Goal: Task Accomplishment & Management: Manage account settings

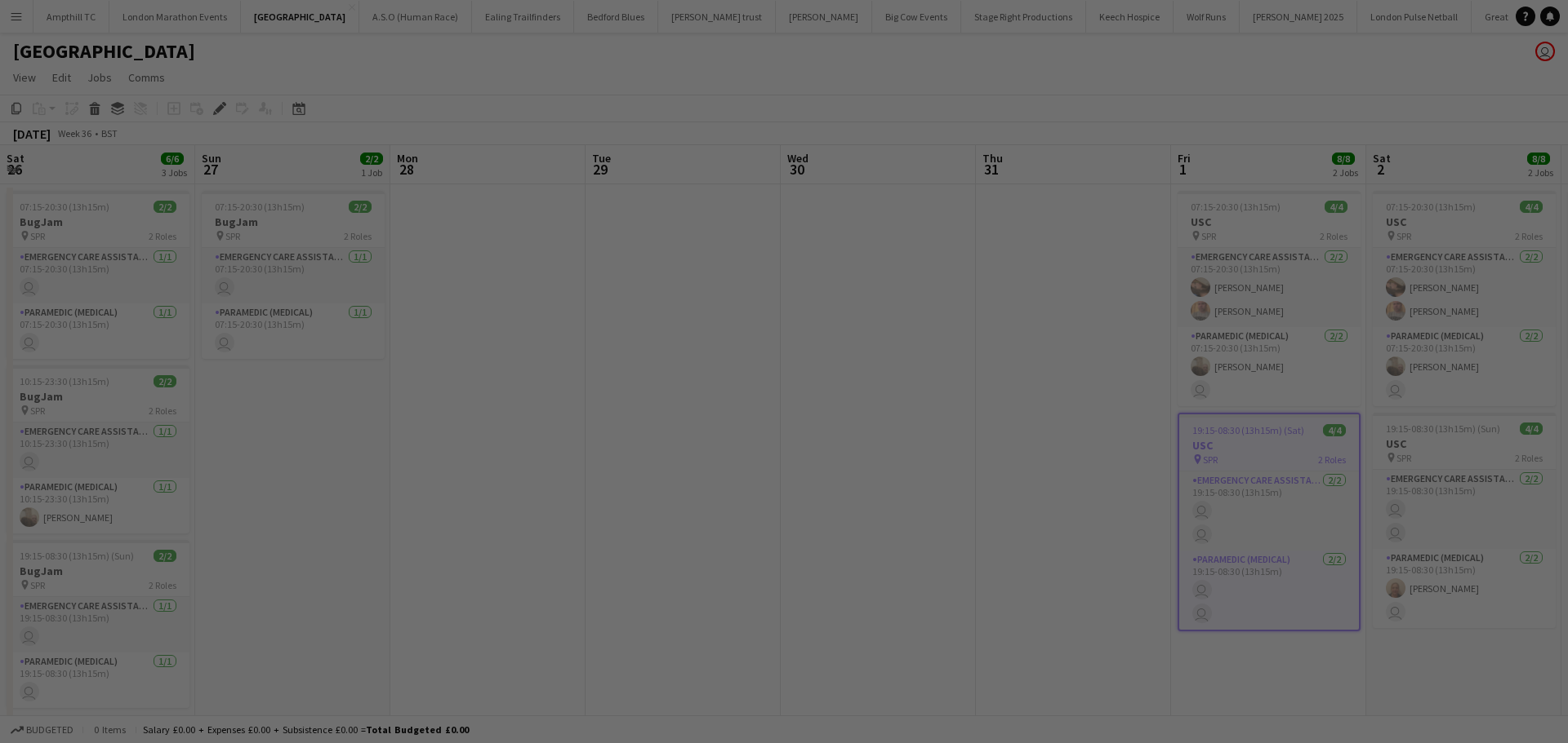
scroll to position [0, 562]
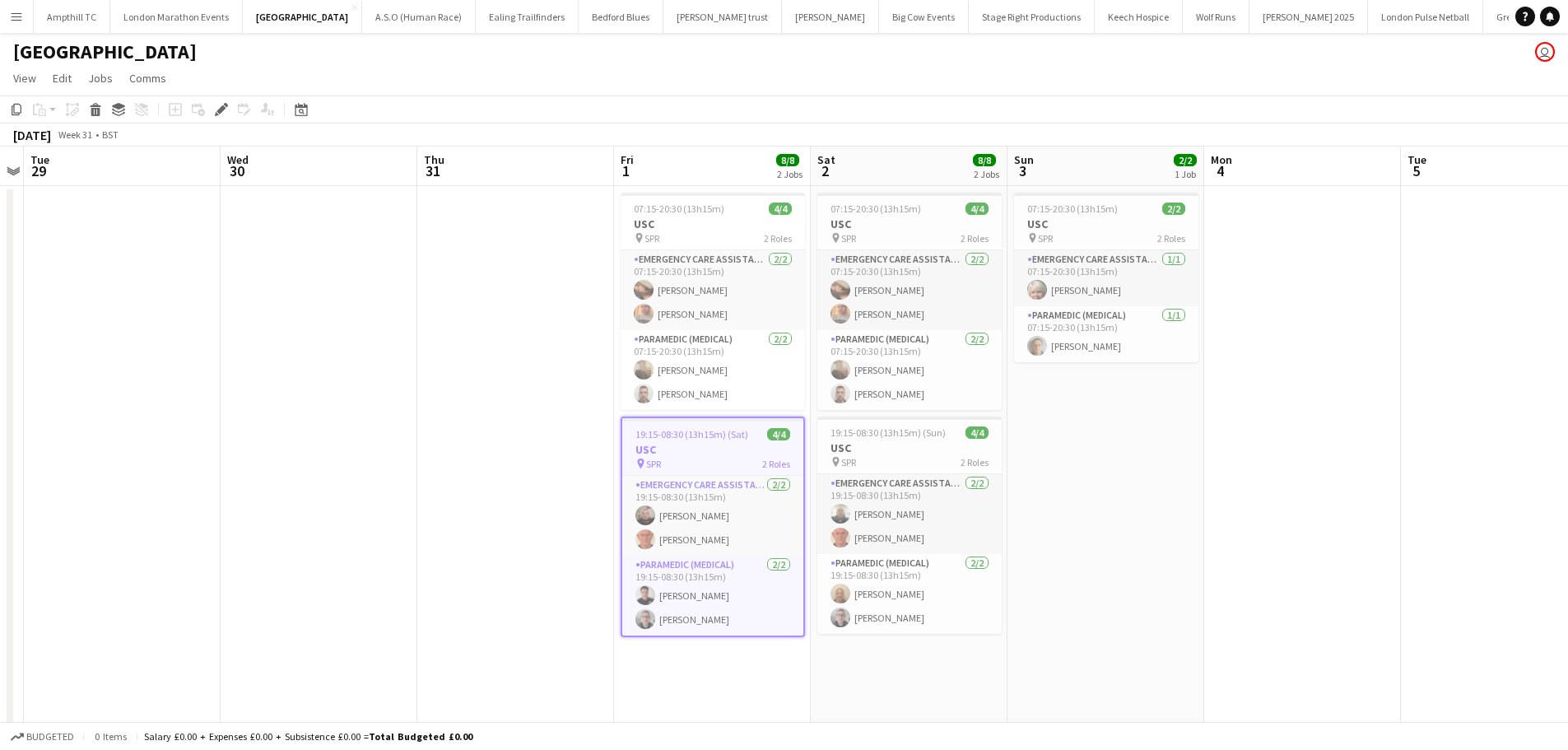
click at [15, 14] on app-icon "Menu" at bounding box center [16, 16] width 13 height 13
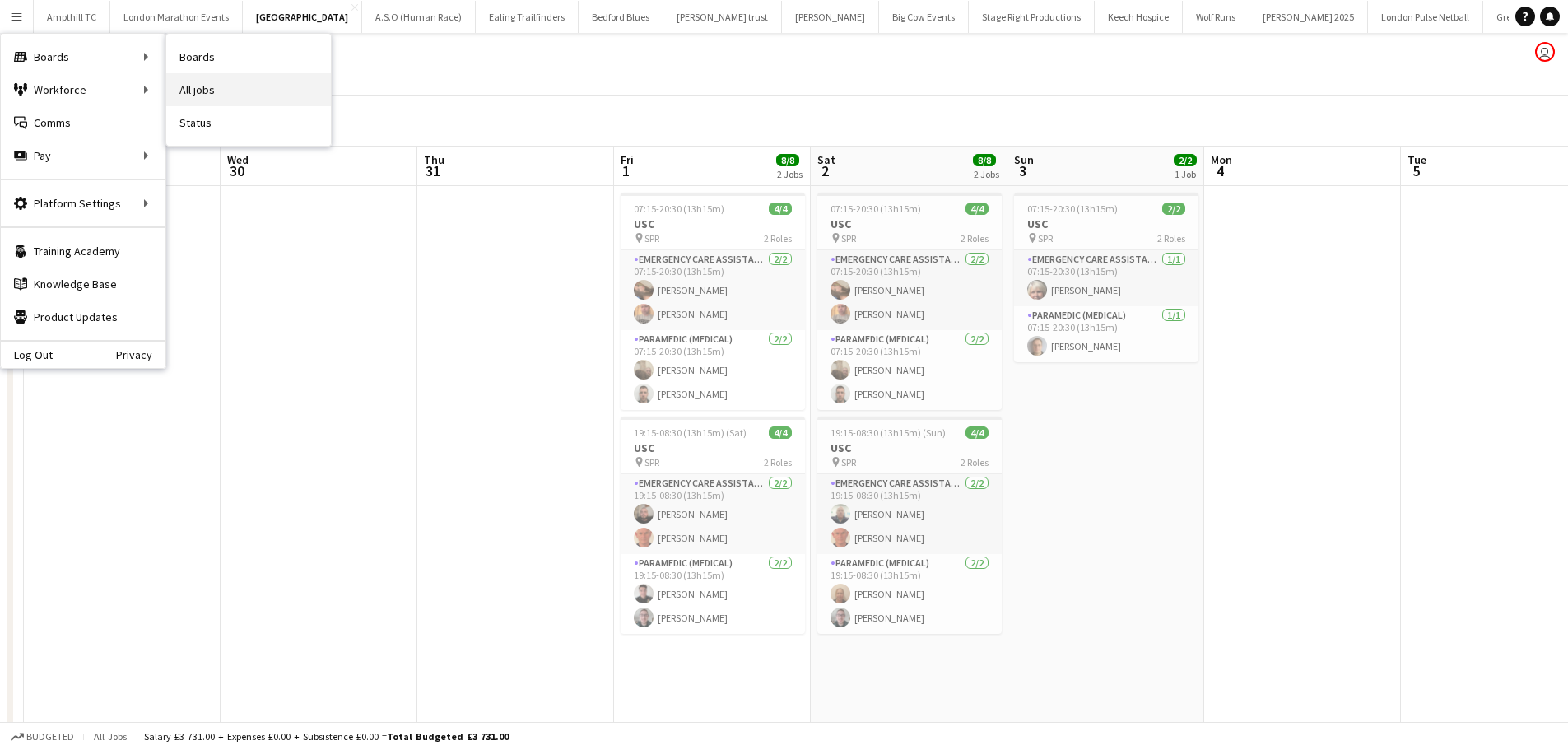
click at [226, 98] on link "All jobs" at bounding box center [248, 90] width 165 height 33
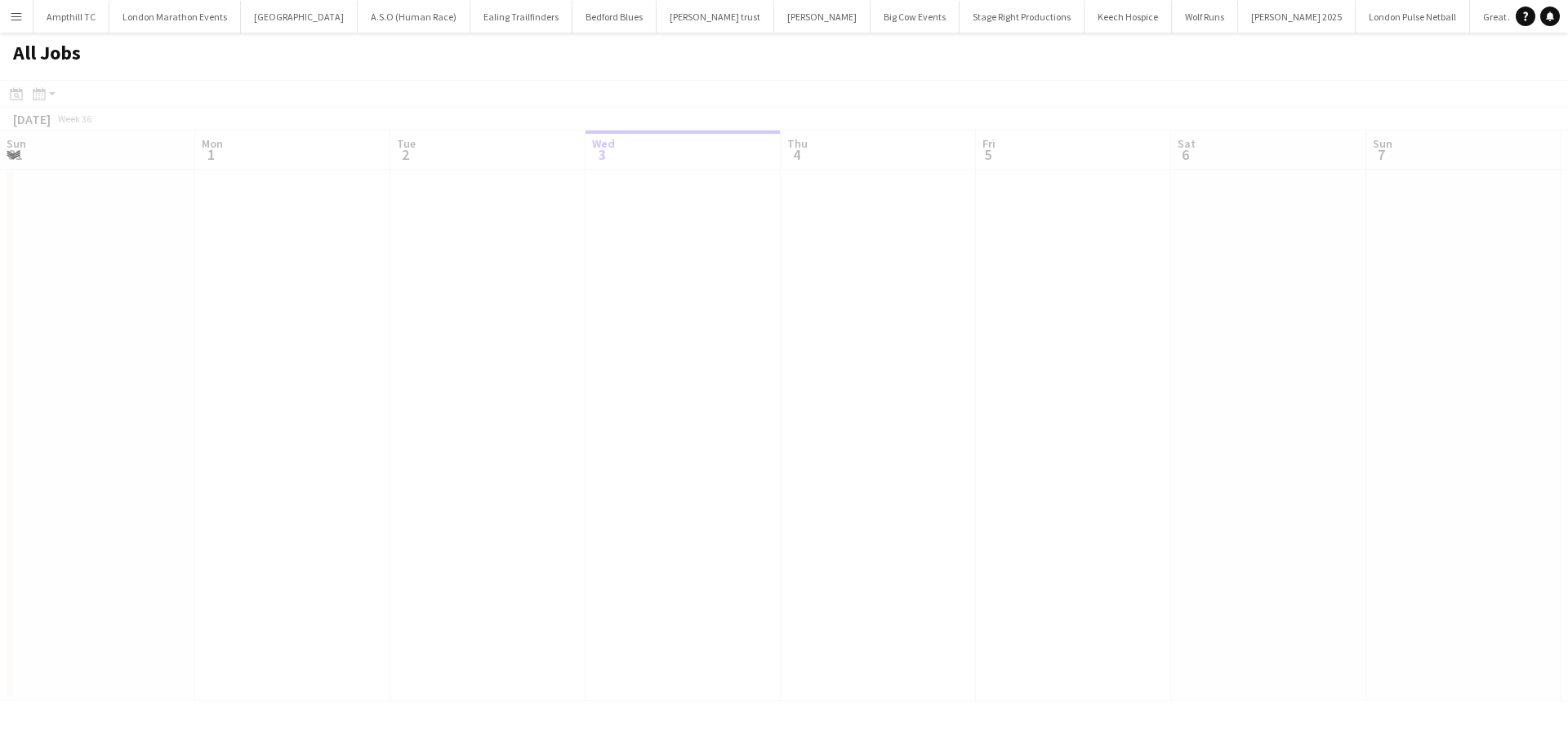
scroll to position [0, 390]
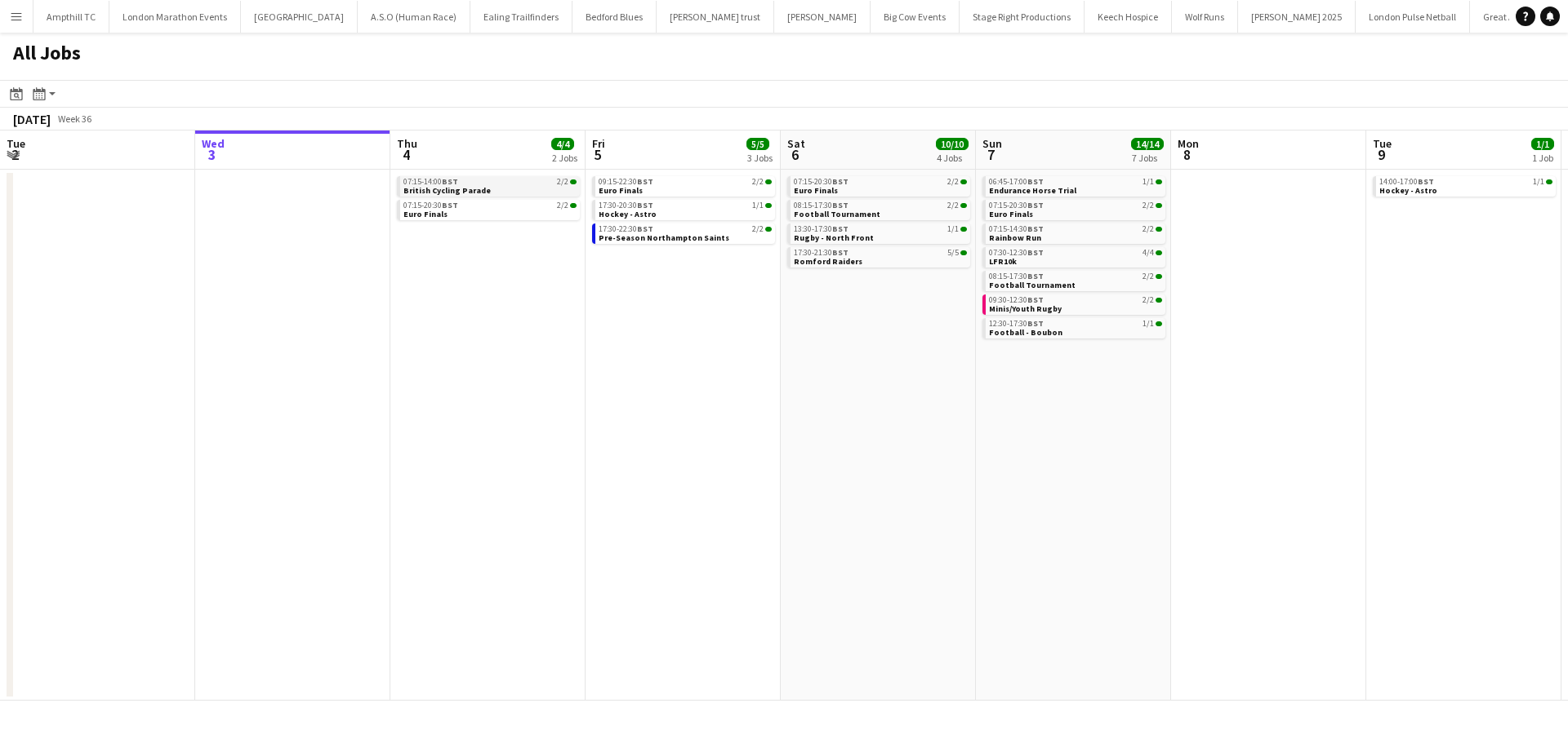
click at [486, 192] on link "07:15-14:00 BST 2/2 British Cycling Parade" at bounding box center [490, 186] width 173 height 19
click at [681, 237] on span "Pre-Season Northampton Saints" at bounding box center [664, 238] width 130 height 10
click at [503, 205] on div "07:15-20:30 BST 2/2" at bounding box center [490, 205] width 173 height 8
click at [668, 205] on div "17:30-20:30 BST 1/1" at bounding box center [686, 205] width 173 height 8
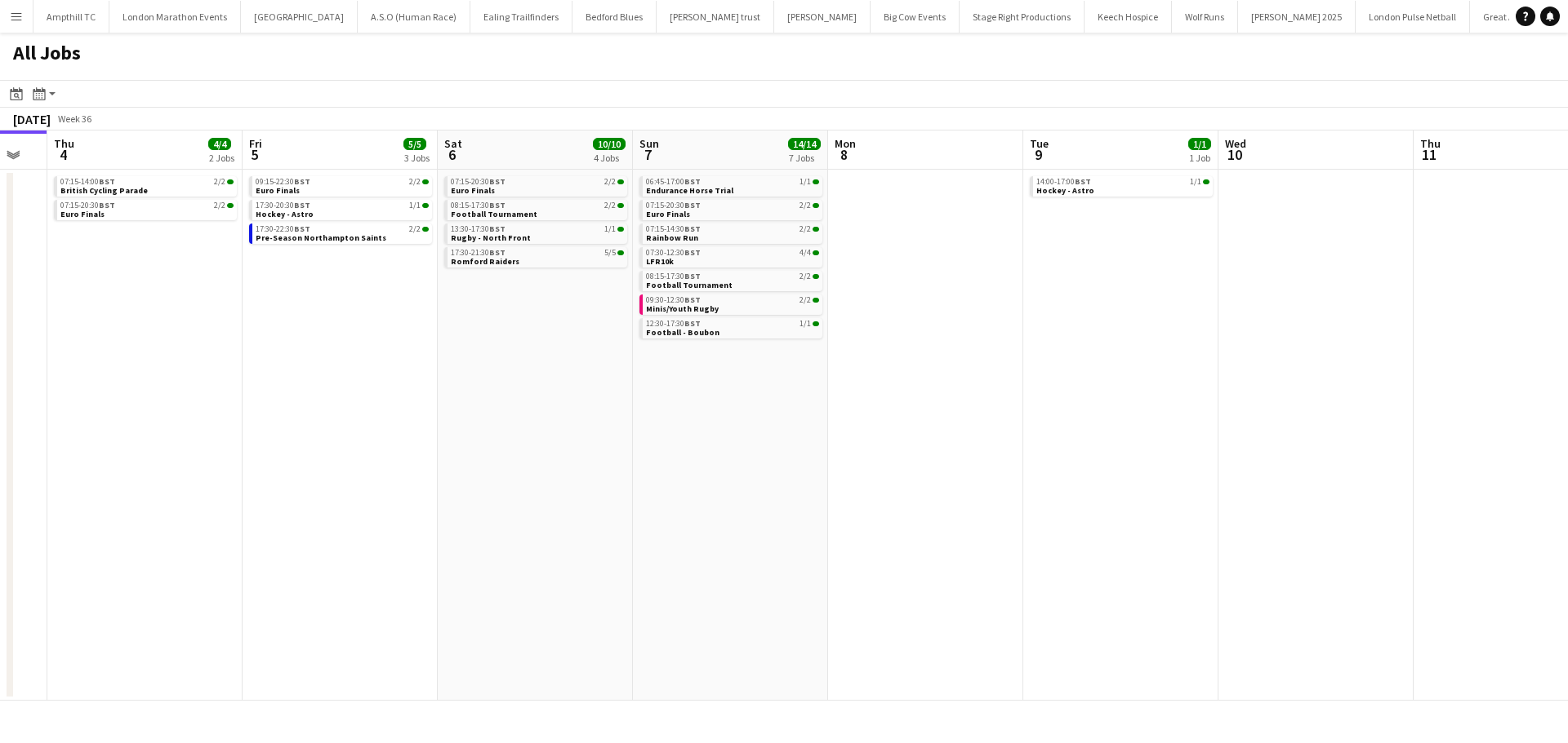
drag, startPoint x: 1156, startPoint y: 459, endPoint x: 569, endPoint y: 475, distance: 587.2
click at [569, 475] on app-calendar-viewport "Sun 31 2/2 1 Job Mon 1 Tue 2 Wed 3 Thu 4 4/4 2 Jobs Fri 5 5/5 3 Jobs Sat 6 10/1…" at bounding box center [784, 415] width 1568 height 570
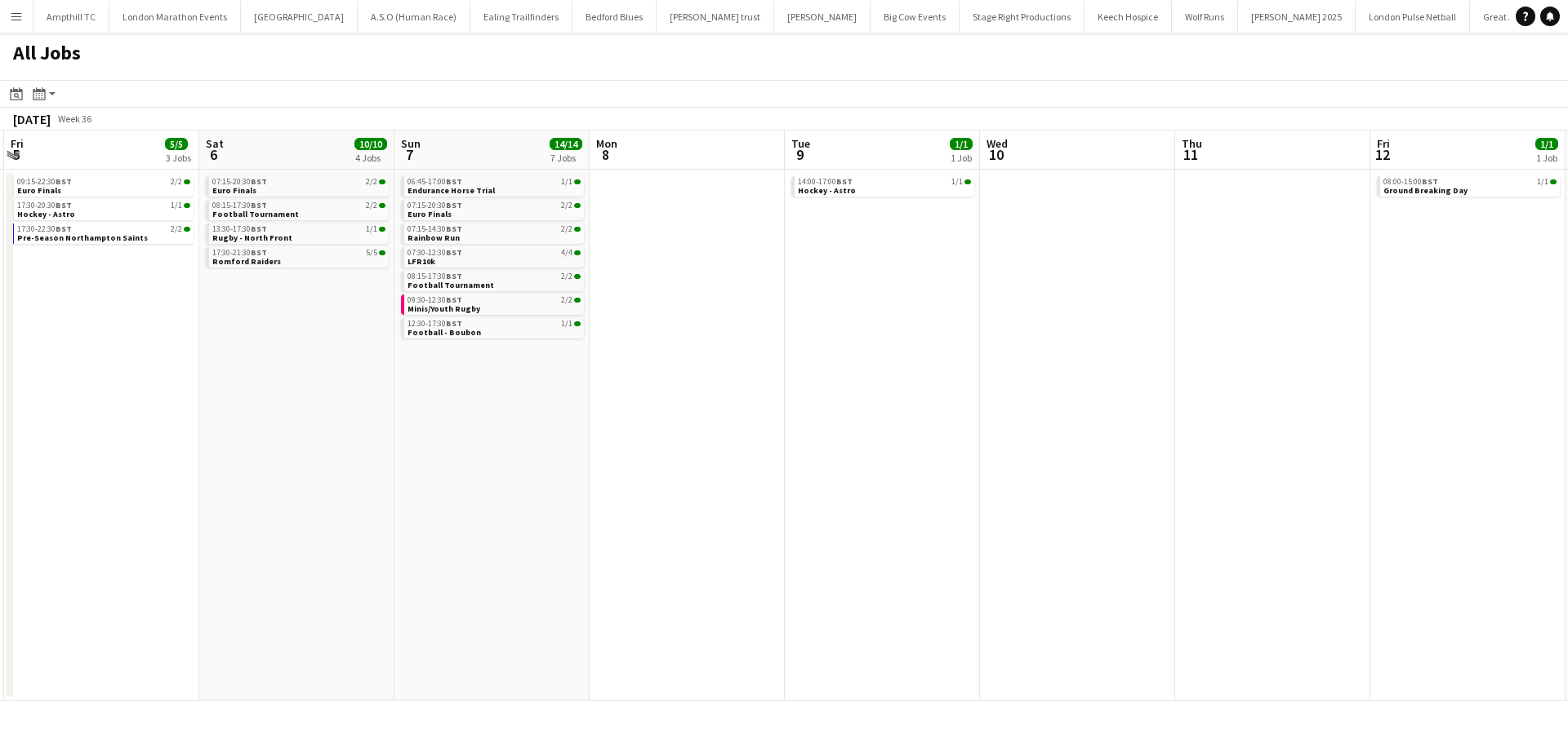
click at [659, 437] on app-all-jobs "All Jobs Date picker SEP 2025 SEP 2025 Monday M Tuesday T Wednesday W Thursday …" at bounding box center [784, 367] width 1568 height 668
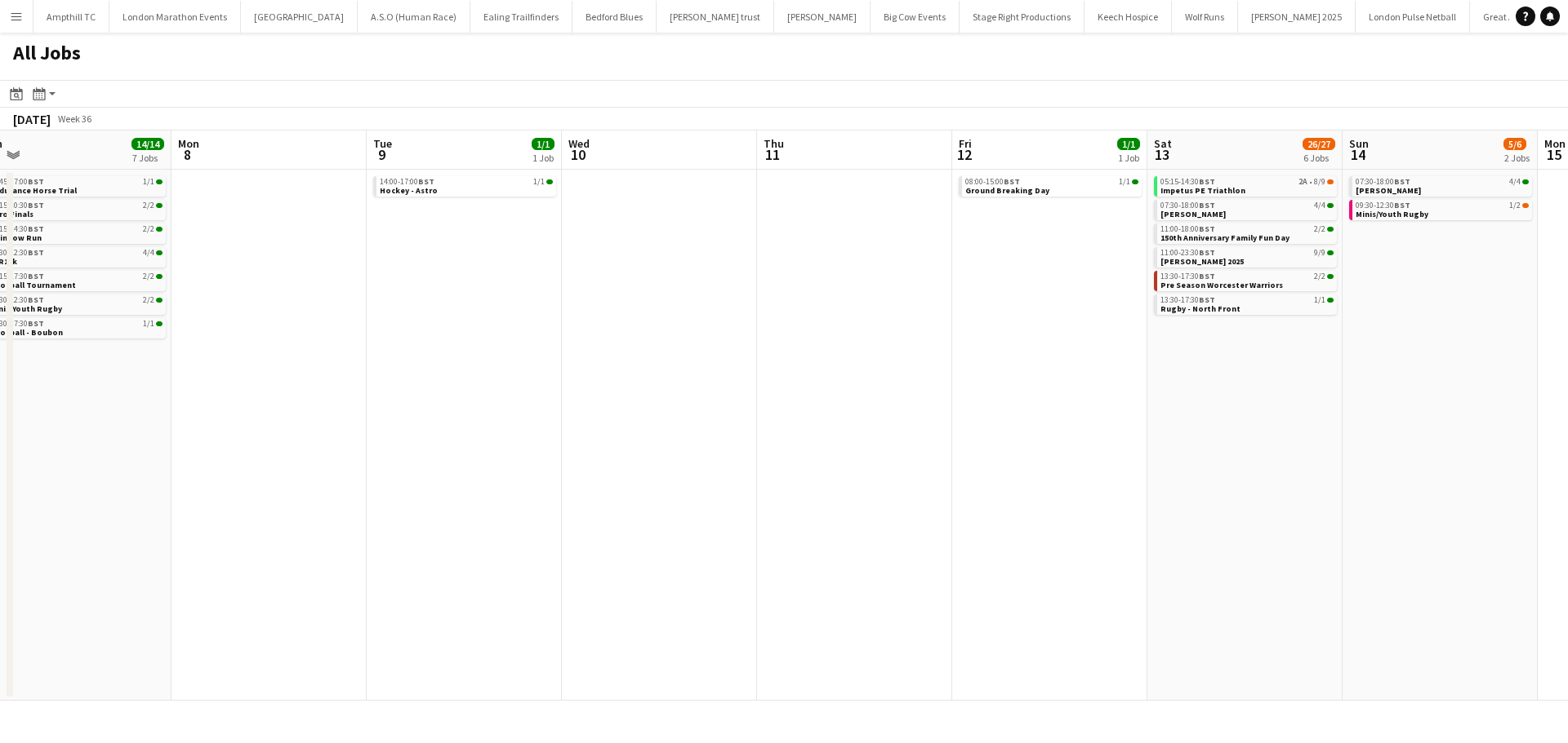
drag, startPoint x: 1018, startPoint y: 393, endPoint x: 878, endPoint y: 388, distance: 140.1
click at [868, 398] on app-calendar-viewport "Thu 4 4/4 2 Jobs Fri 5 5/5 3 Jobs Sat 6 10/10 4 Jobs Sun 7 14/14 7 Jobs Mon 8 T…" at bounding box center [784, 415] width 1568 height 570
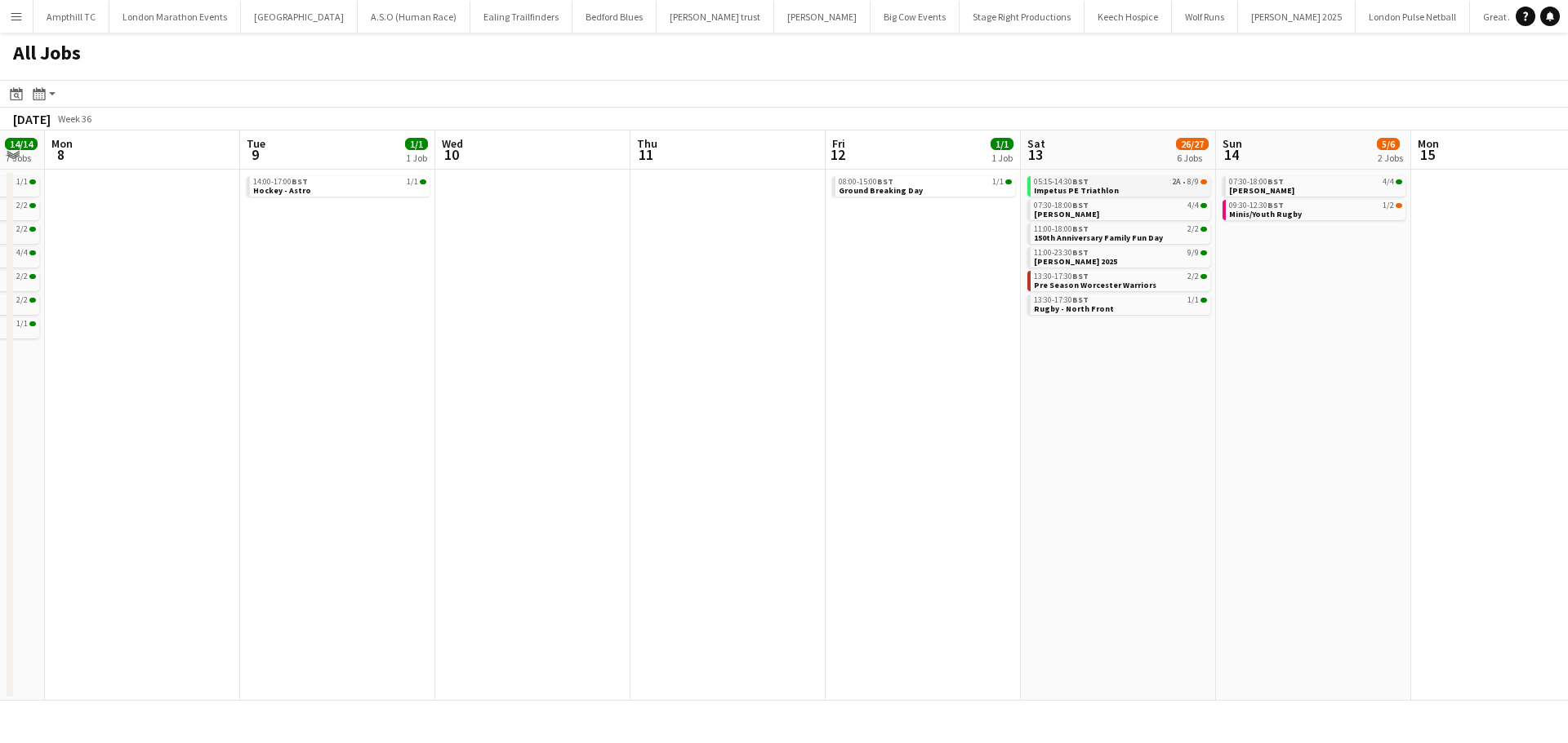
click at [1135, 188] on link "05:15-14:30 BST 2A • 8/9 Impetus PE Triathlon" at bounding box center [1120, 186] width 173 height 19
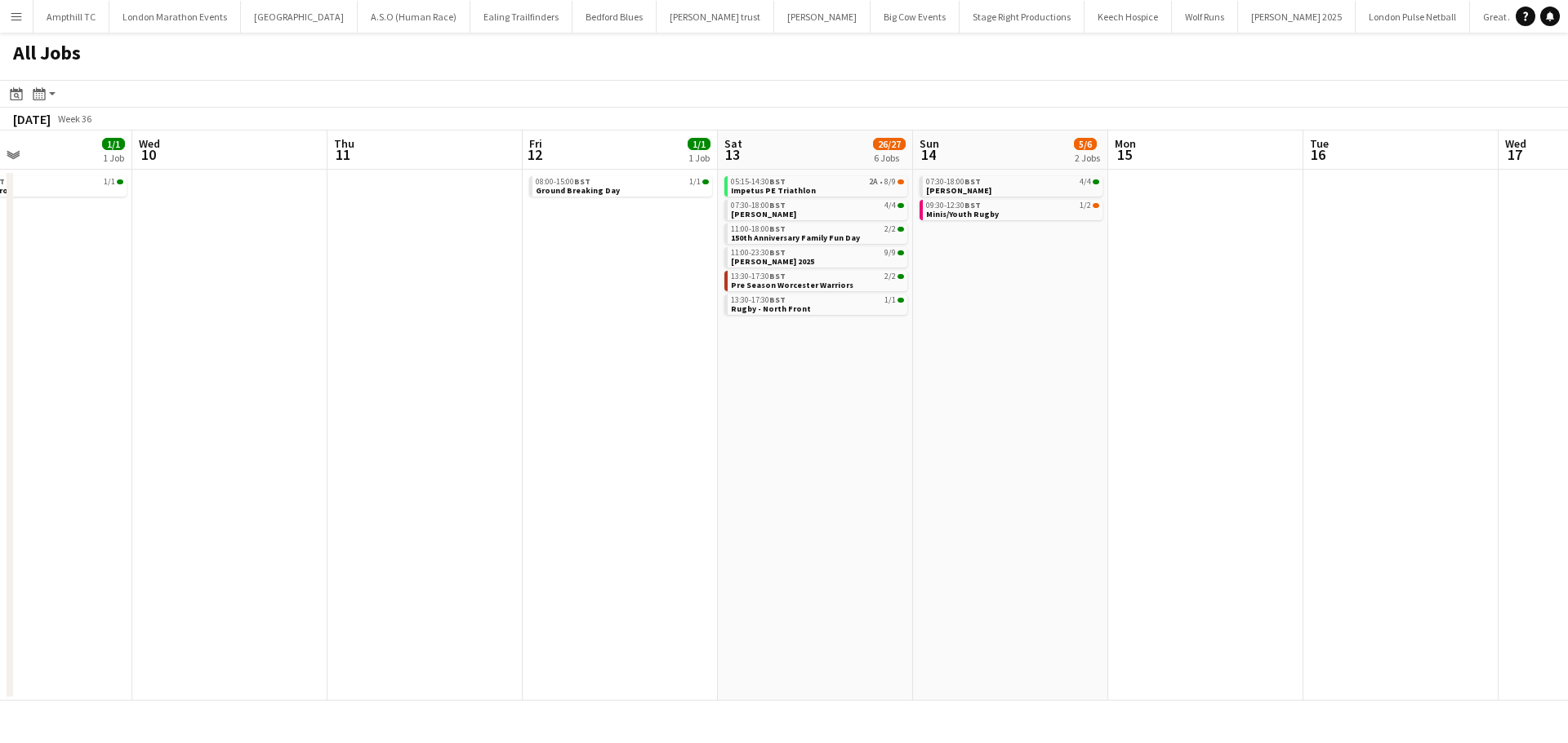
drag, startPoint x: 1298, startPoint y: 260, endPoint x: 995, endPoint y: 332, distance: 311.4
click at [995, 332] on app-calendar-viewport "Sat 6 10/10 4 Jobs Sun 7 14/14 7 Jobs Mon 8 Tue 9 1/1 1 Job Wed 10 Thu 11 Fri 1…" at bounding box center [784, 415] width 1568 height 570
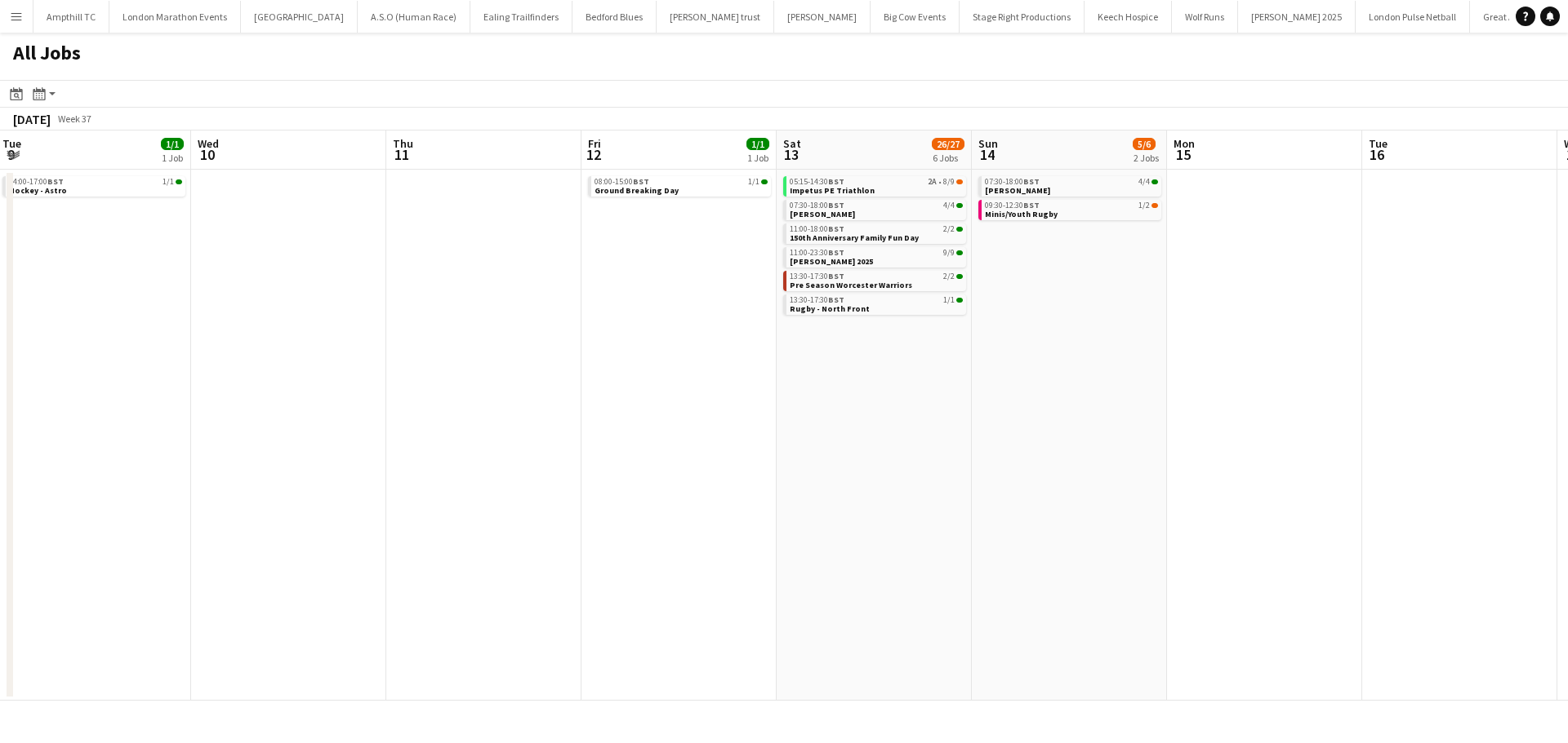
drag, startPoint x: 921, startPoint y: 281, endPoint x: 758, endPoint y: 268, distance: 163.5
click at [533, 281] on app-calendar-viewport "Sat 6 10/10 4 Jobs Sun 7 14/14 7 Jobs Mon 8 Tue 9 1/1 1 Job Wed 10 Thu 11 Fri 1…" at bounding box center [784, 415] width 1568 height 570
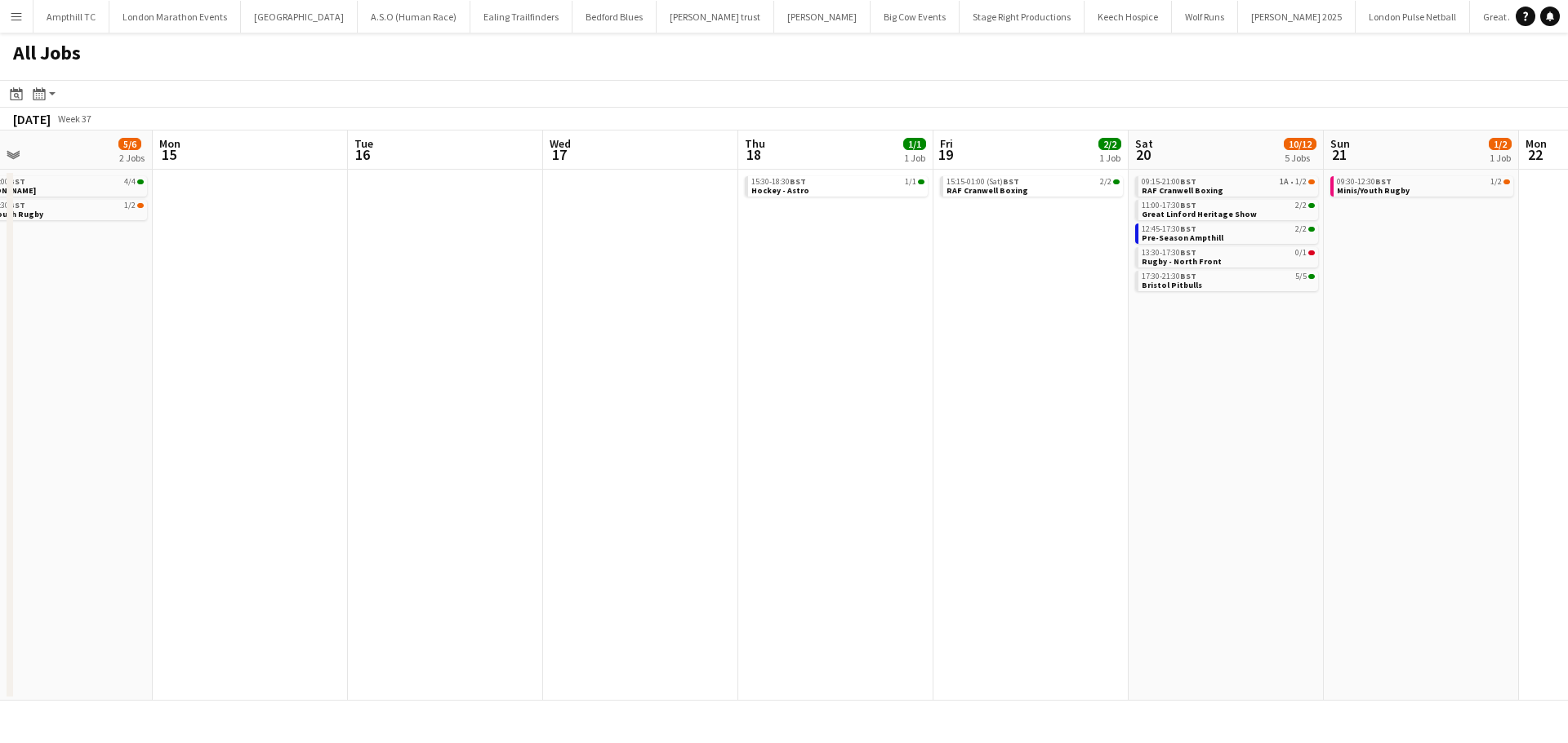
drag, startPoint x: 1026, startPoint y: 277, endPoint x: 737, endPoint y: 339, distance: 295.6
click at [632, 346] on app-calendar-viewport "Wed 10 Thu 11 Fri 12 1/1 1 Job Sat 13 26/27 6 Jobs Sun 14 5/6 2 Jobs Mon 15 Tue…" at bounding box center [784, 415] width 1568 height 570
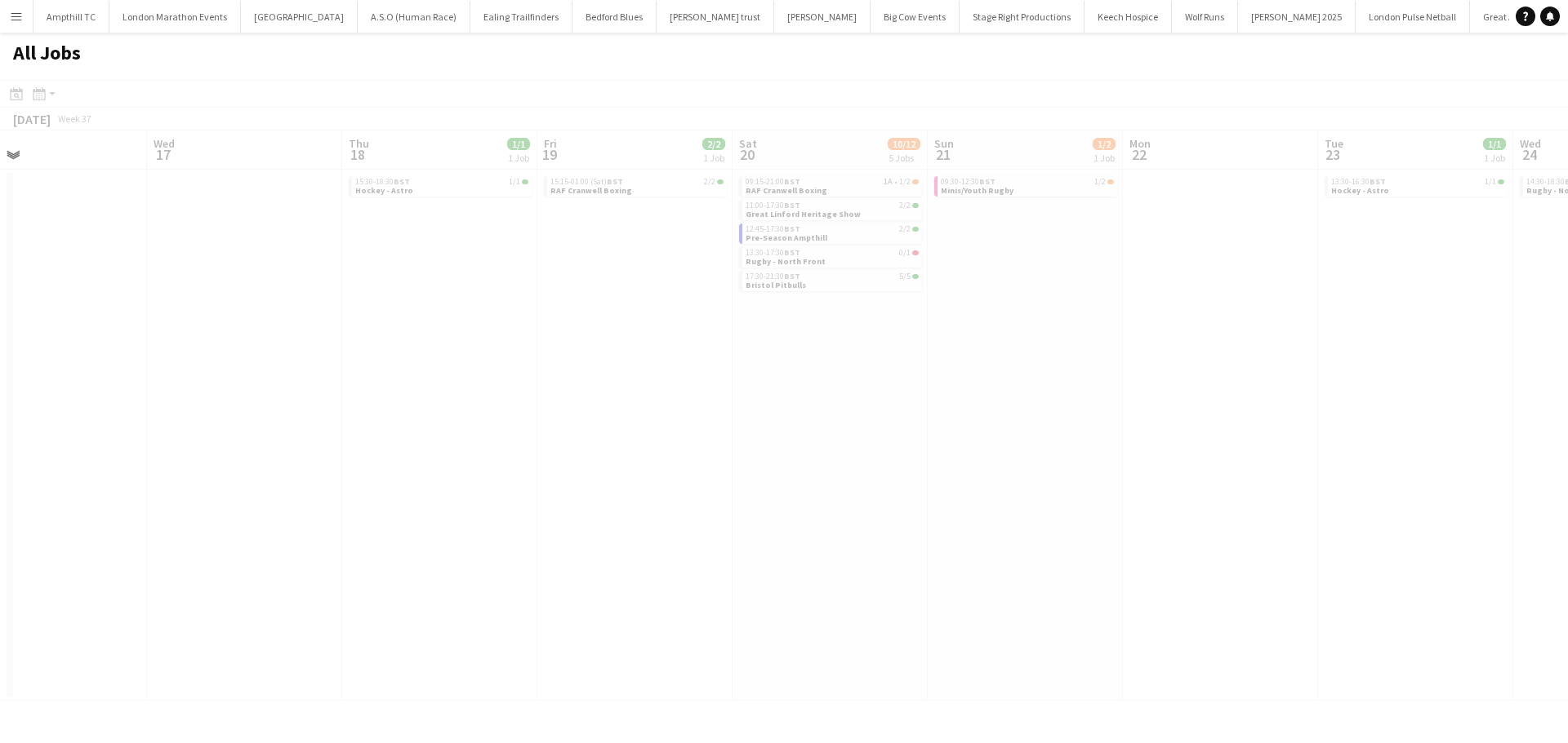
scroll to position [0, 614]
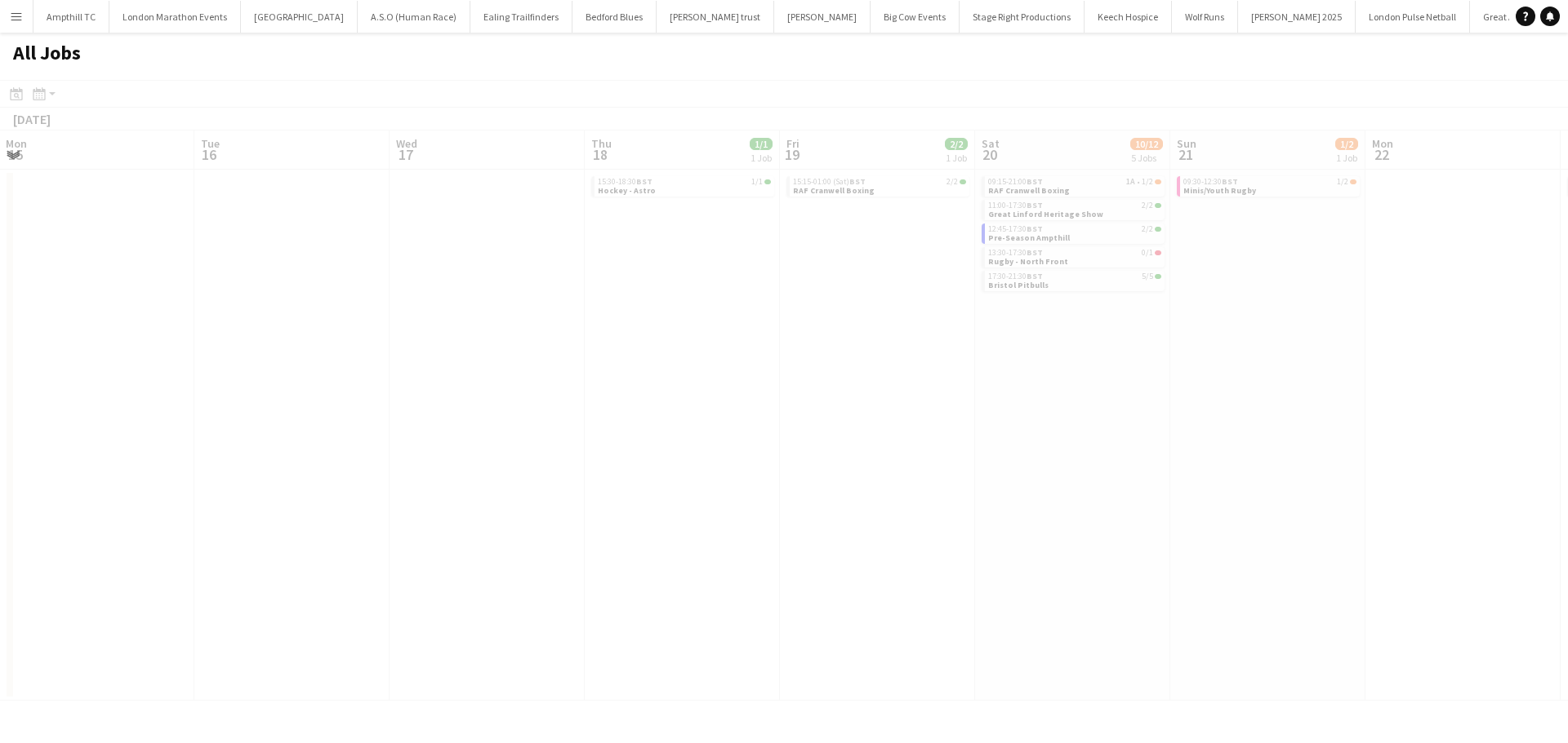
drag, startPoint x: 914, startPoint y: 320, endPoint x: 752, endPoint y: 321, distance: 162.0
click at [754, 321] on app-calendar-viewport "Fri 12 1/1 1 Job Sat 13 26/27 6 Jobs Sun 14 5/6 2 Jobs Mon 15 Tue 16 Wed 17 Thu…" at bounding box center [784, 415] width 1568 height 570
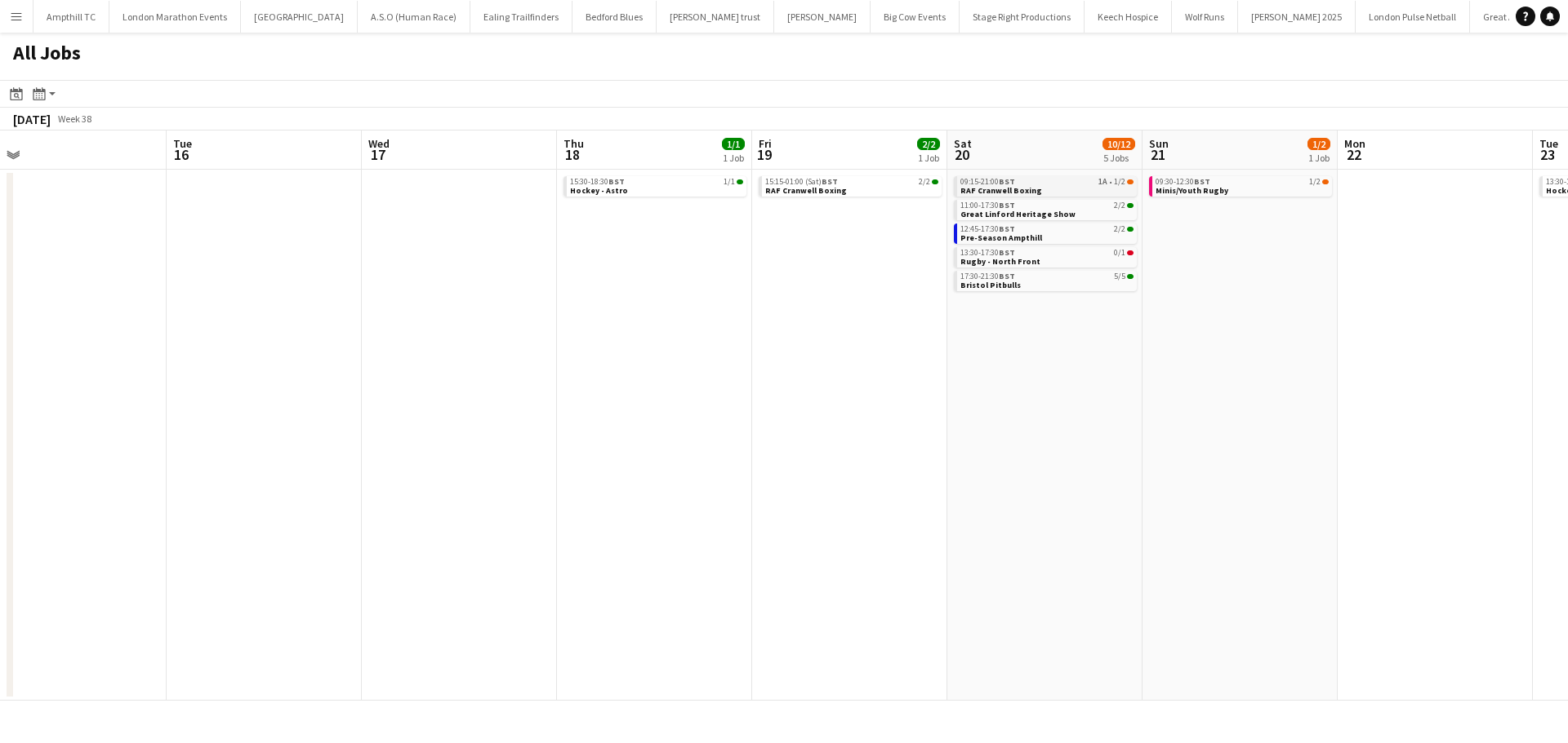
click at [1079, 187] on link "09:15-21:00 BST 1A • 1/2 RAF Cranwell Boxing" at bounding box center [1046, 186] width 173 height 19
click at [1098, 262] on link "13:30-17:30 BST 0/1 Rugby - North Front" at bounding box center [1046, 257] width 173 height 19
click at [1073, 257] on link "13:30-17:30 BST 0/1 Rugby - North Front" at bounding box center [1048, 257] width 173 height 19
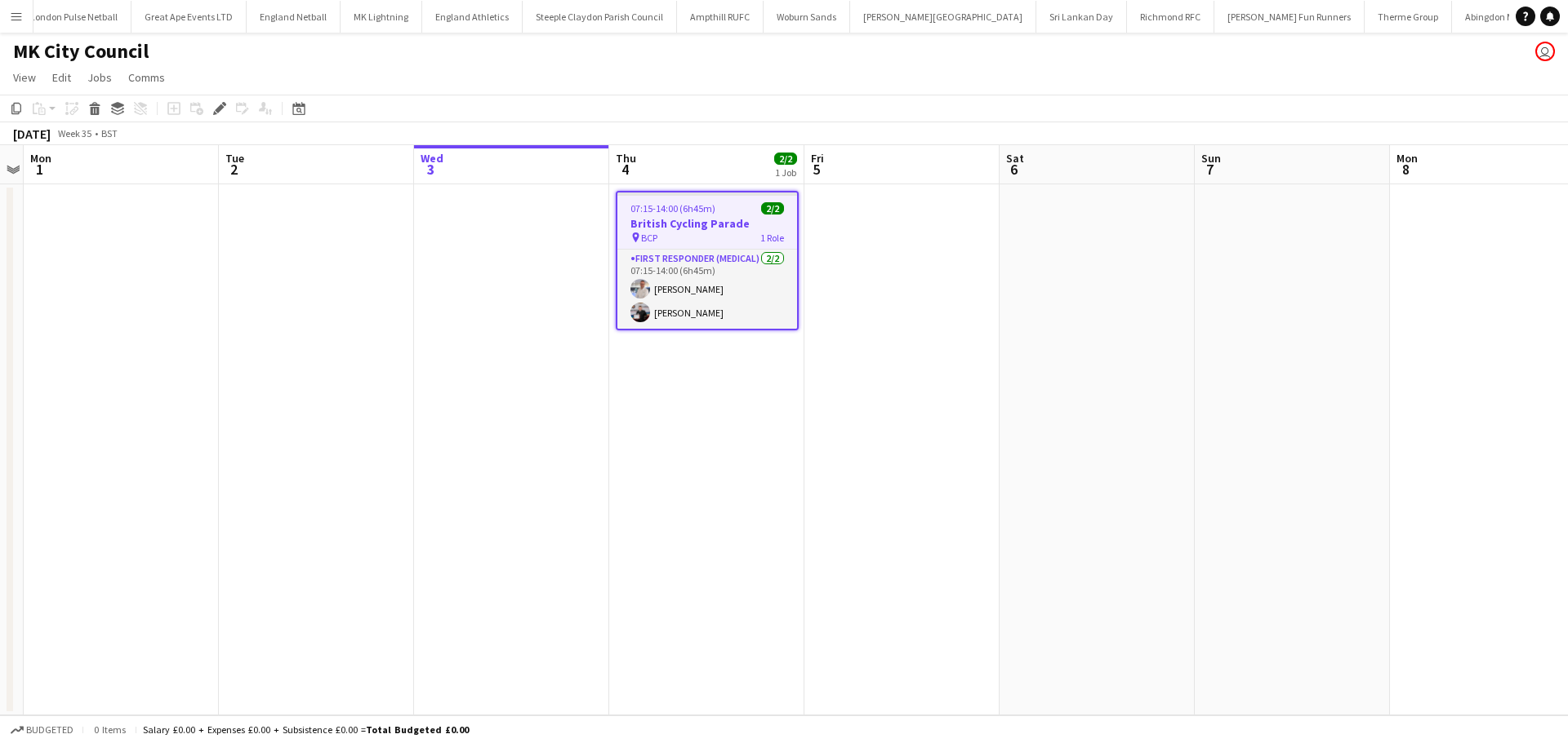
scroll to position [0, 1381]
click at [217, 116] on div "Edit" at bounding box center [219, 108] width 20 height 20
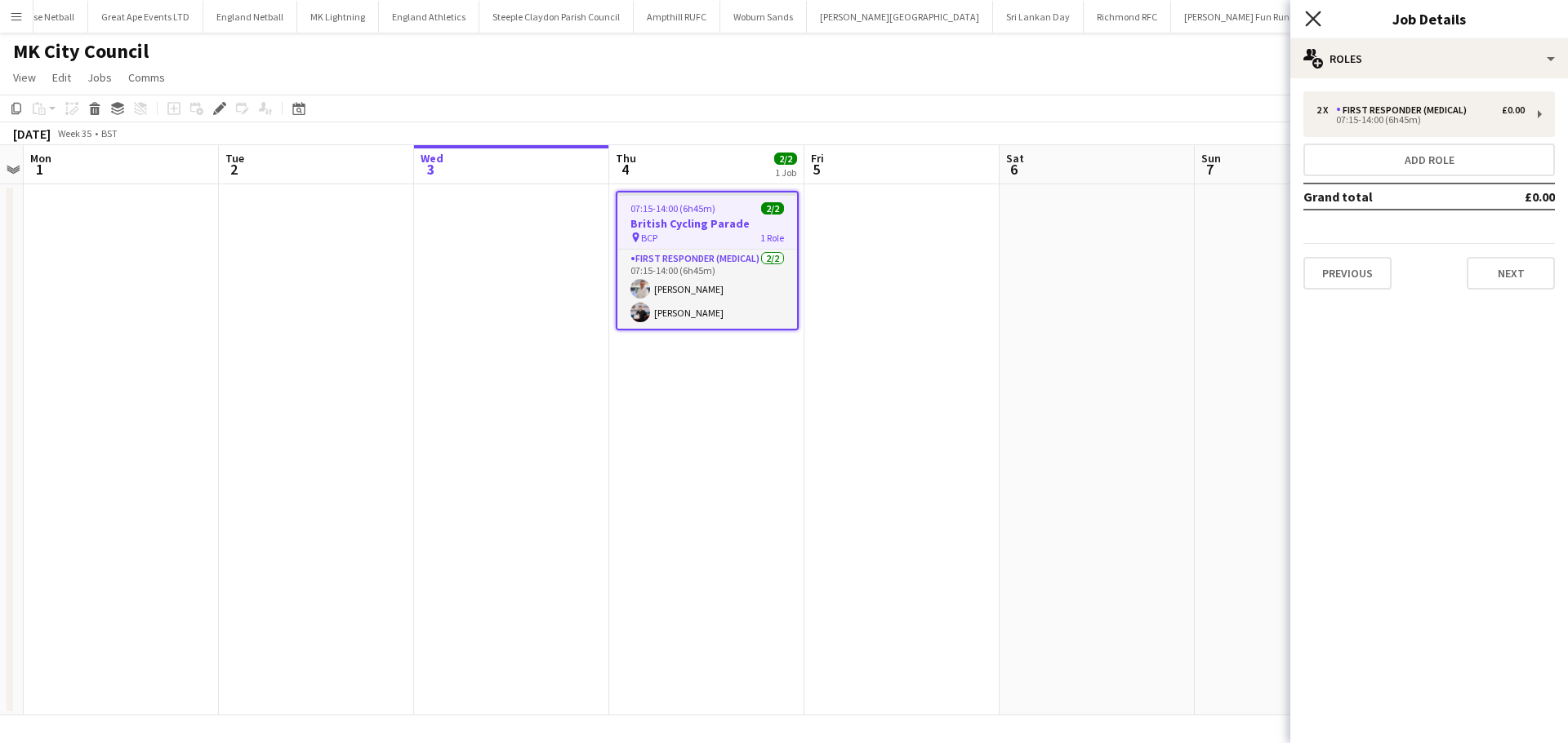
click at [1309, 20] on icon "Close pop-in" at bounding box center [1312, 18] width 16 height 16
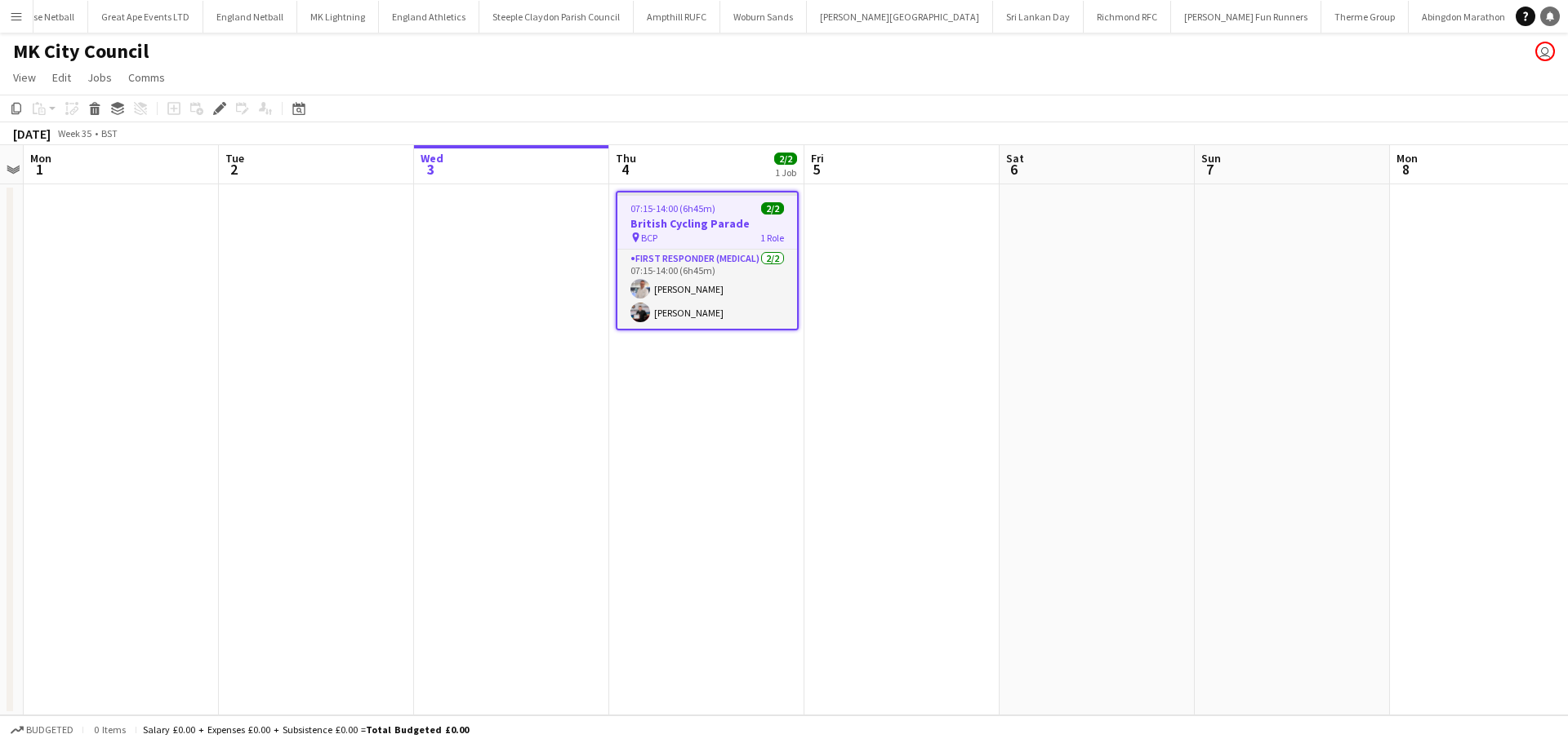
click at [1548, 22] on link "Notifications" at bounding box center [1549, 16] width 20 height 20
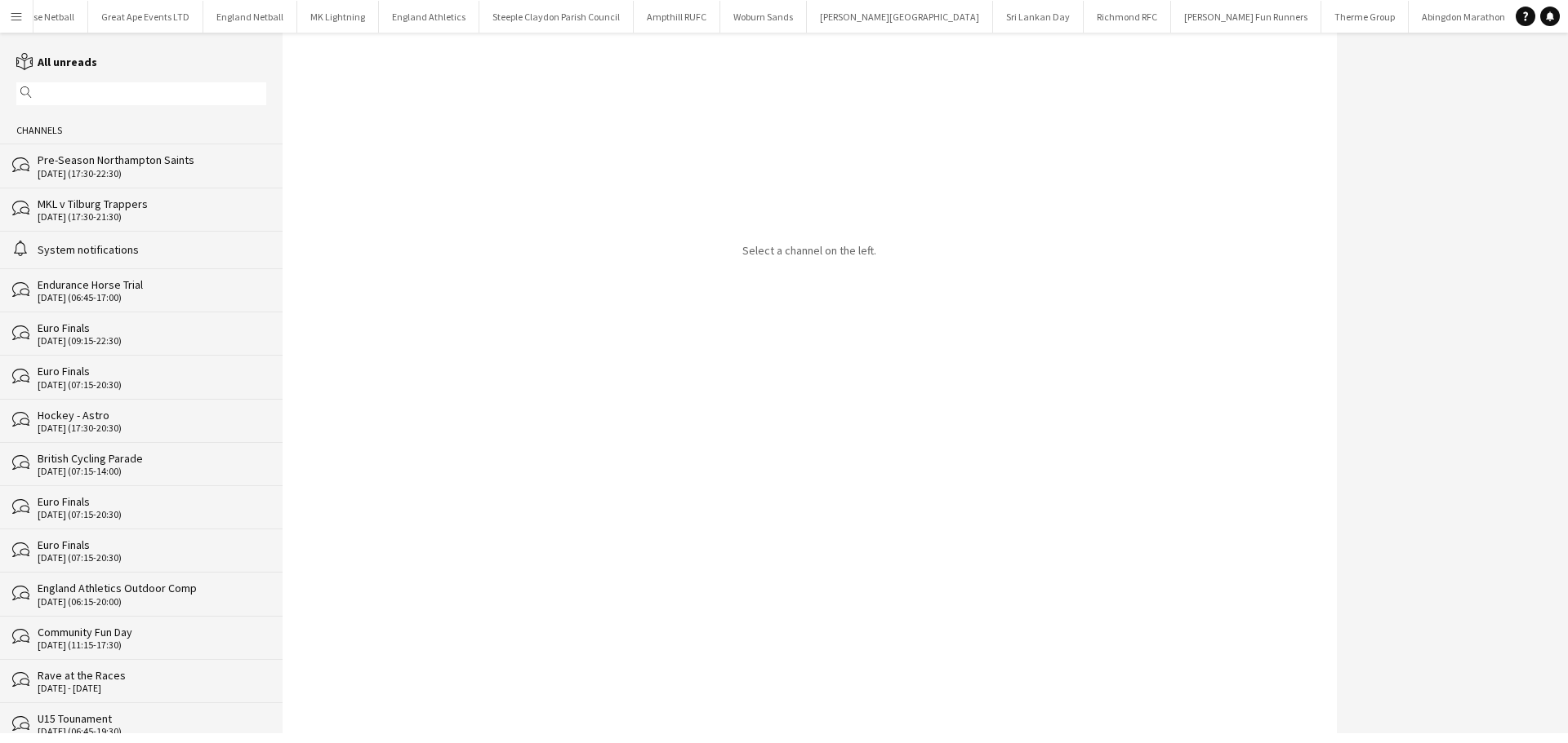
click at [146, 469] on div "04-09-2025 (07:15-14:00)" at bounding box center [151, 471] width 229 height 11
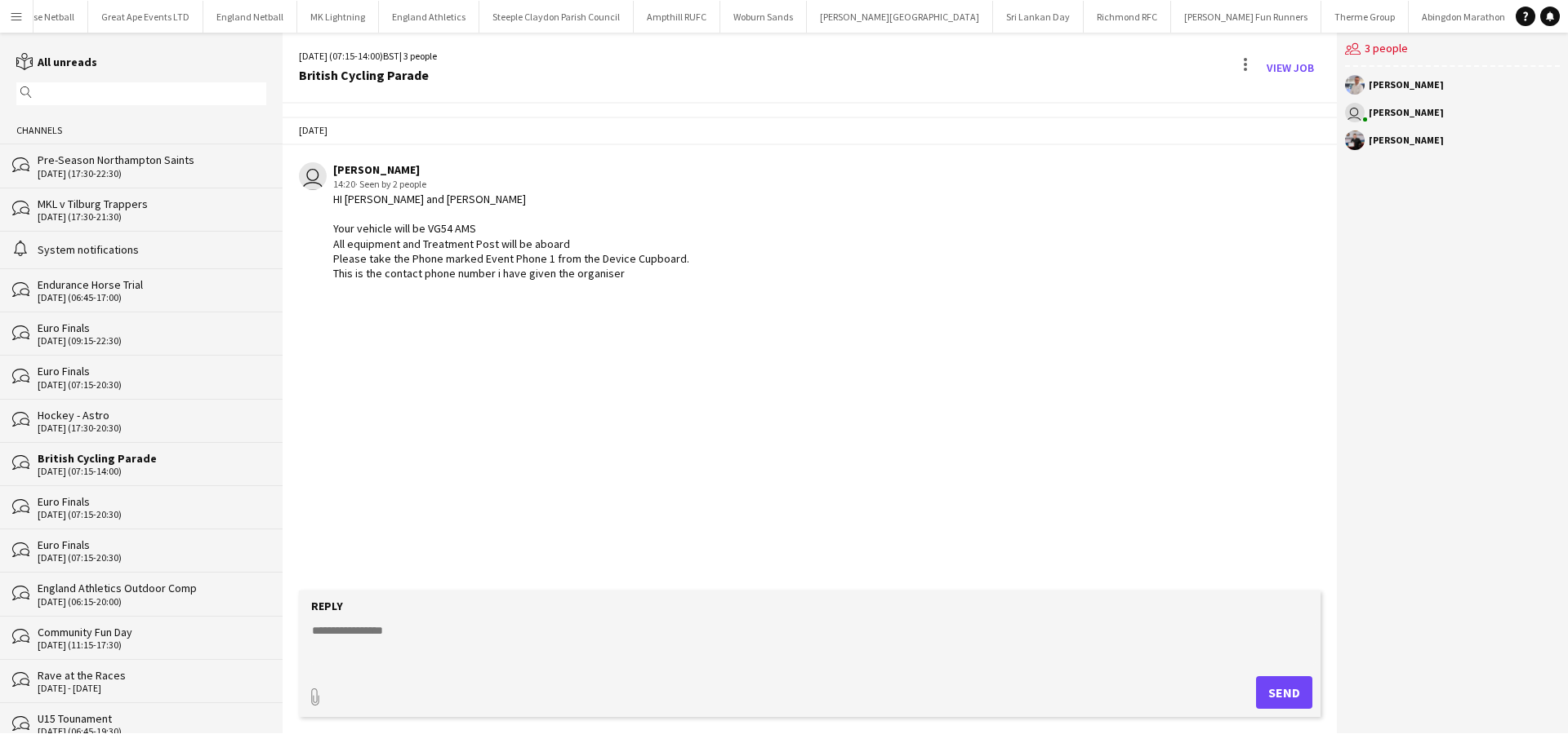
click at [397, 629] on textarea at bounding box center [812, 644] width 1005 height 42
drag, startPoint x: 507, startPoint y: 658, endPoint x: 454, endPoint y: 655, distance: 53.1
click at [454, 655] on textarea "**********" at bounding box center [812, 644] width 1005 height 42
type textarea "**********"
drag, startPoint x: 459, startPoint y: 654, endPoint x: 603, endPoint y: 691, distance: 148.7
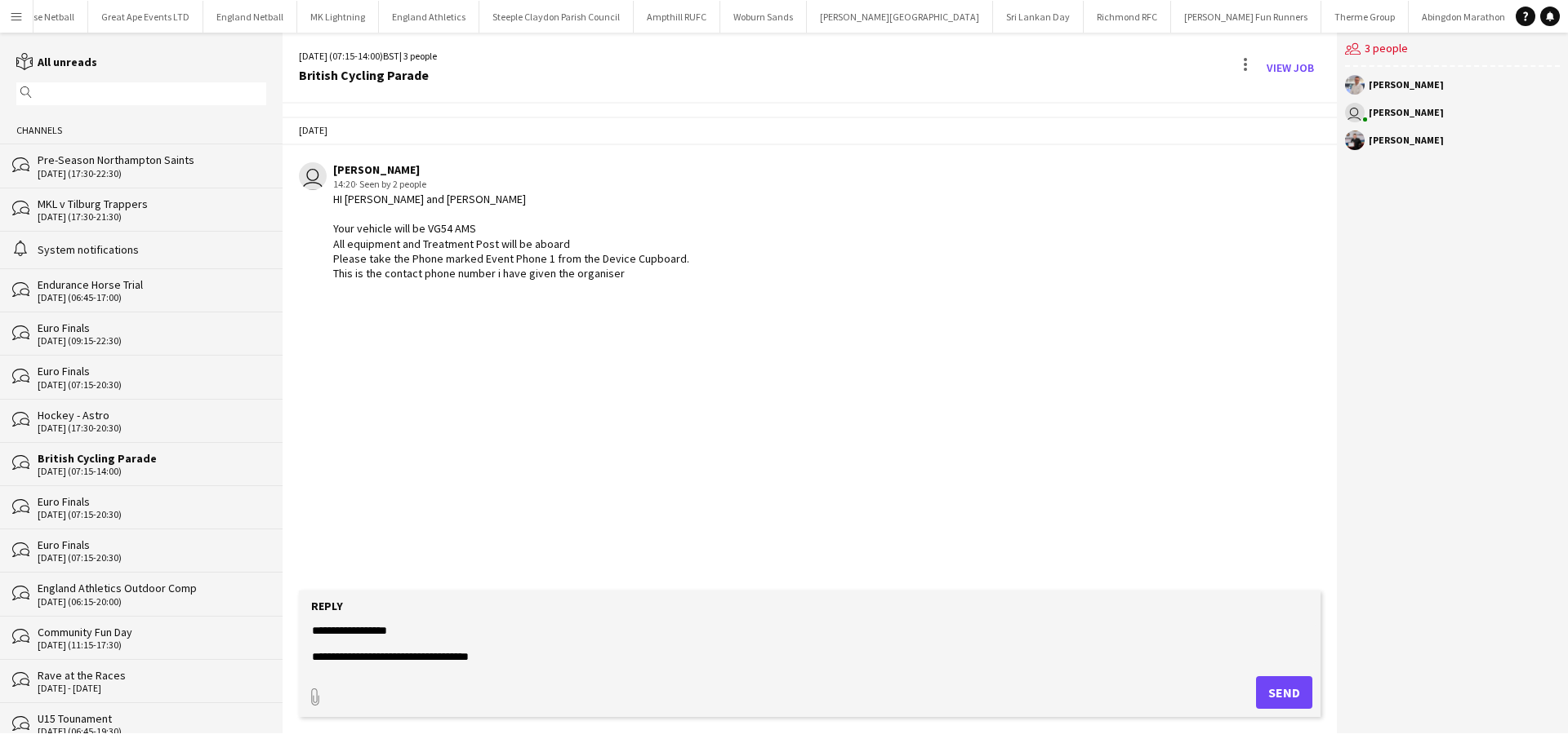
click at [617, 680] on div "paperclip Send" at bounding box center [810, 693] width 1005 height 33
click at [565, 671] on form "**********" at bounding box center [809, 654] width 1021 height 127
click at [526, 664] on textarea "**********" at bounding box center [812, 644] width 1005 height 42
click at [1301, 690] on button "Send" at bounding box center [1283, 693] width 56 height 33
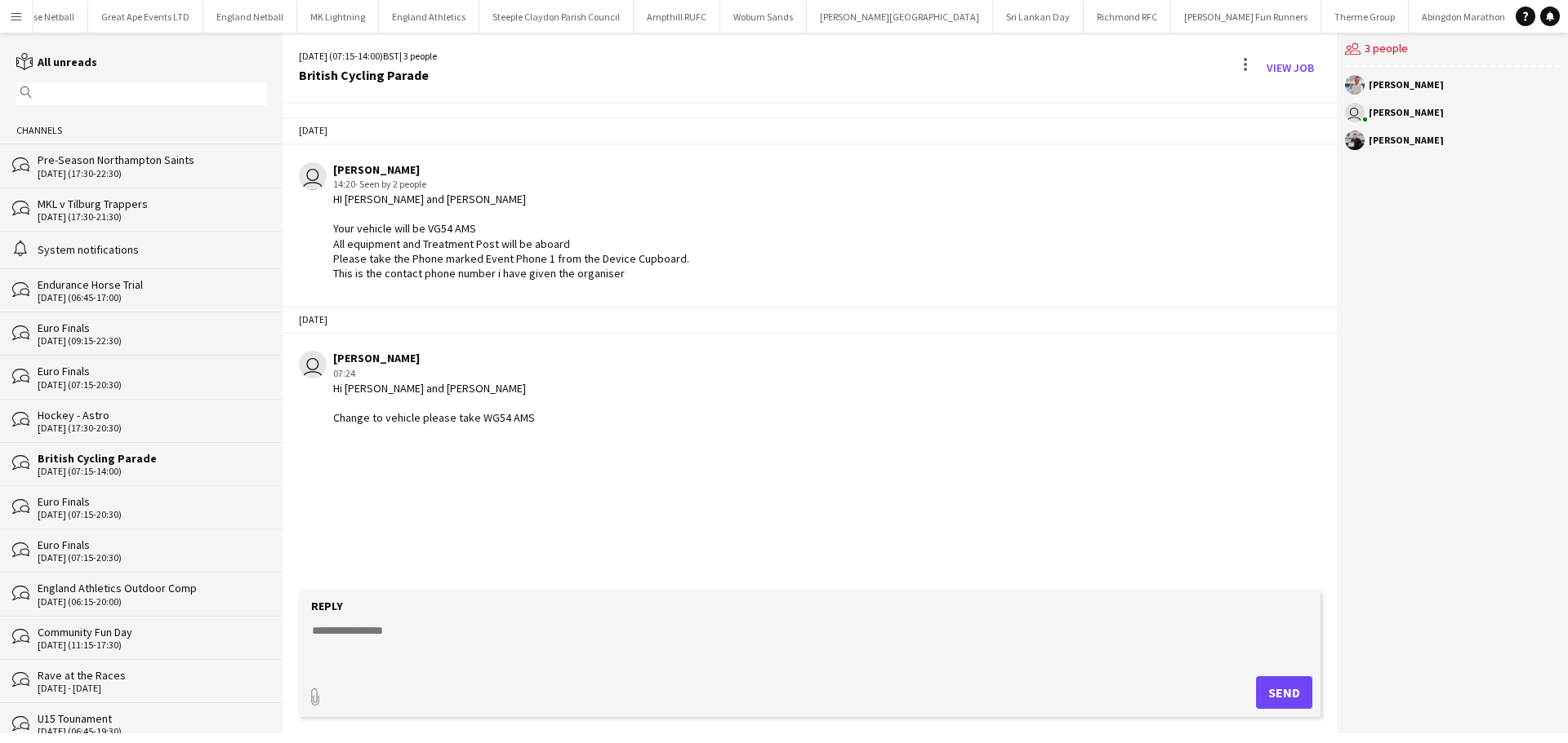
click at [129, 162] on div "Pre-Season Northampton Saints" at bounding box center [151, 160] width 229 height 15
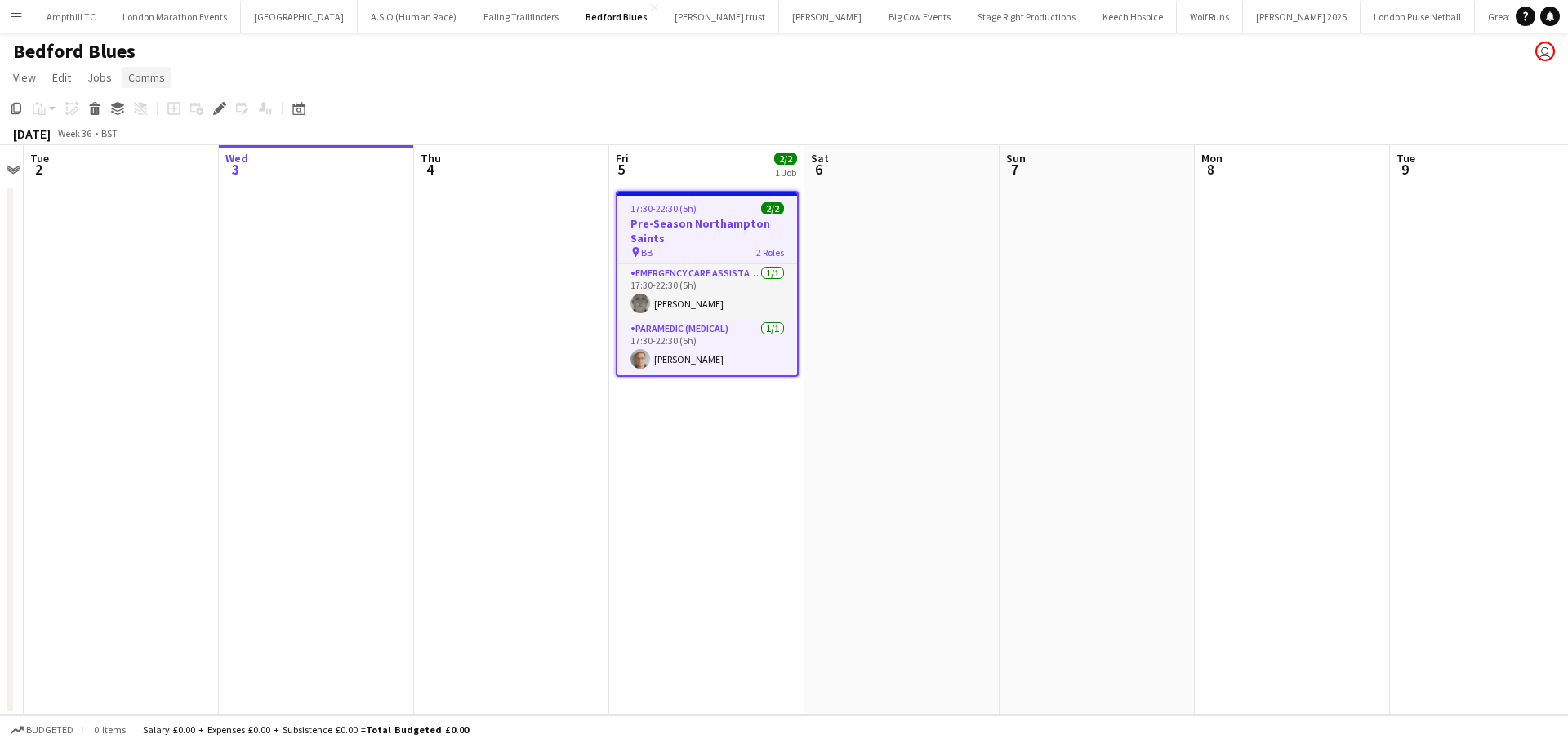
click at [145, 79] on span "Comms" at bounding box center [146, 77] width 37 height 15
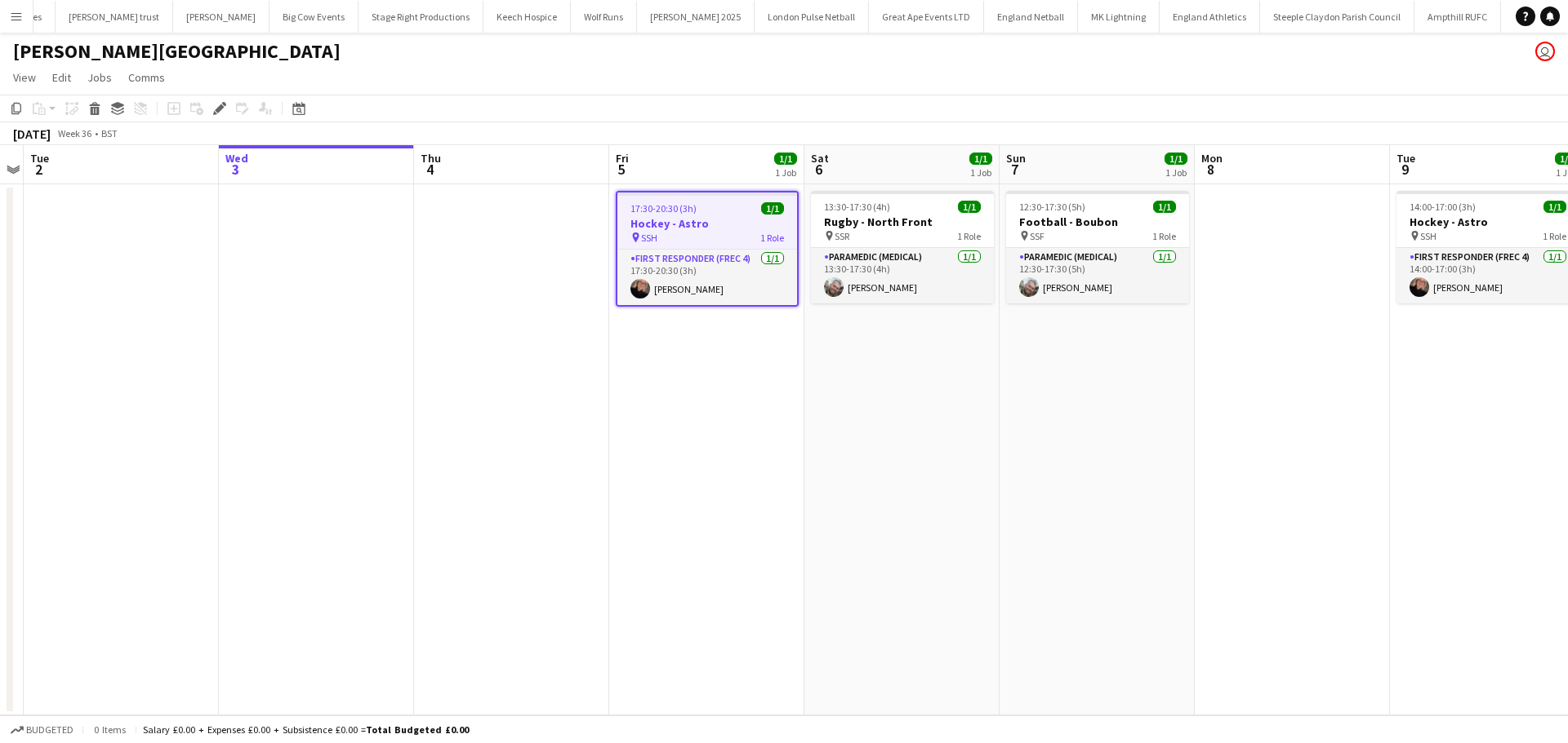
scroll to position [0, 643]
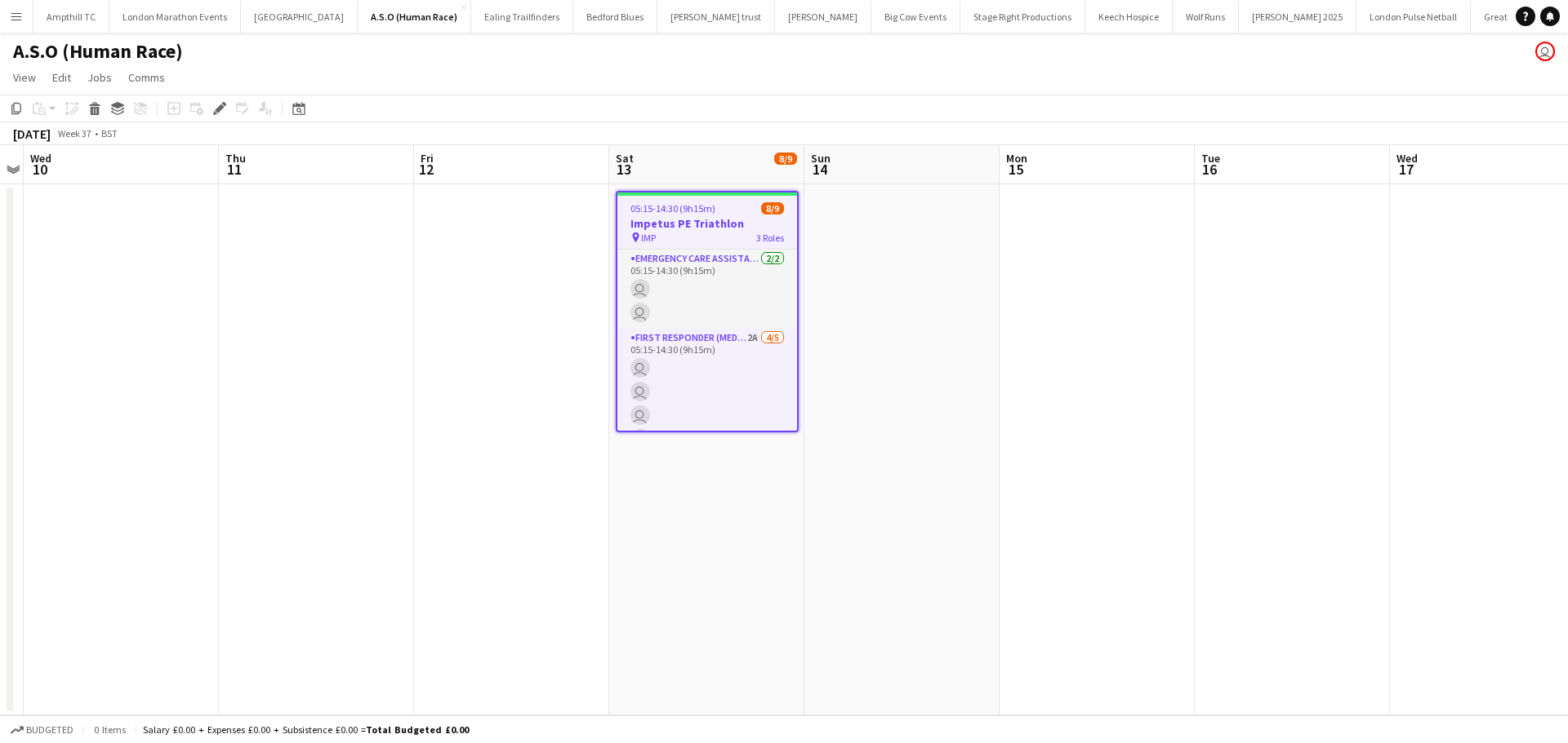
scroll to position [0, 562]
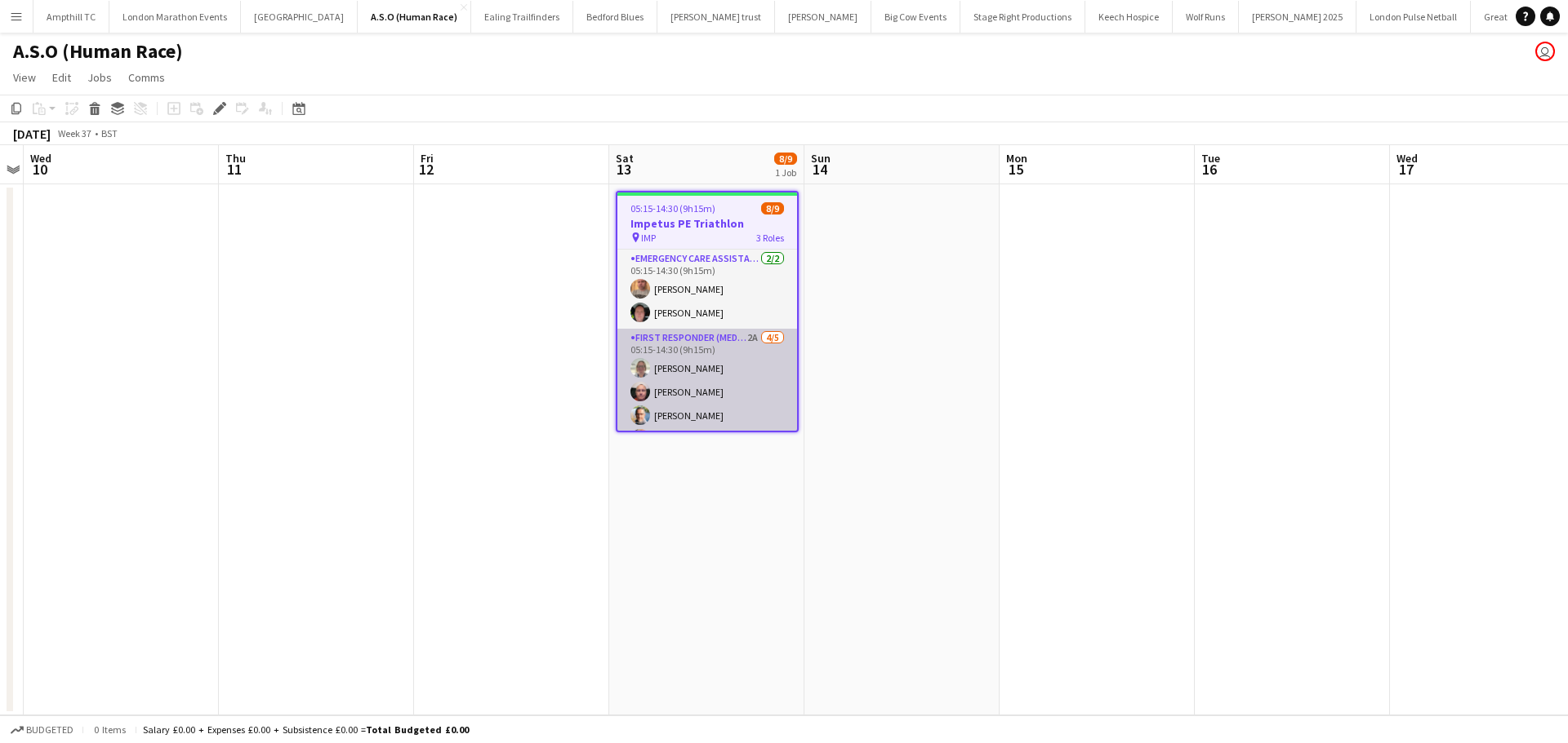
click at [724, 355] on app-card-role "First Responder (Medical) 2A 4/5 05:15-14:30 (9h15m) Lorna Millar Darren Butche…" at bounding box center [707, 404] width 180 height 150
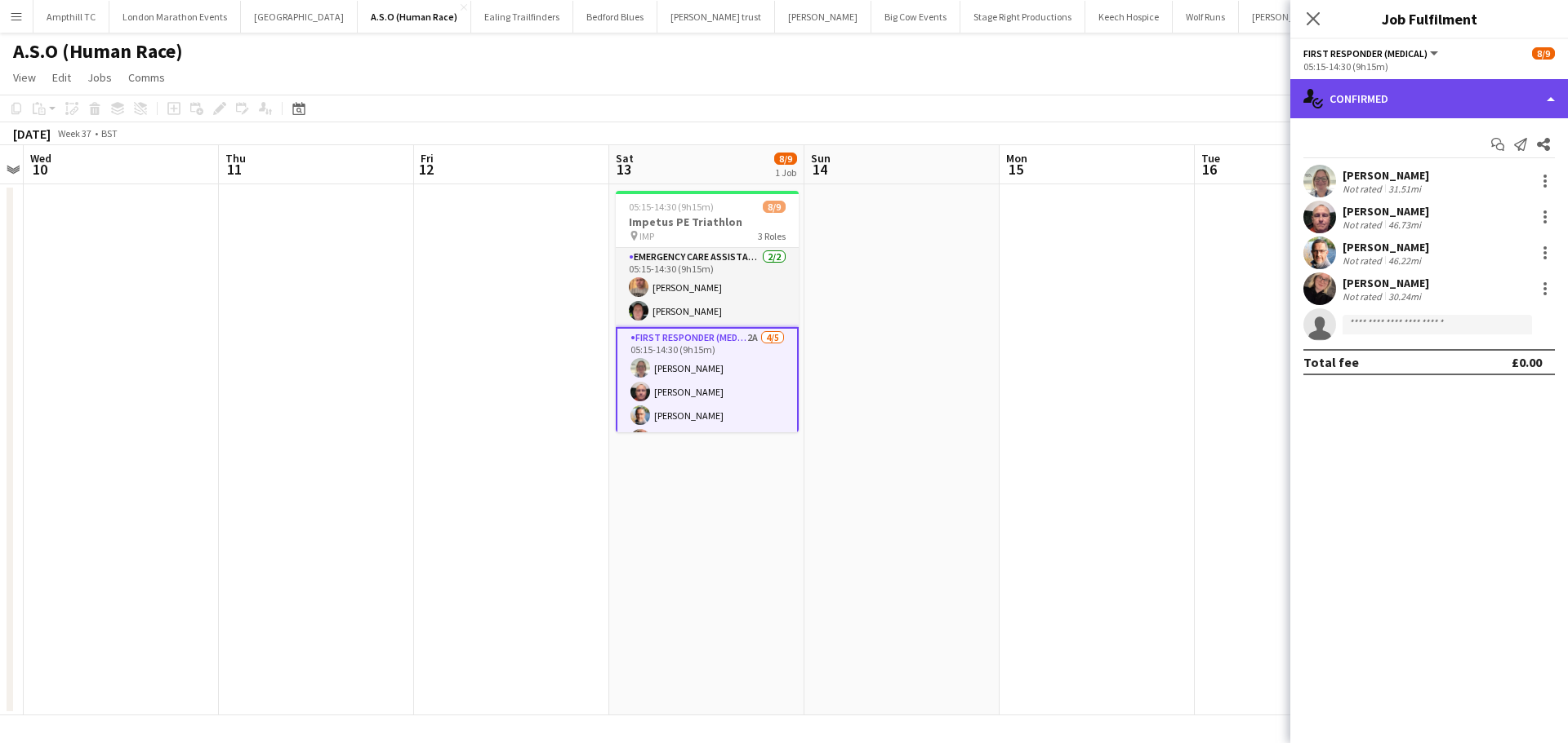
click at [1416, 98] on div "single-neutral-actions-check-2 Confirmed" at bounding box center [1429, 98] width 278 height 39
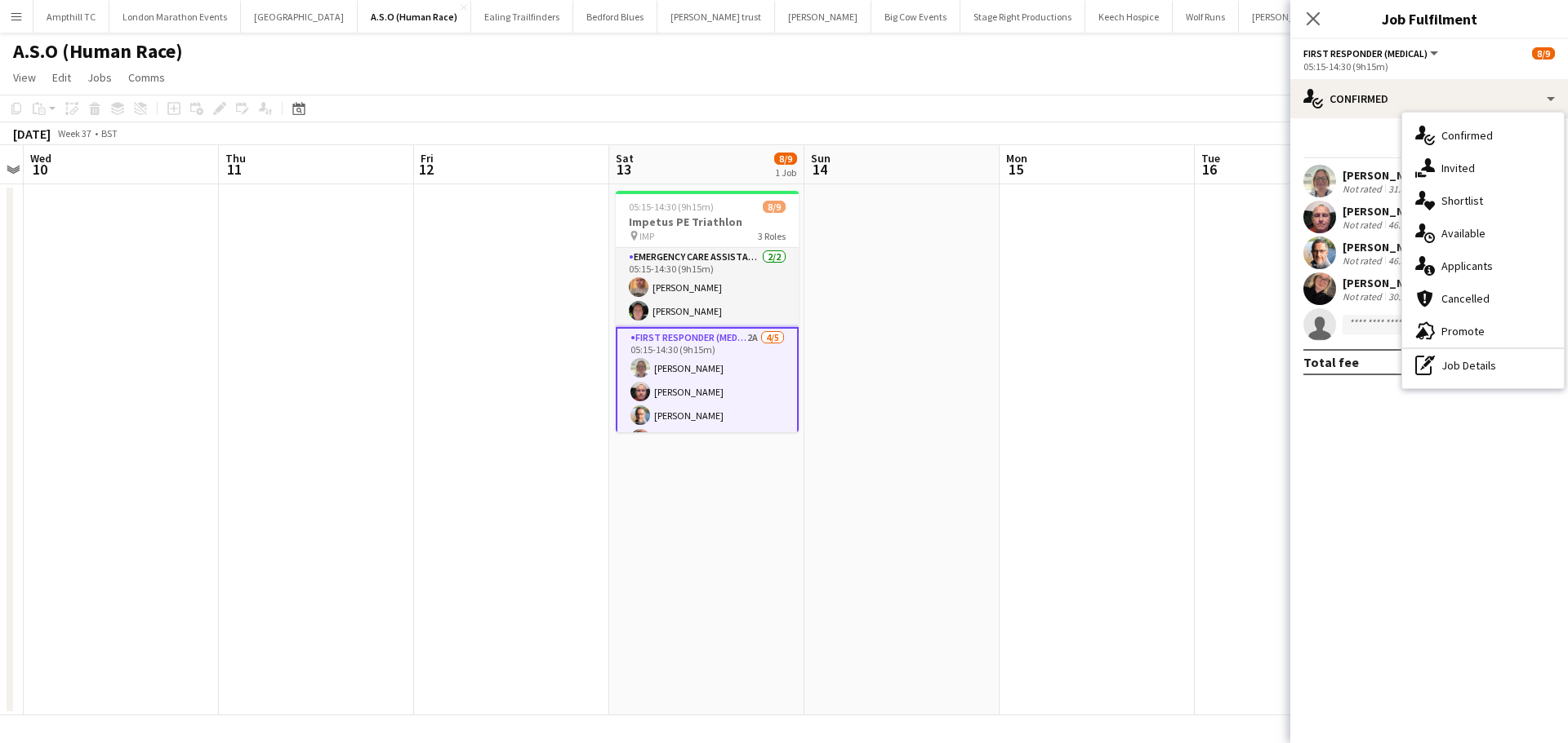
click at [1485, 266] on span "Applicants" at bounding box center [1467, 266] width 52 height 15
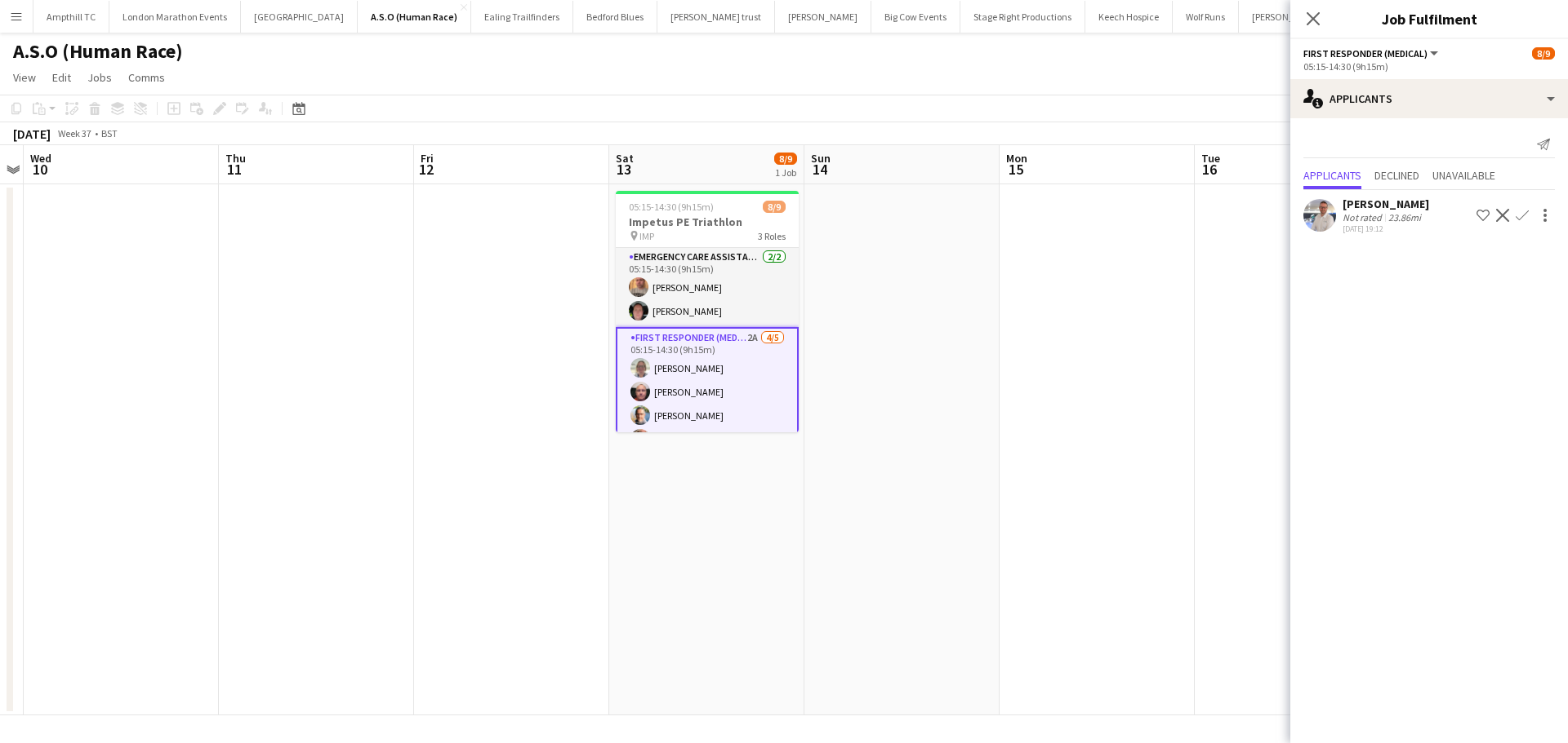
click at [1517, 217] on app-icon "Confirm" at bounding box center [1521, 215] width 13 height 13
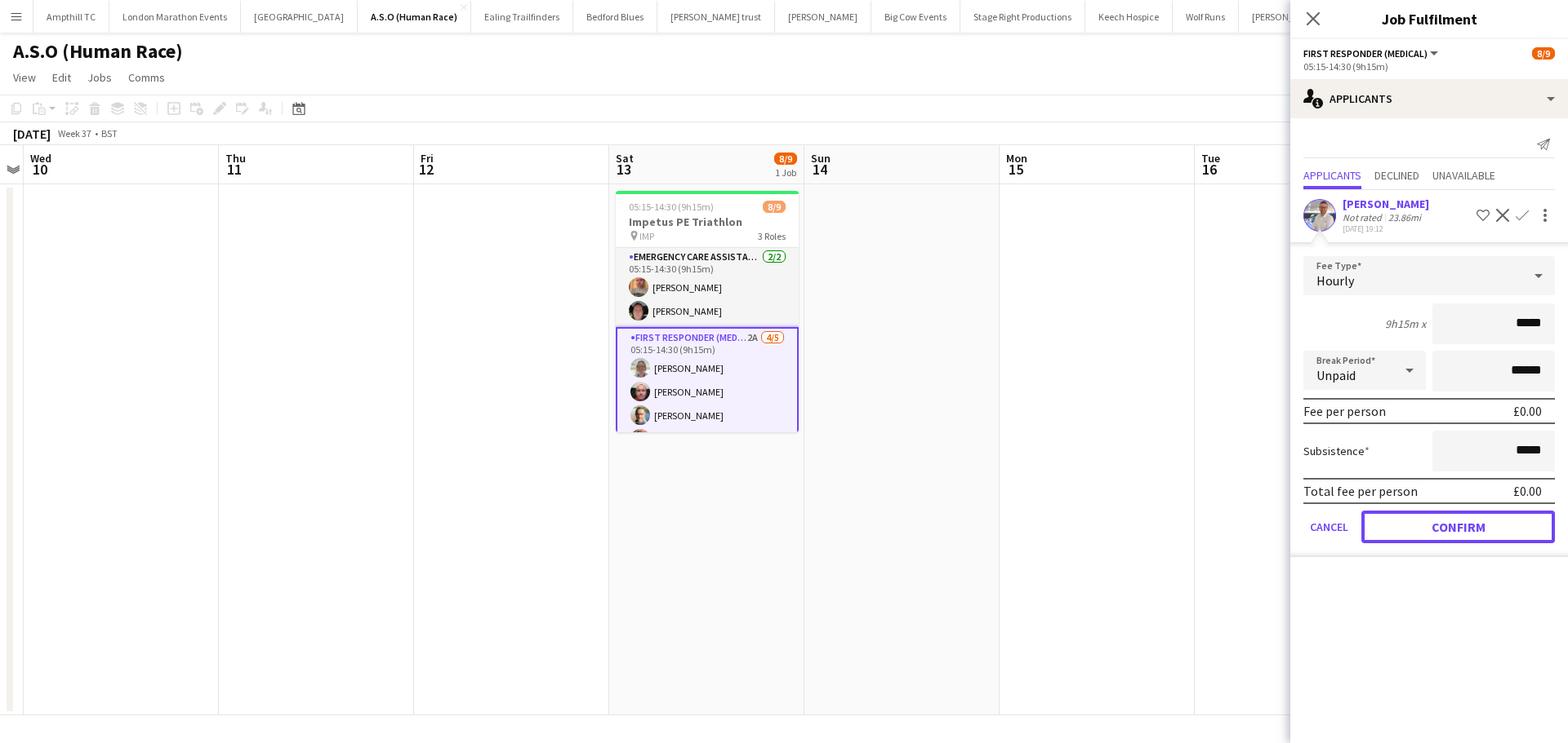
click at [1448, 530] on button "Confirm" at bounding box center [1457, 527] width 193 height 33
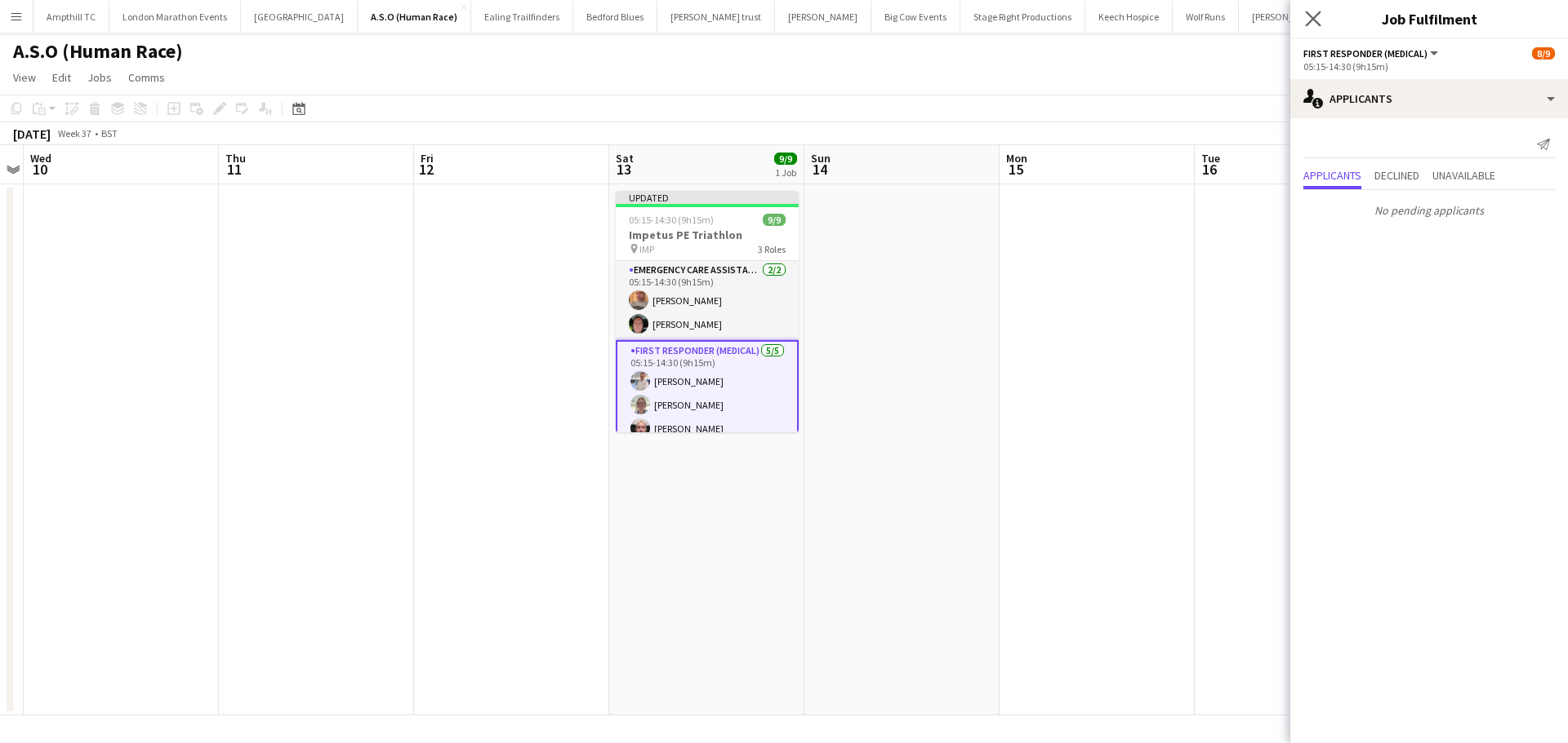
click at [1308, 9] on app-icon "Close pop-in" at bounding box center [1312, 19] width 23 height 23
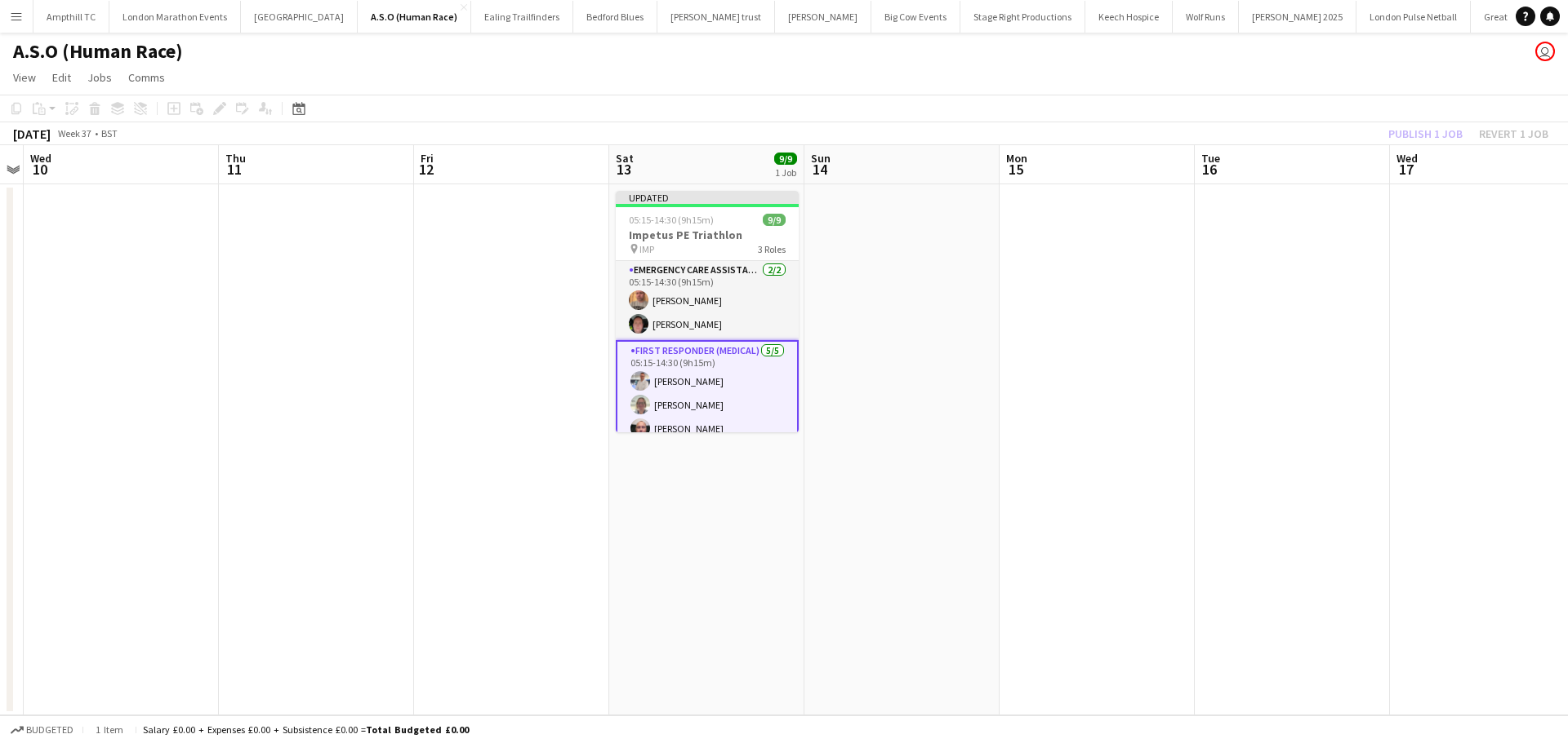
click at [1044, 278] on app-date-cell at bounding box center [1097, 450] width 195 height 532
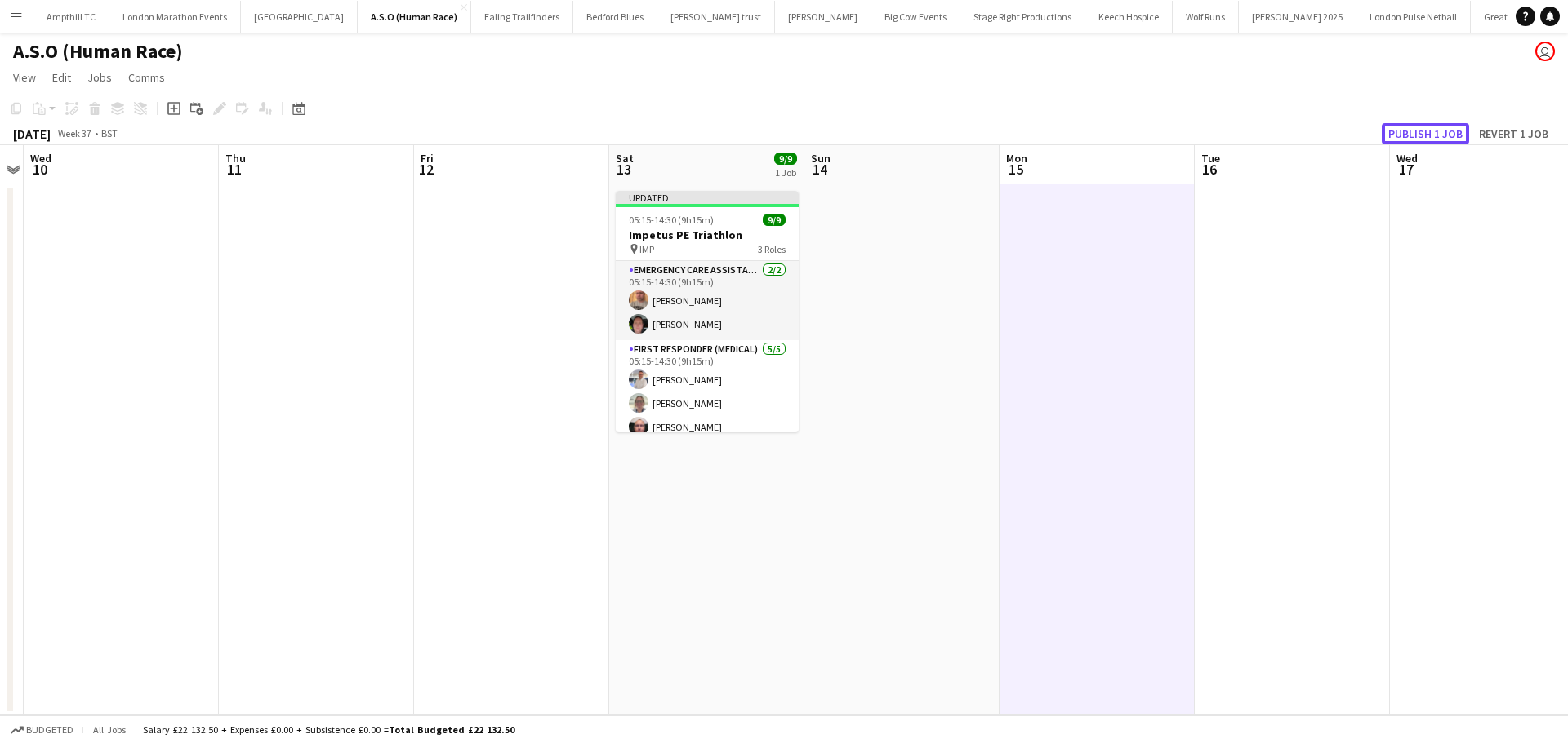
click at [1401, 126] on button "Publish 1 job" at bounding box center [1425, 134] width 87 height 22
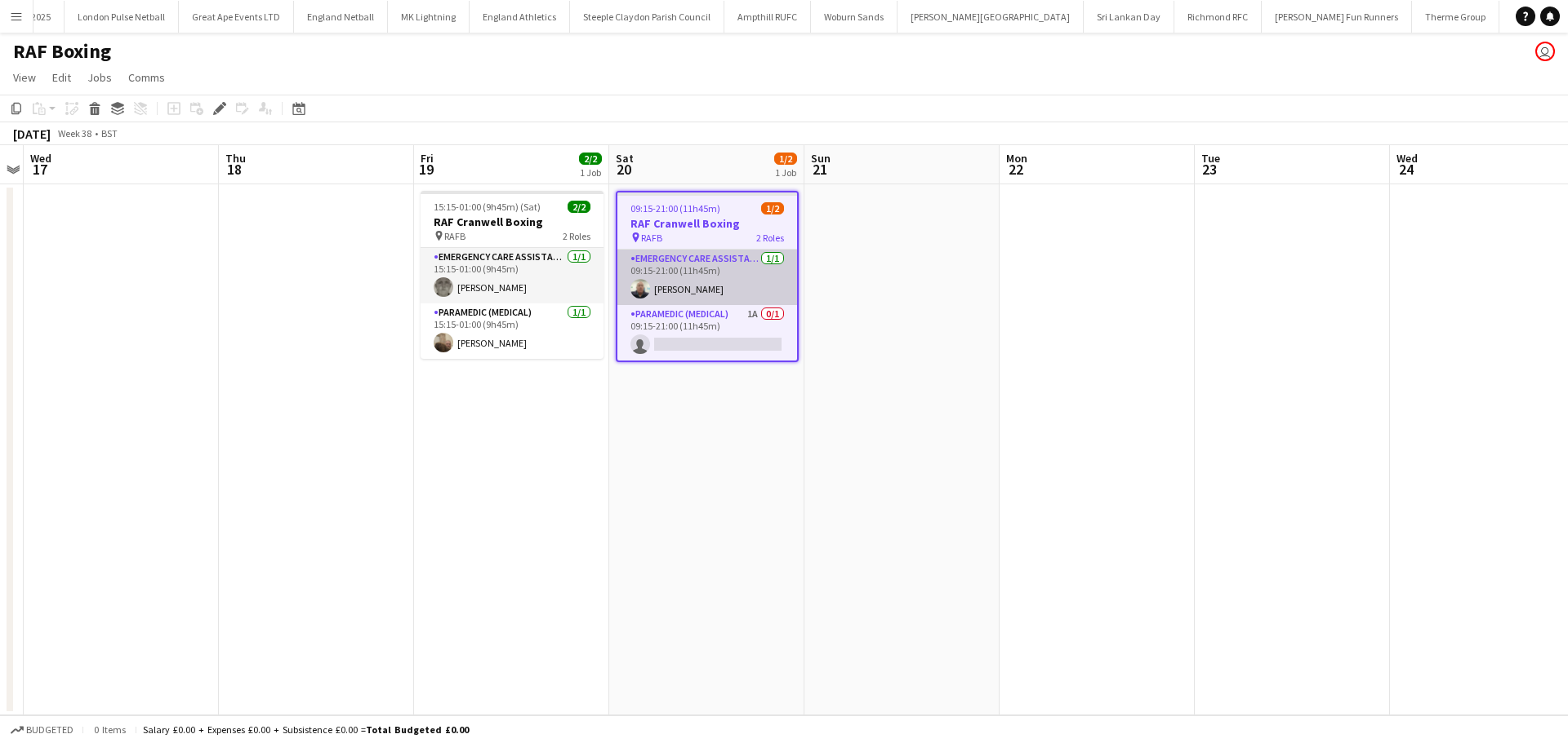
scroll to position [0, 1613]
drag, startPoint x: 713, startPoint y: 335, endPoint x: 1054, endPoint y: 203, distance: 365.7
click at [714, 335] on app-card-role "Paramedic (Medical) 1A 0/1 09:15-21:00 (11h45m) single-neutral-actions" at bounding box center [707, 333] width 180 height 55
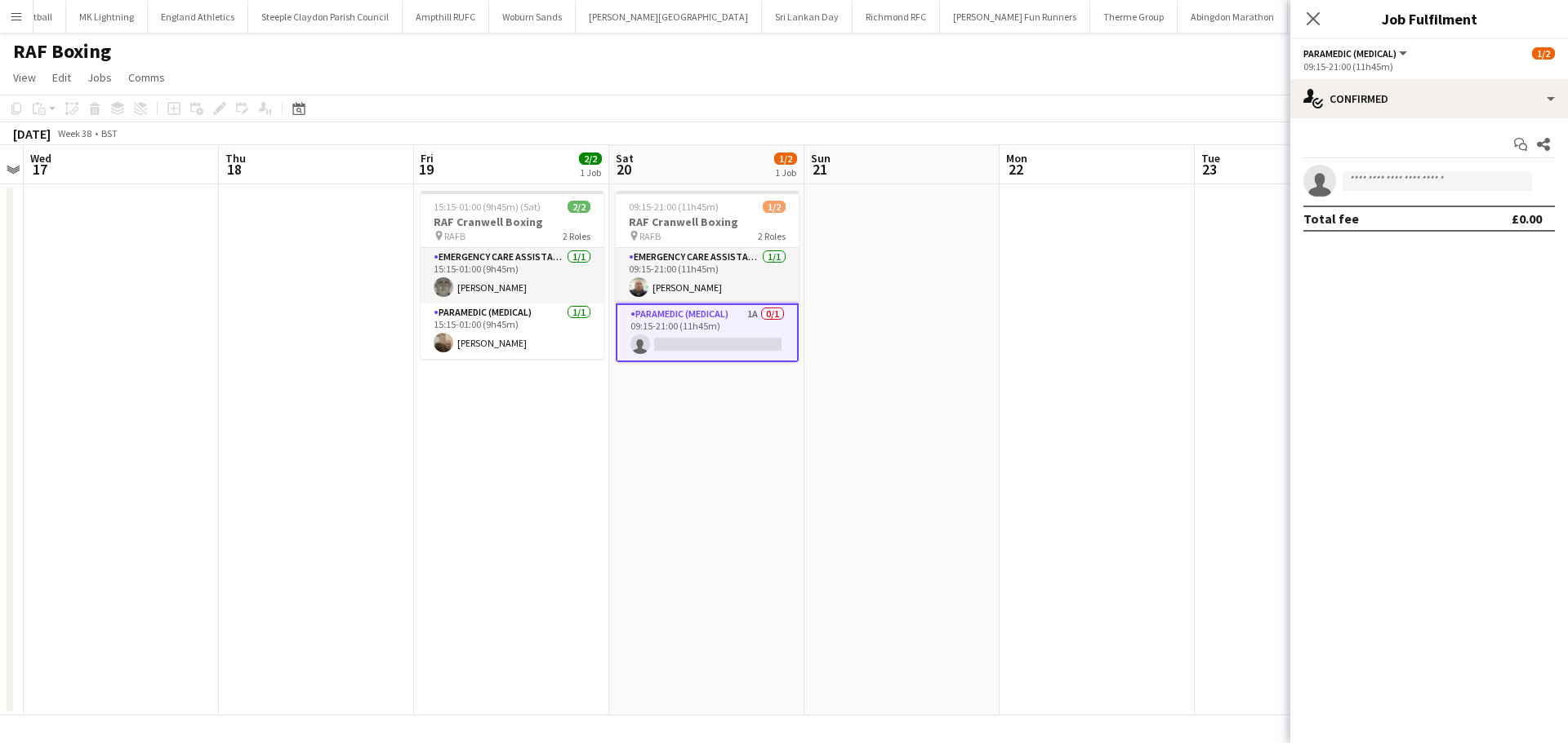
scroll to position [0, 561]
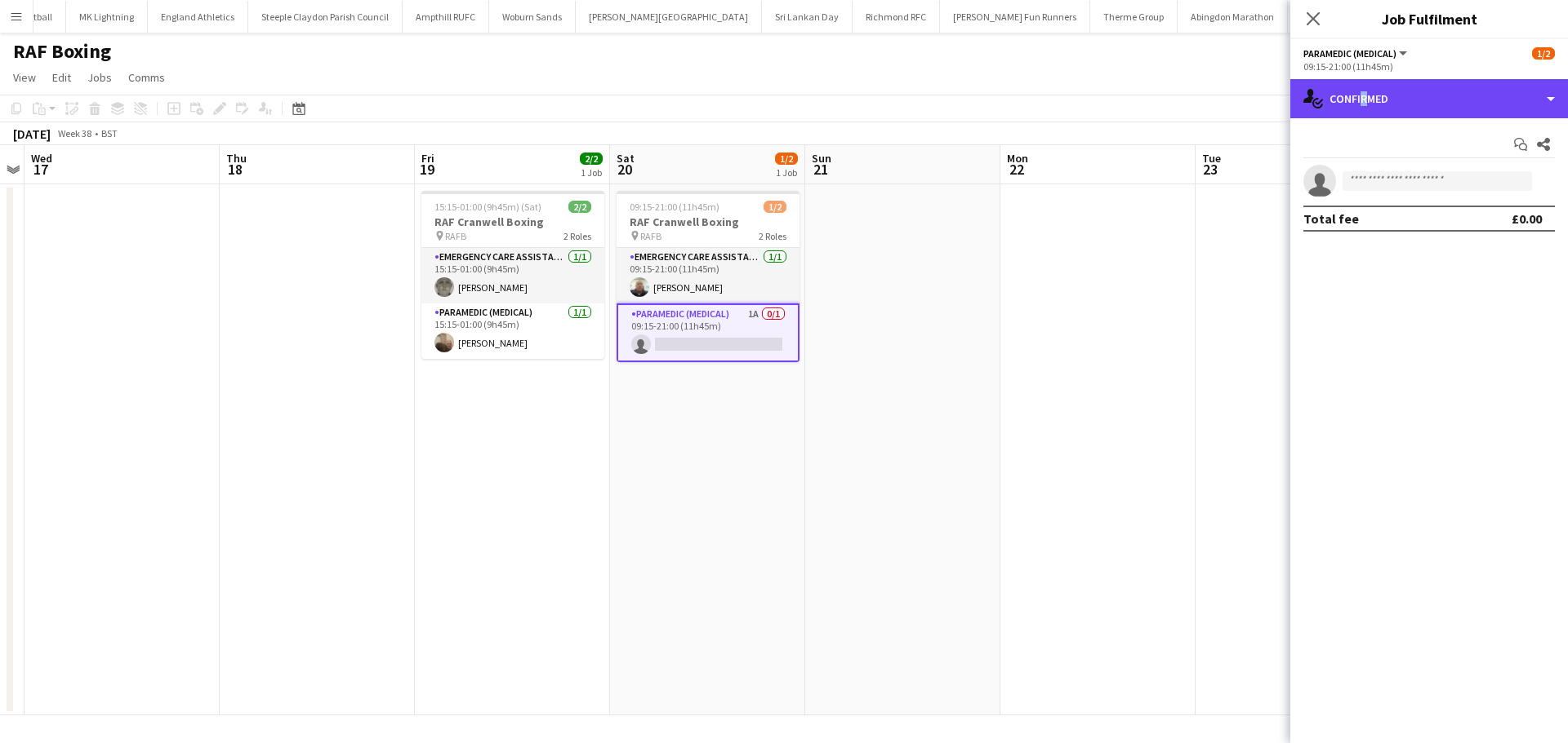
drag, startPoint x: 1358, startPoint y: 117, endPoint x: 1367, endPoint y: 119, distance: 9.2
click at [1359, 117] on div "single-neutral-actions-check-2 Confirmed" at bounding box center [1429, 98] width 278 height 39
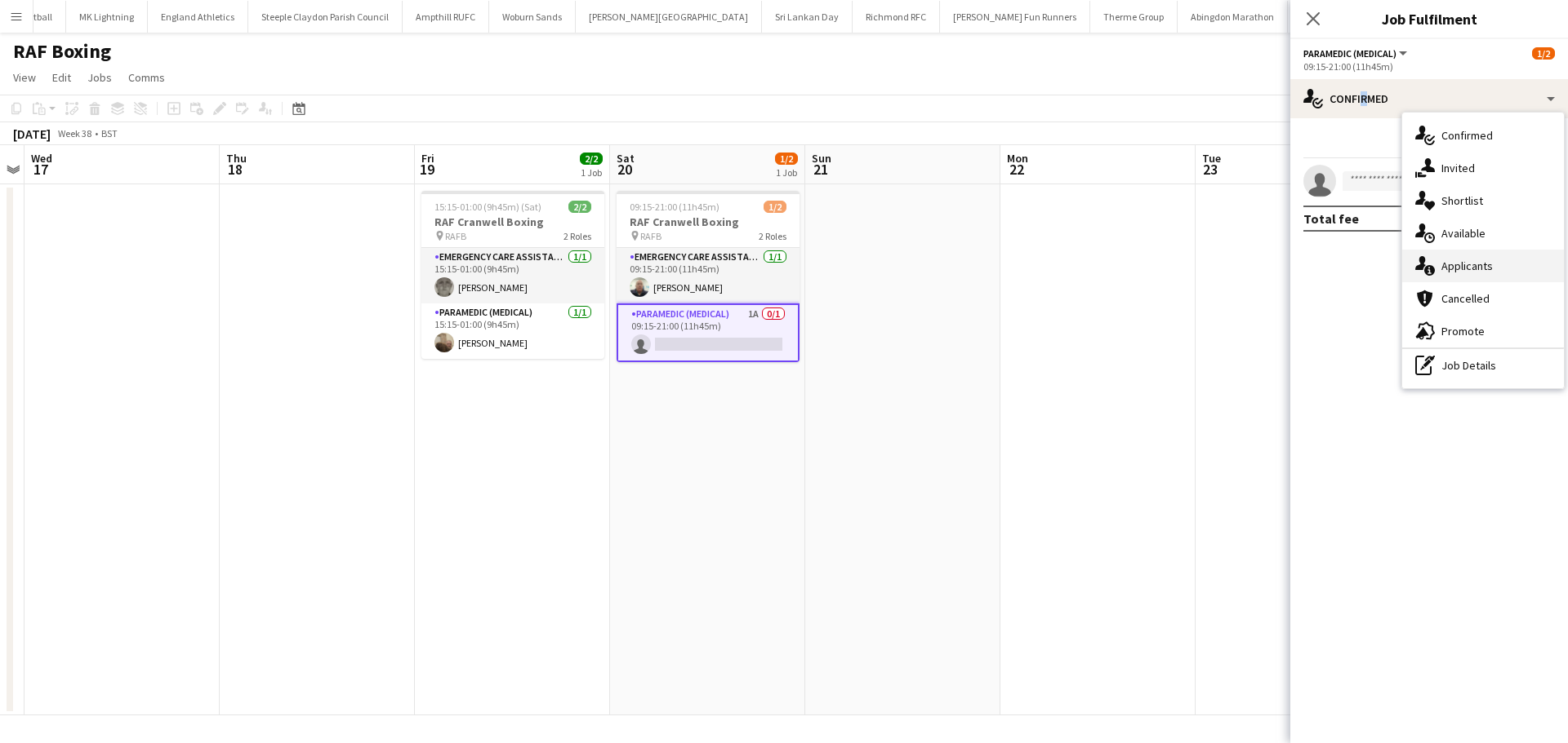
click at [1471, 270] on span "Applicants" at bounding box center [1467, 266] width 52 height 15
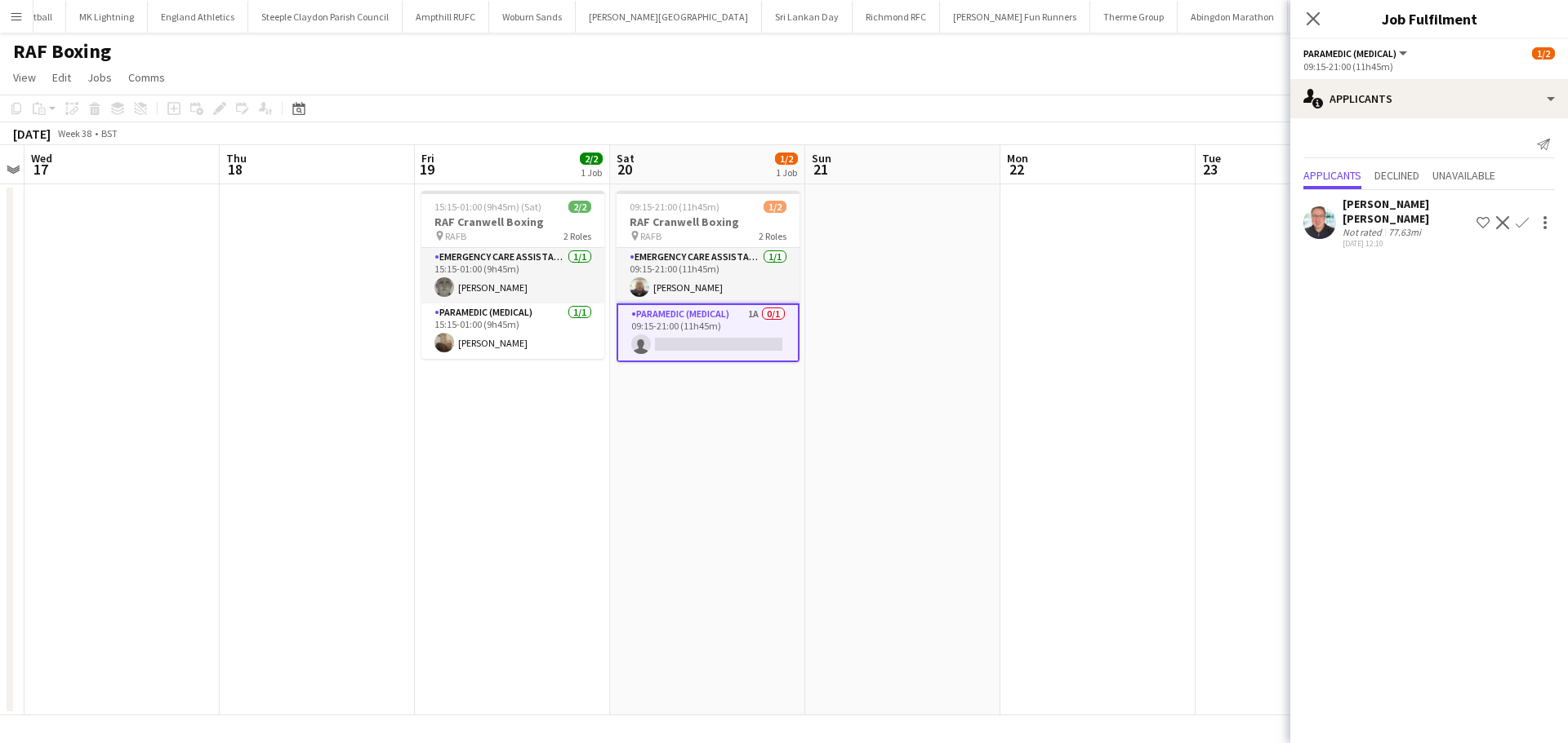
click at [1525, 220] on app-icon "Confirm" at bounding box center [1521, 223] width 13 height 13
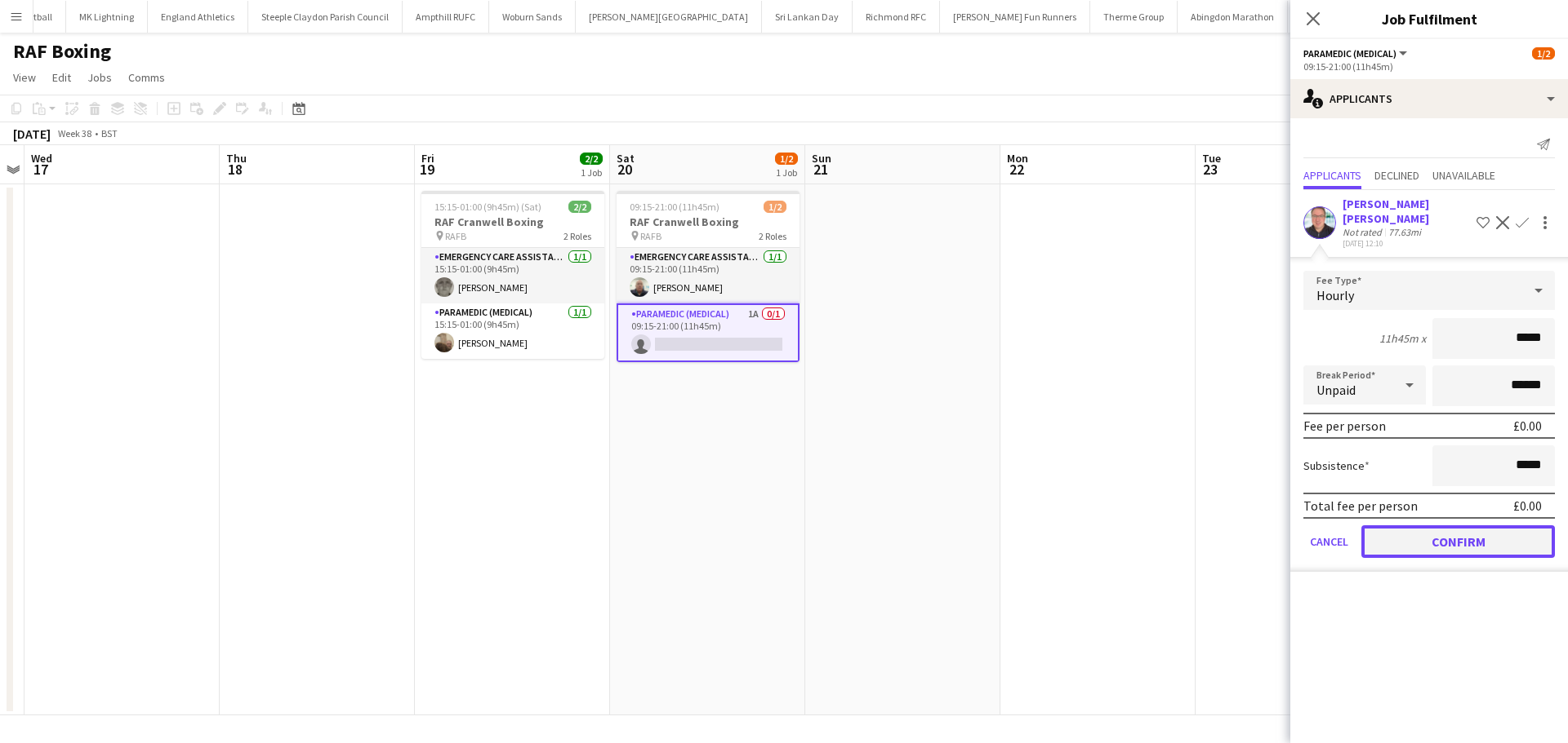
click at [1448, 526] on button "Confirm" at bounding box center [1457, 542] width 193 height 33
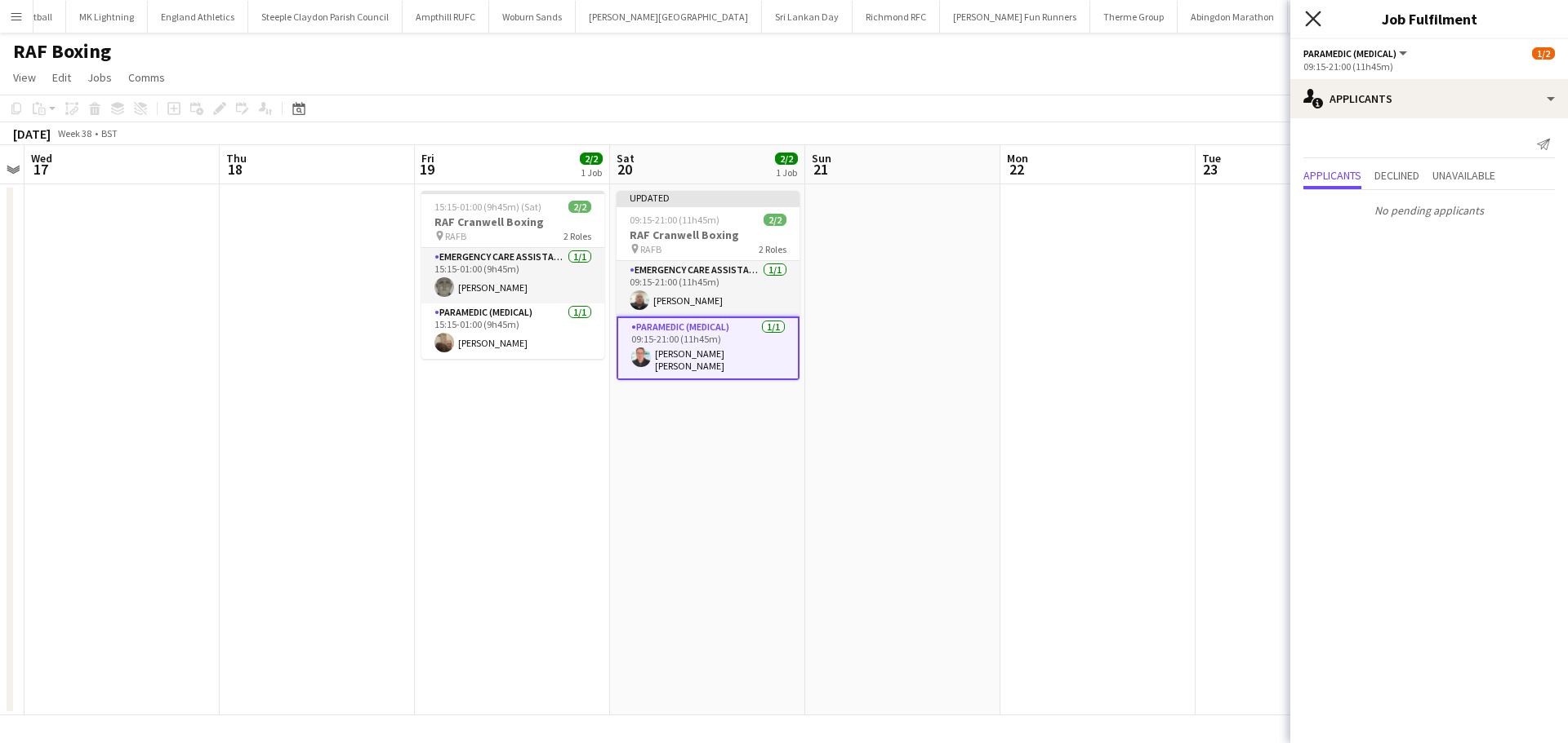
click at [1314, 22] on icon at bounding box center [1312, 18] width 16 height 16
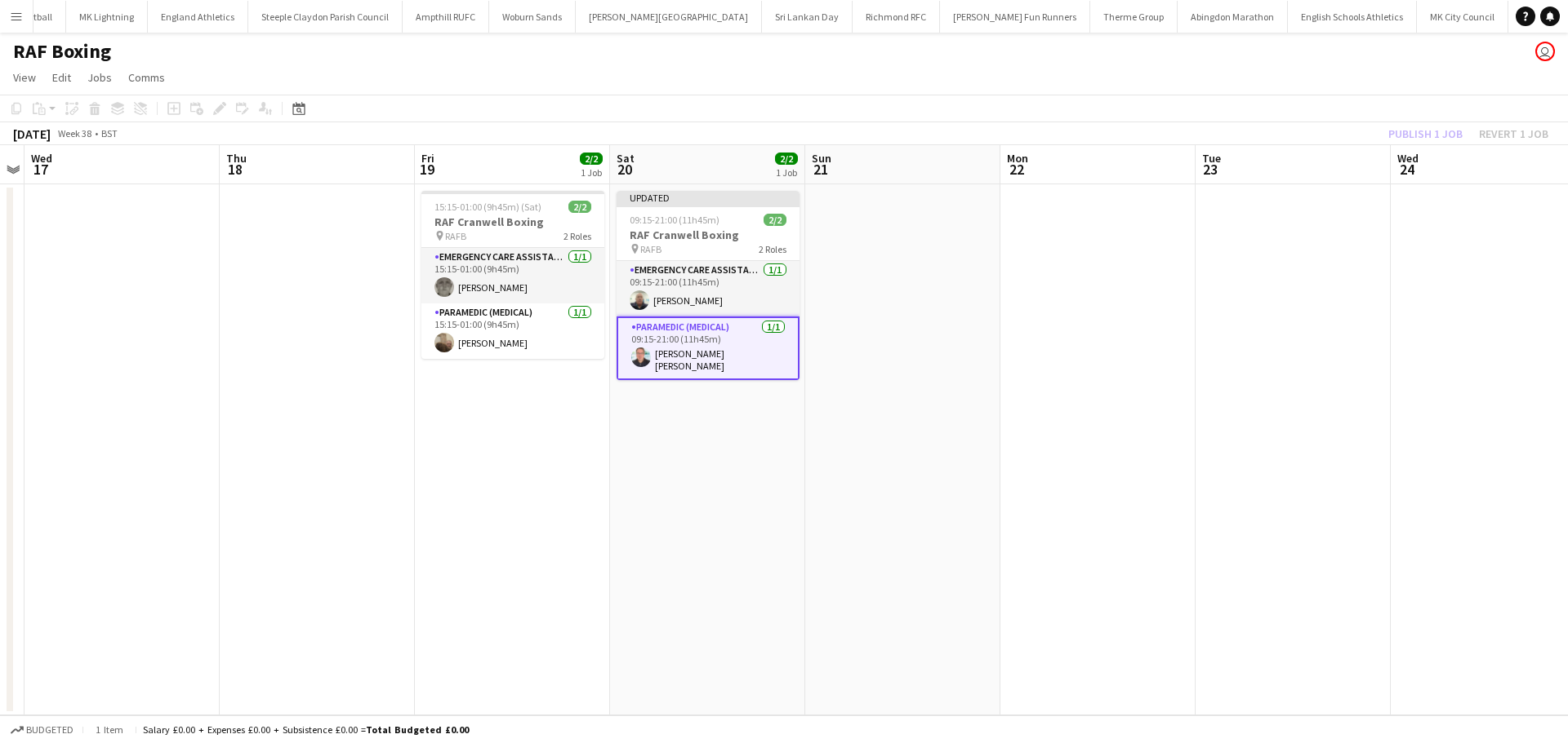
click at [1409, 154] on span "Wed" at bounding box center [1407, 158] width 22 height 15
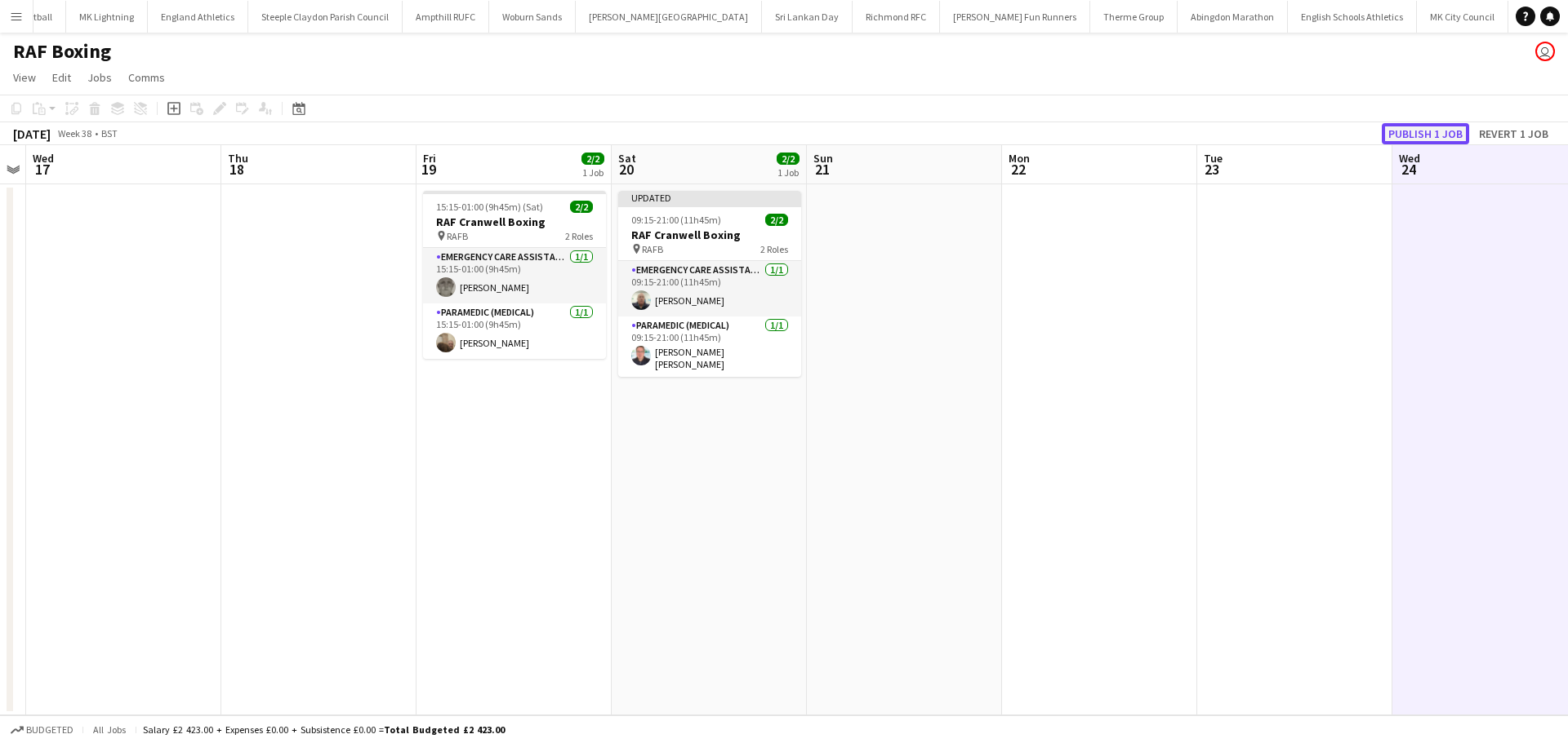
click at [1434, 124] on button "Publish 1 job" at bounding box center [1425, 134] width 87 height 22
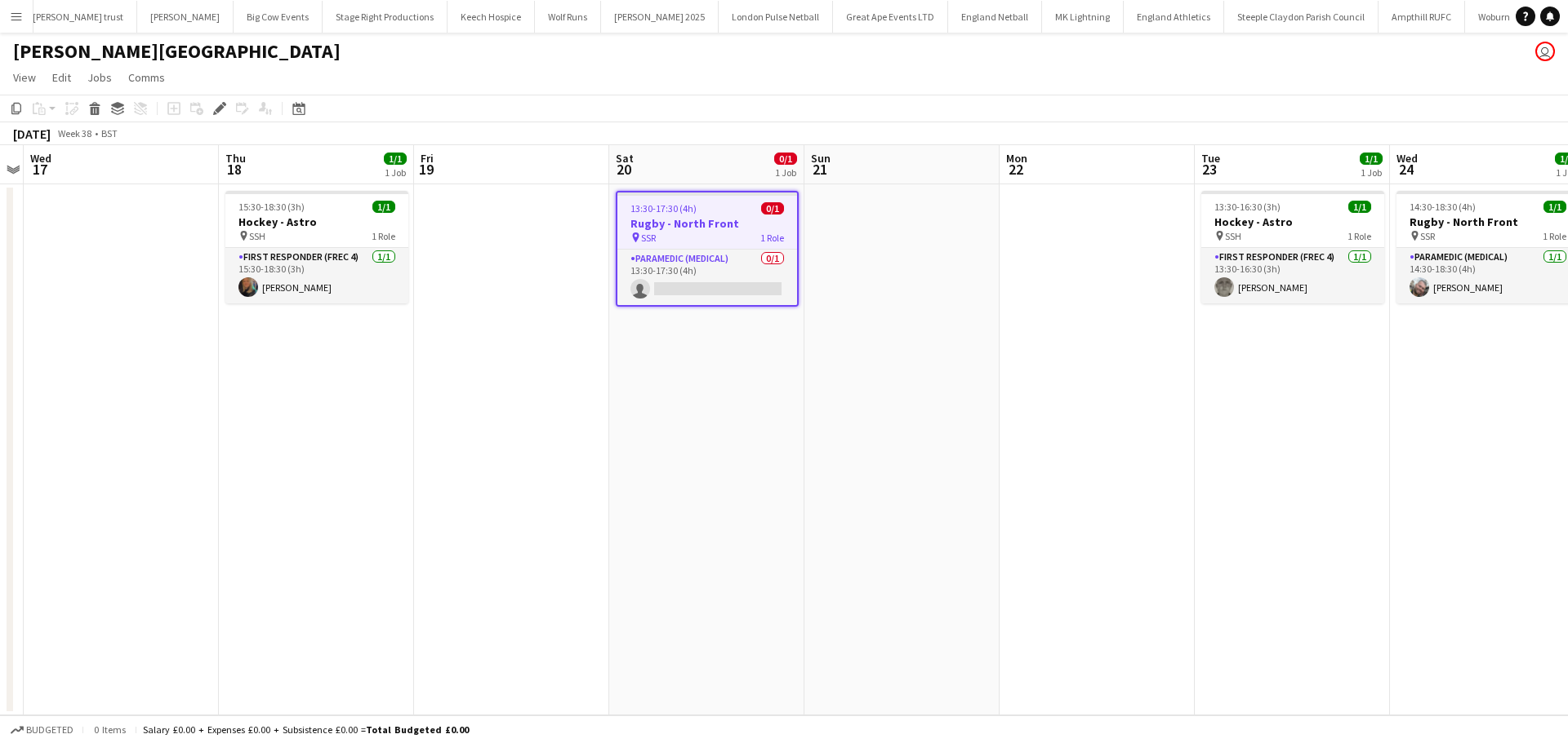
scroll to position [0, 643]
click at [719, 288] on app-card-role "Paramedic (Medical) 0/1 13:30-17:30 (4h) single-neutral-actions" at bounding box center [707, 277] width 180 height 55
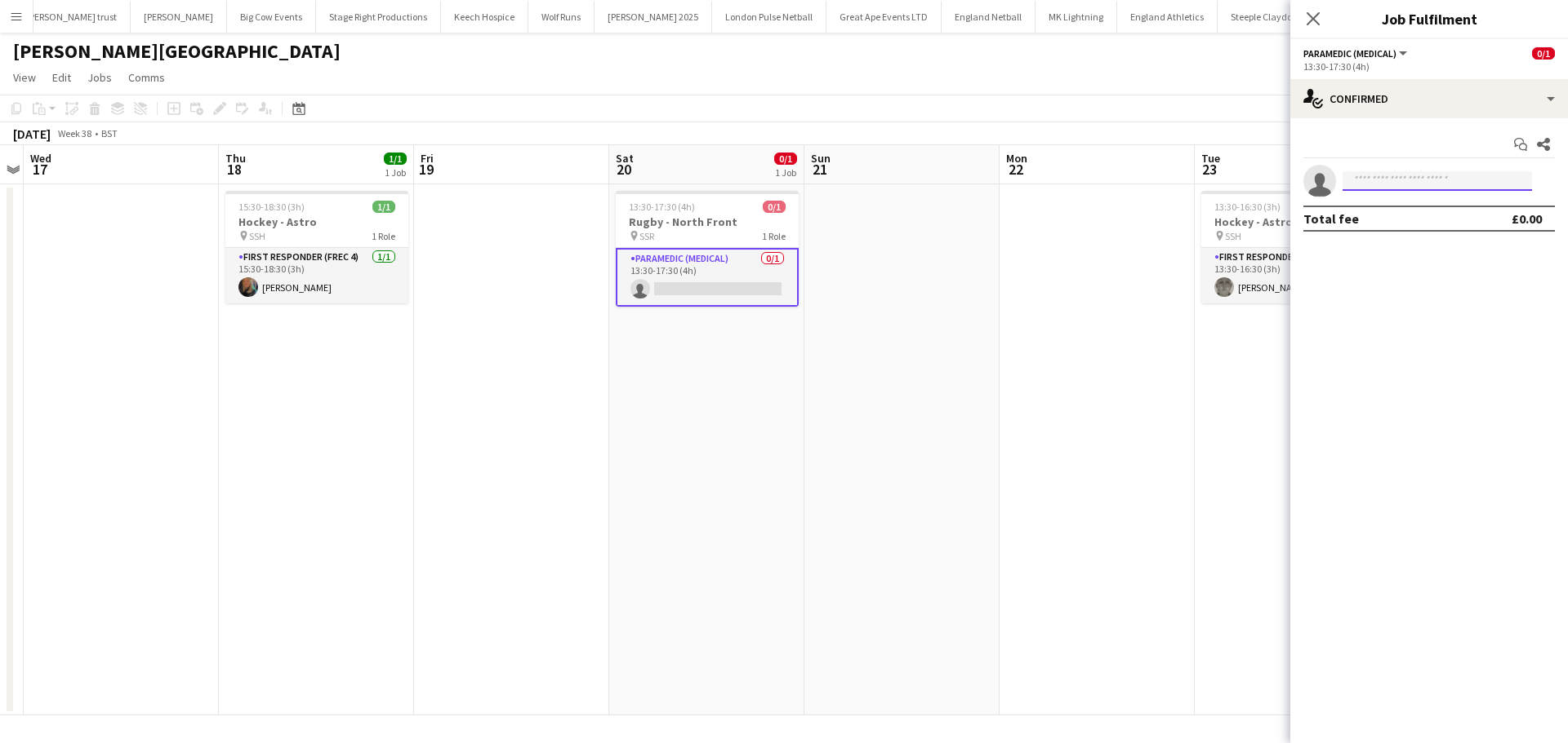
click at [1388, 181] on input at bounding box center [1437, 181] width 189 height 20
type input "****"
click at [1394, 206] on span "[PERSON_NAME]" at bounding box center [1402, 205] width 94 height 14
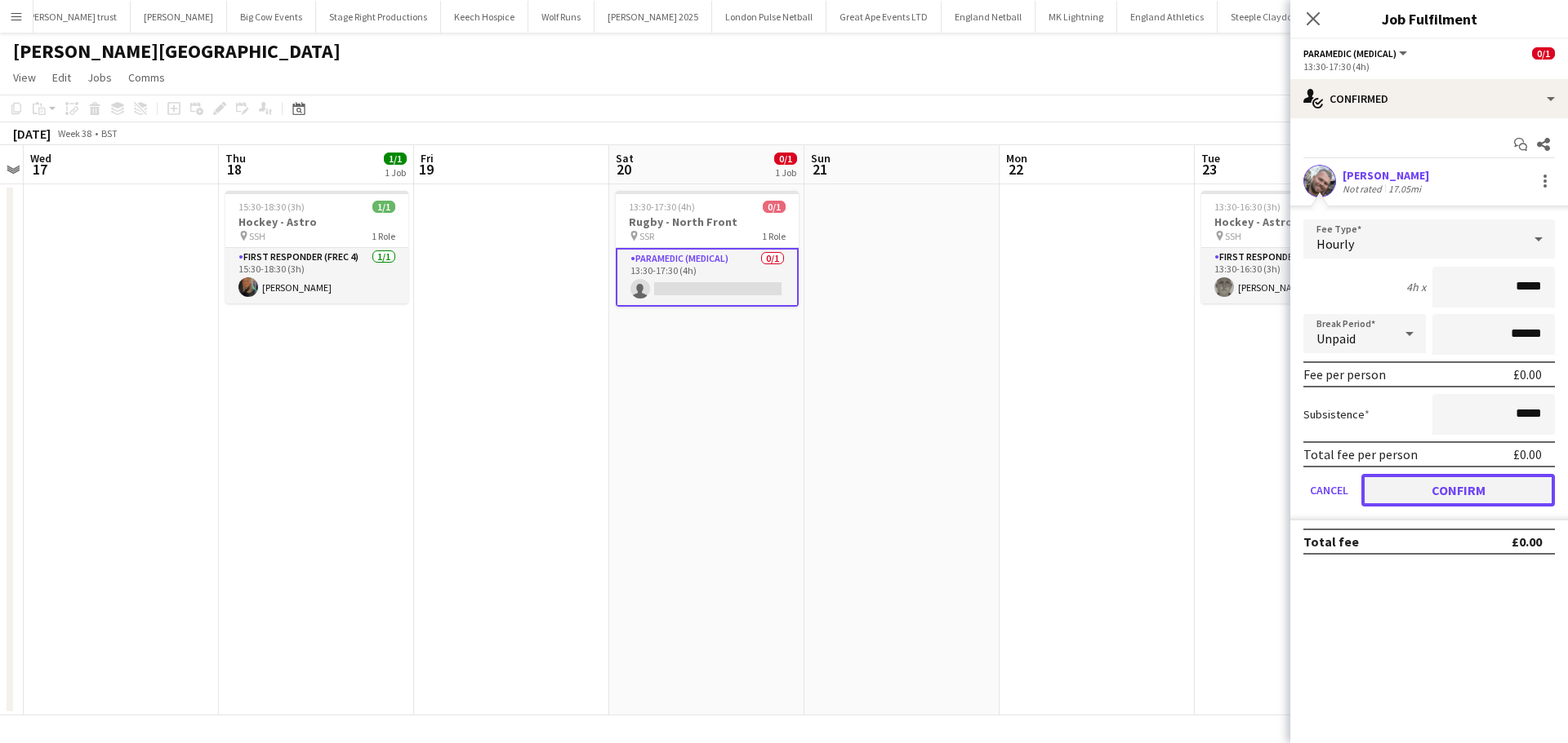
click at [1467, 475] on button "Confirm" at bounding box center [1457, 490] width 193 height 33
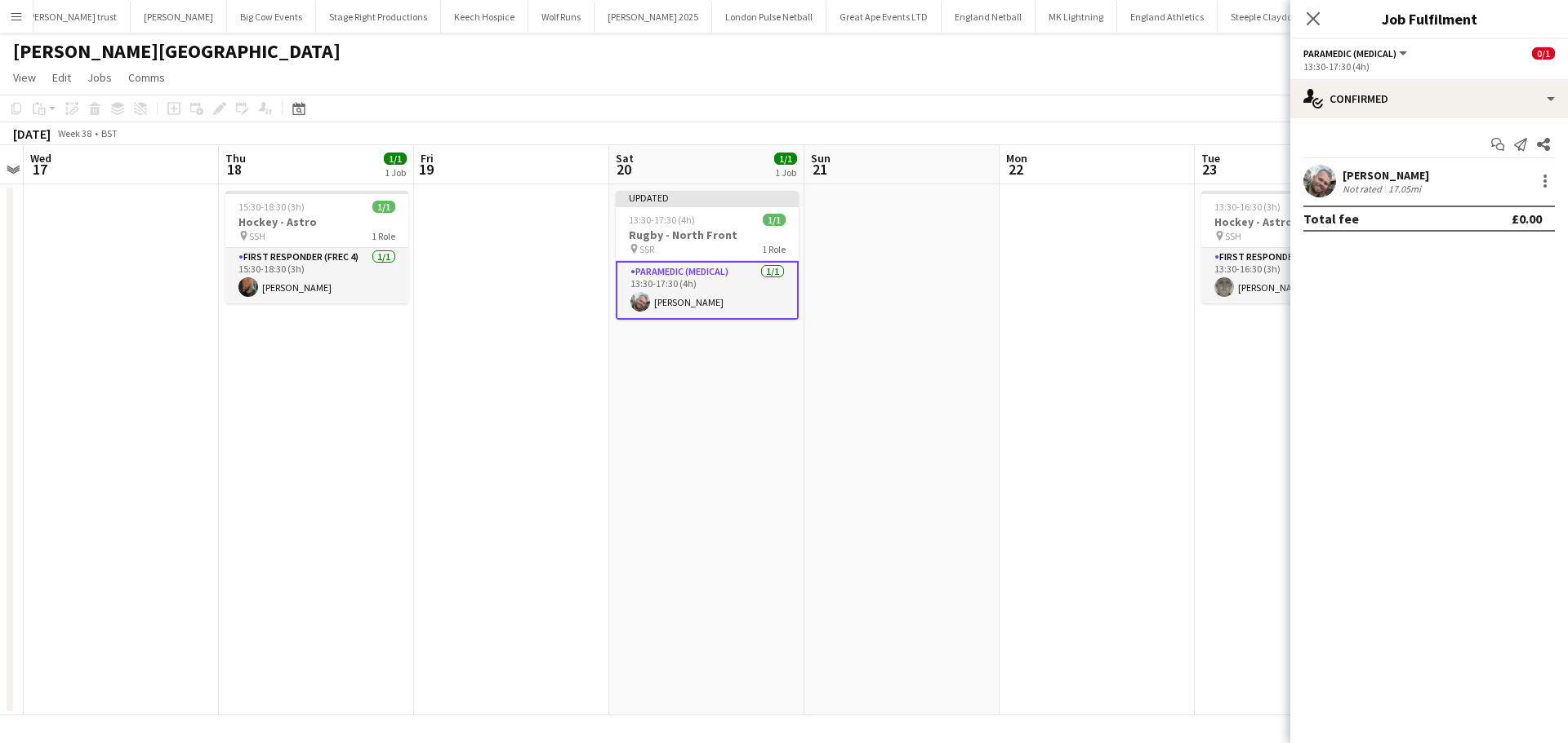
click at [1372, 26] on button "Ampthill RUFC Close" at bounding box center [1415, 16] width 86 height 32
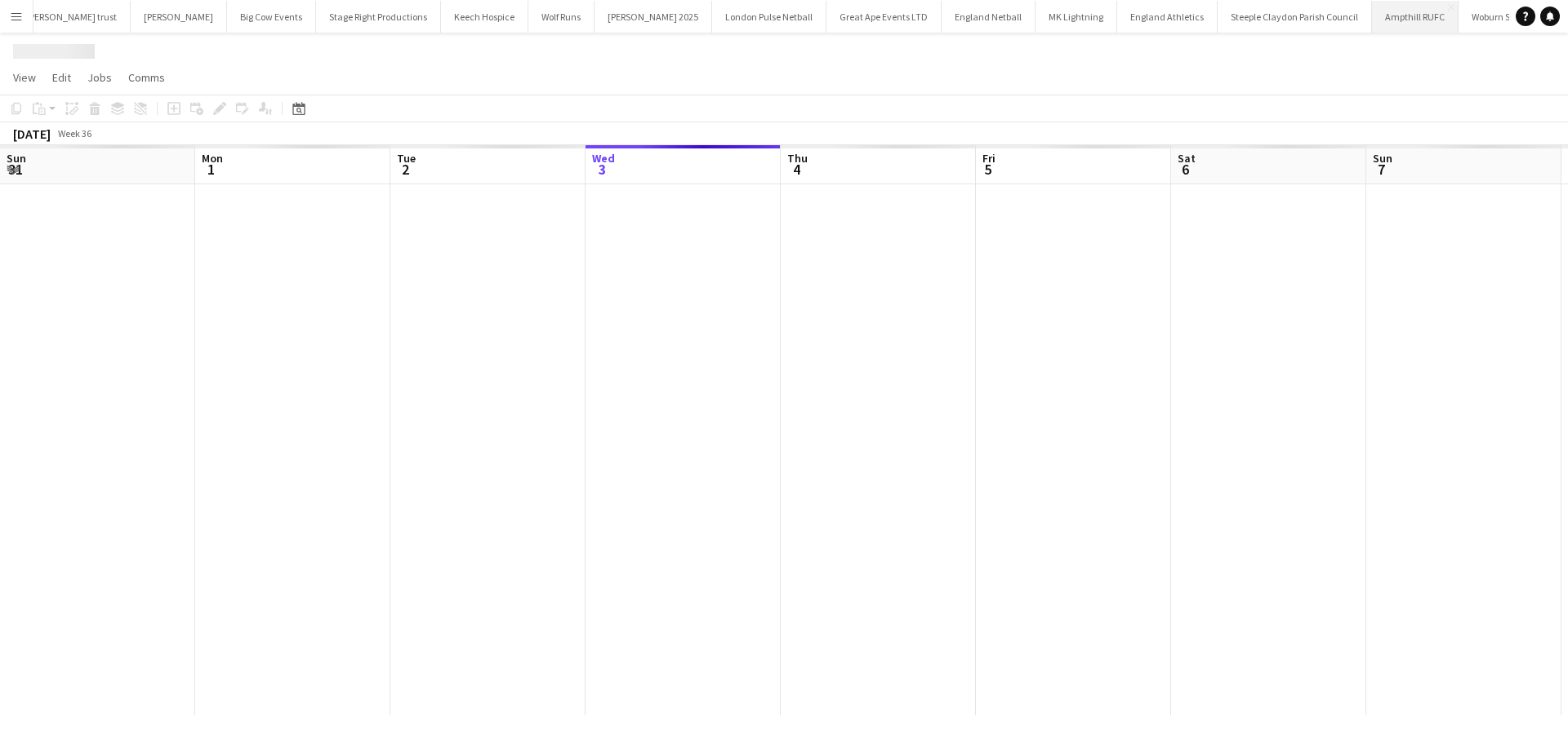
scroll to position [0, 390]
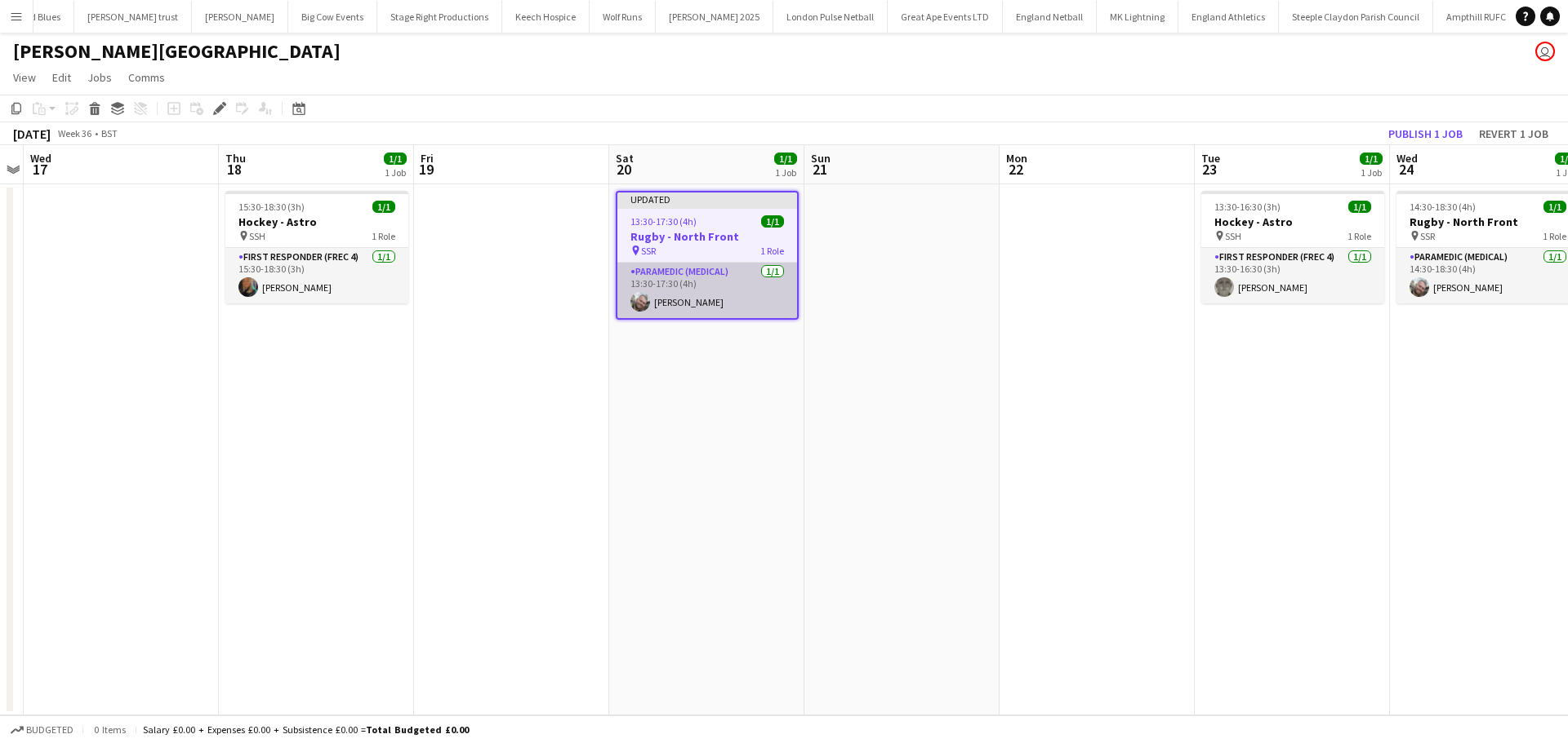
scroll to position [0, 643]
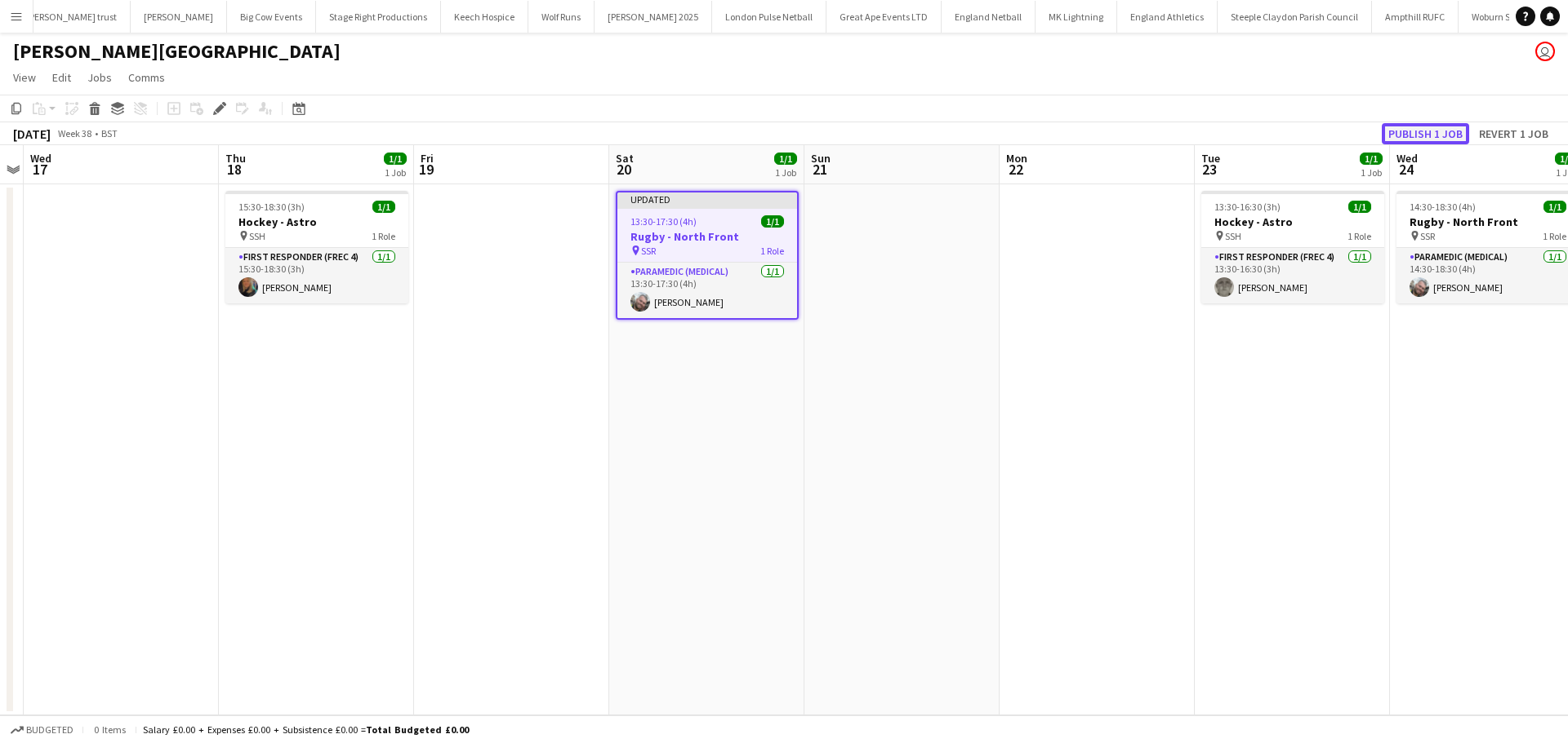
click at [1457, 135] on button "Publish 1 job" at bounding box center [1425, 134] width 87 height 22
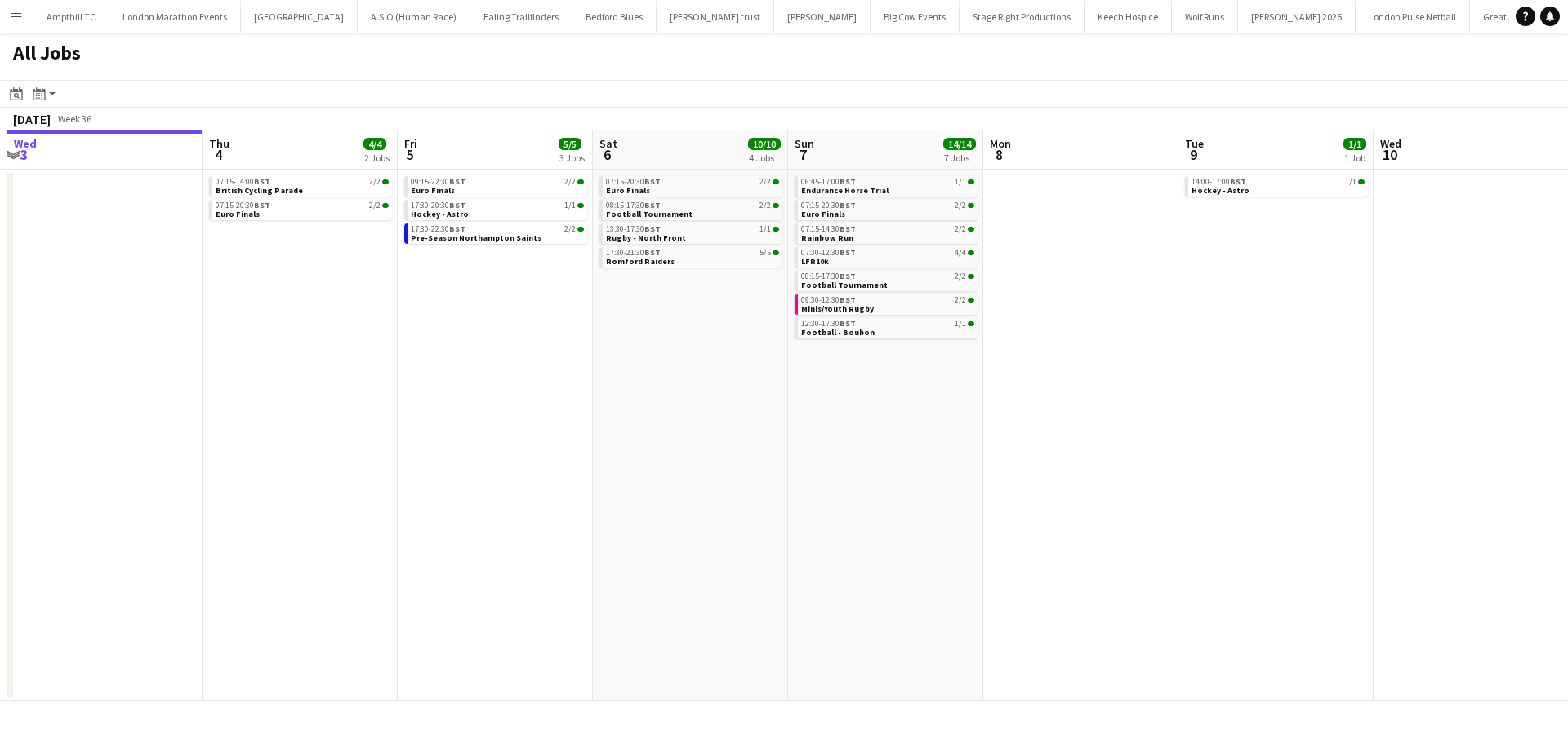
drag, startPoint x: 987, startPoint y: 444, endPoint x: 654, endPoint y: 484, distance: 335.4
click at [727, 484] on app-calendar-viewport "Sun 31 2/2 1 Job Mon 1 Tue 2 Wed 3 Thu 4 4/4 2 Jobs Fri 5 5/5 3 Jobs Sat 6 10/1…" at bounding box center [784, 415] width 1568 height 570
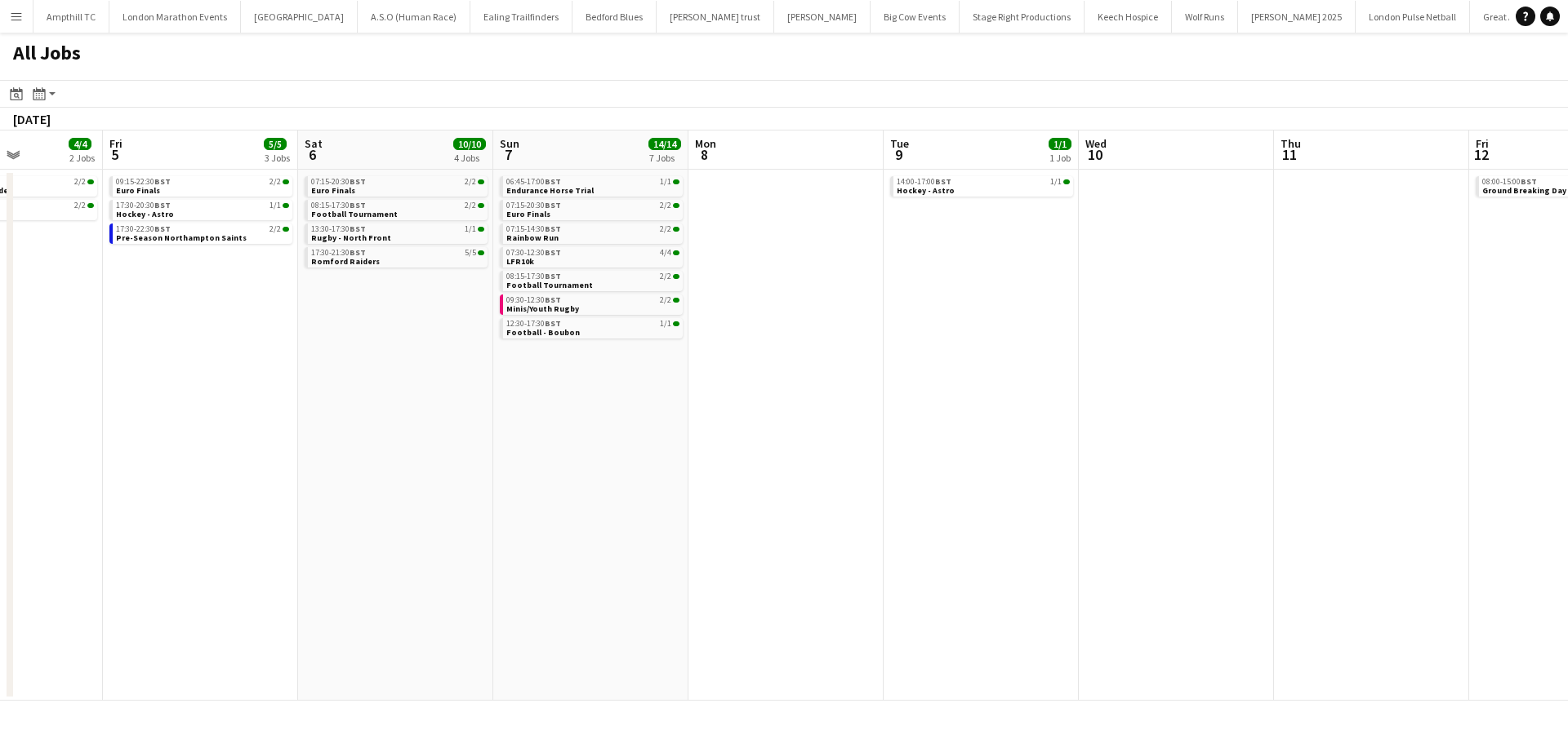
drag, startPoint x: 1039, startPoint y: 436, endPoint x: 429, endPoint y: 513, distance: 614.8
click at [438, 514] on app-calendar-viewport "Tue 2 Wed 3 Thu 4 4/4 2 Jobs Fri 5 5/5 3 Jobs Sat 6 10/10 4 Jobs Sun 7 14/14 7 …" at bounding box center [784, 415] width 1568 height 570
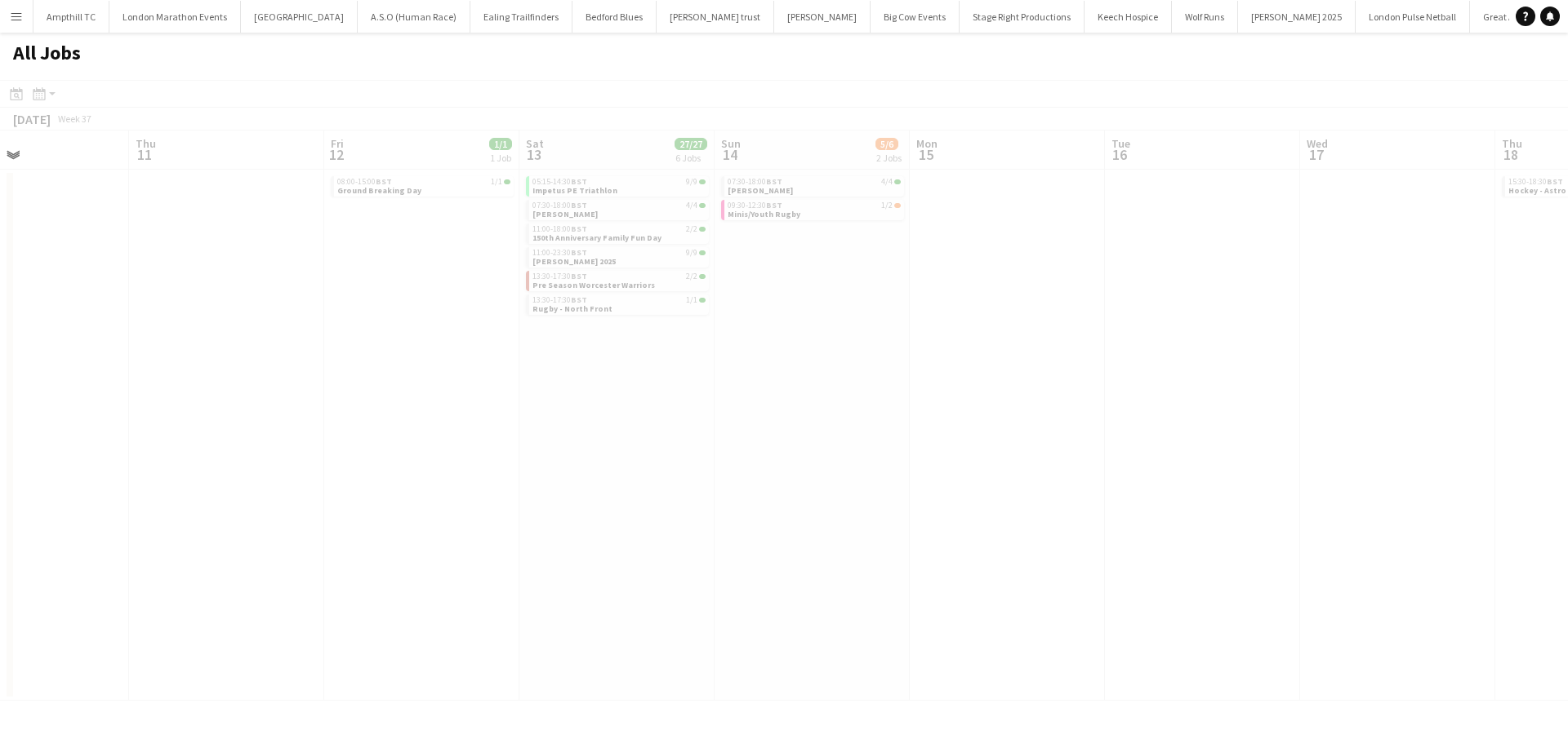
drag, startPoint x: 699, startPoint y: 515, endPoint x: 800, endPoint y: 465, distance: 112.7
click at [541, 517] on app-all-jobs "All Jobs Date picker SEP 2025 SEP 2025 Monday M Tuesday T Wednesday W Thursday …" at bounding box center [784, 367] width 1568 height 668
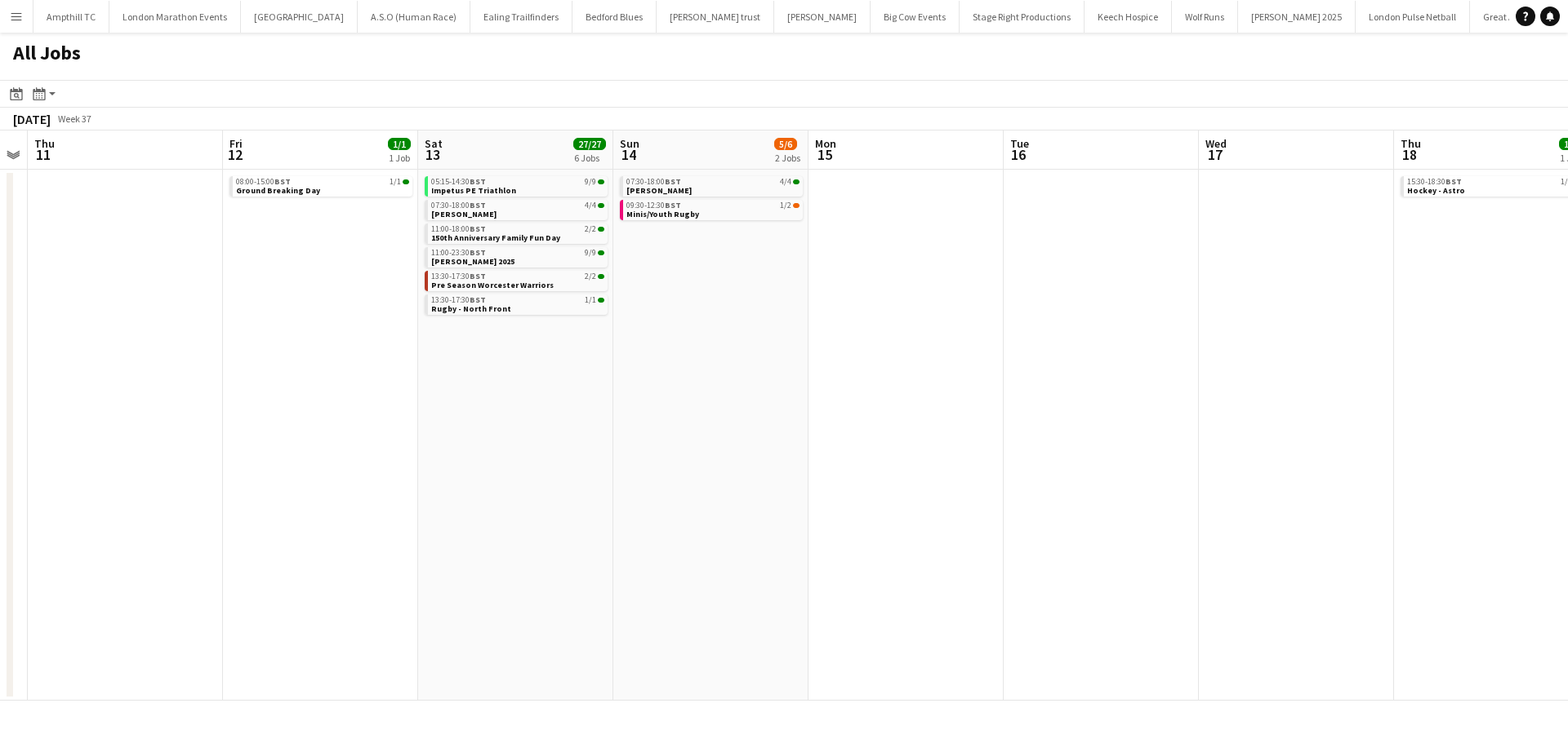
drag, startPoint x: 802, startPoint y: 460, endPoint x: 531, endPoint y: 490, distance: 272.7
click at [531, 490] on app-calendar-viewport "Mon 8 Tue 9 1/1 1 Job Wed 10 Thu 11 Fri 12 1/1 1 Job Sat 13 27/27 6 Jobs Sun 14…" at bounding box center [784, 415] width 1568 height 570
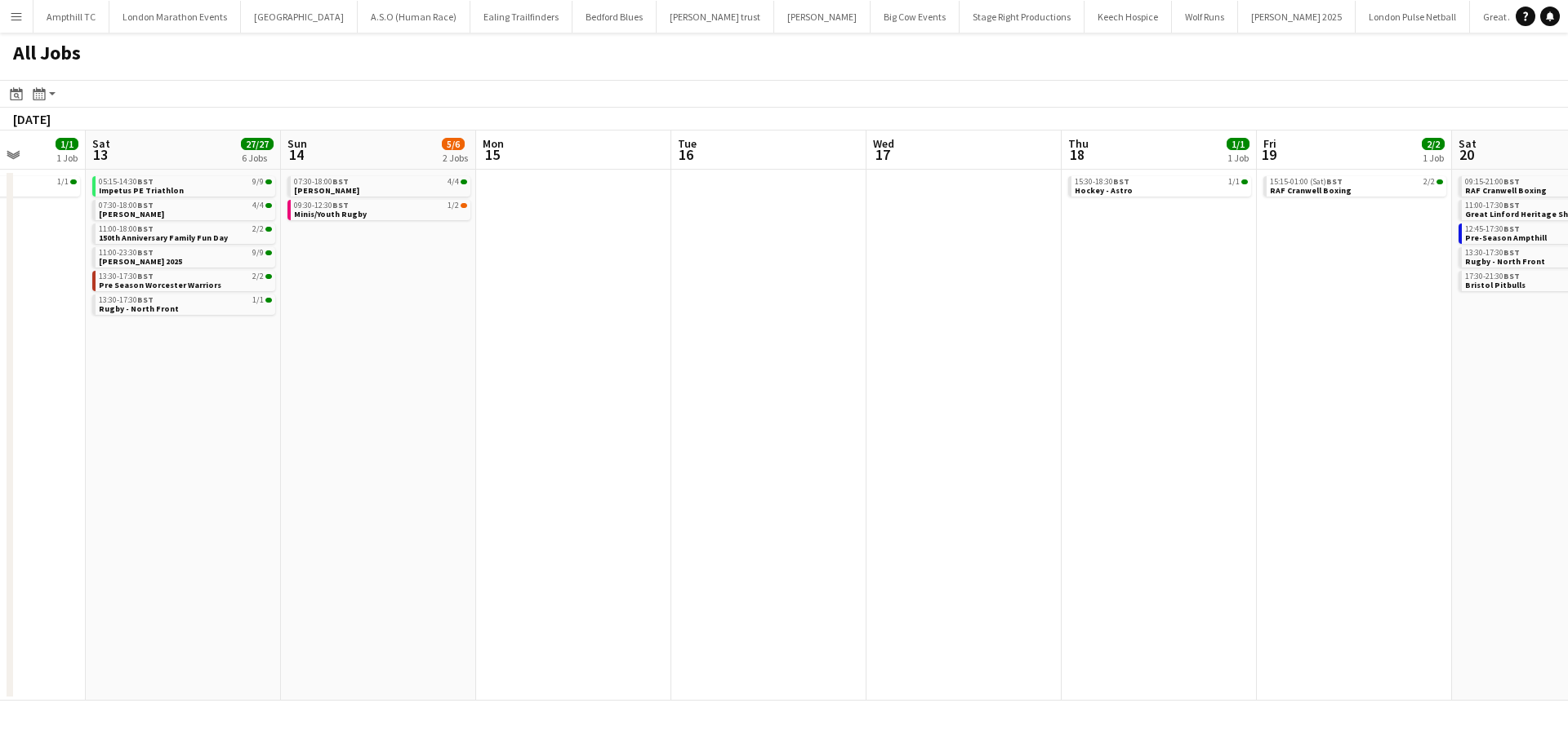
drag, startPoint x: 1078, startPoint y: 368, endPoint x: 478, endPoint y: 423, distance: 602.5
click at [493, 421] on app-calendar-viewport "Wed 10 Thu 11 Fri 12 1/1 1 Job Sat 13 27/27 6 Jobs Sun 14 5/6 2 Jobs Mon 15 Tue…" at bounding box center [784, 415] width 1568 height 570
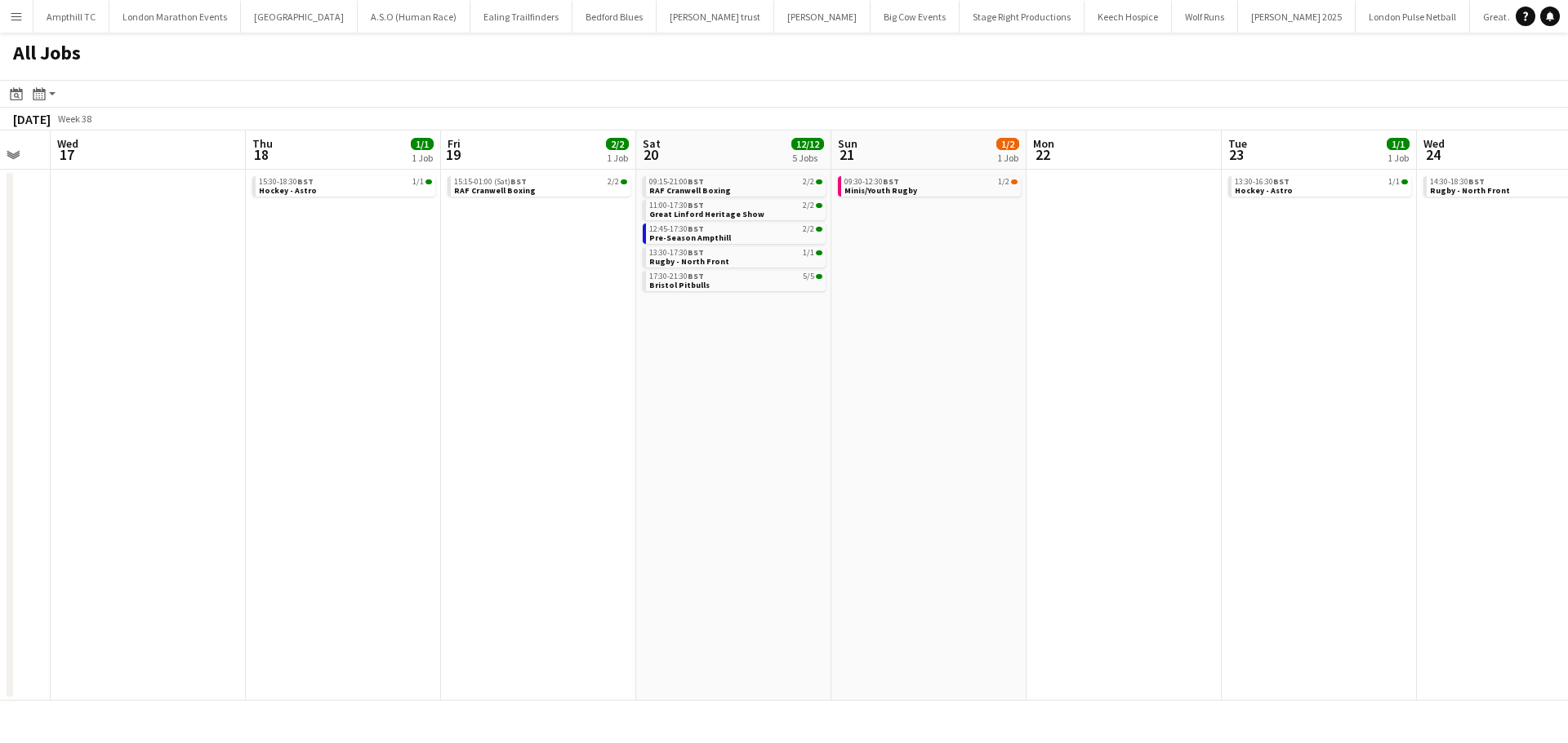
click at [658, 444] on app-all-jobs "All Jobs Date picker SEP 2025 SEP 2025 Monday M Tuesday T Wednesday W Thursday …" at bounding box center [784, 367] width 1568 height 668
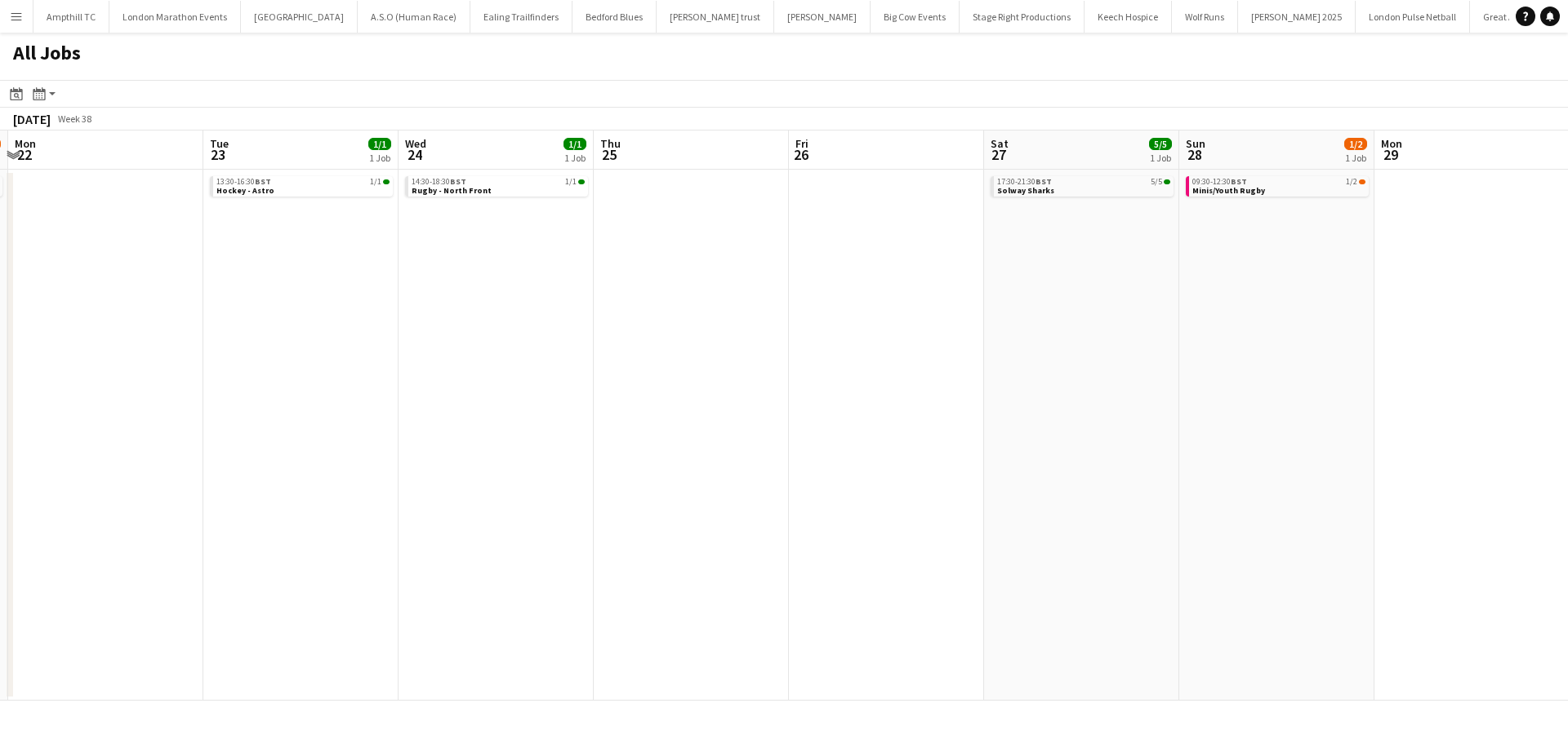
drag, startPoint x: 1051, startPoint y: 390, endPoint x: 749, endPoint y: 398, distance: 302.1
click at [752, 398] on app-calendar-viewport "Thu 18 1/1 1 Job Fri 19 2/2 1 Job Sat 20 12/12 5 Jobs Sun 21 1/2 1 Job Mon 22 T…" at bounding box center [784, 415] width 1568 height 570
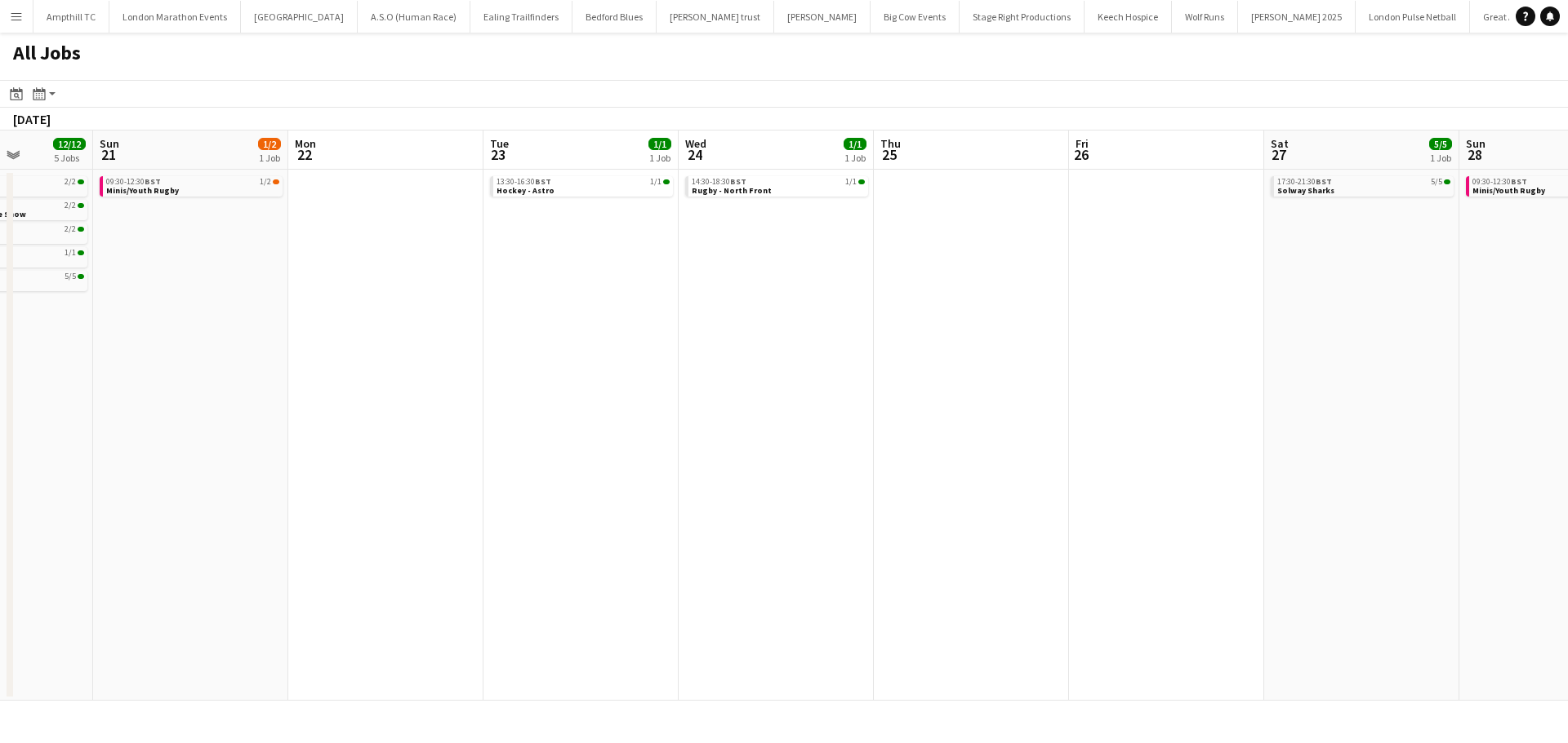
click at [716, 364] on app-all-jobs "All Jobs Date picker SEP 2025 SEP 2025 Monday M Tuesday T Wednesday W Thursday …" at bounding box center [784, 367] width 1568 height 668
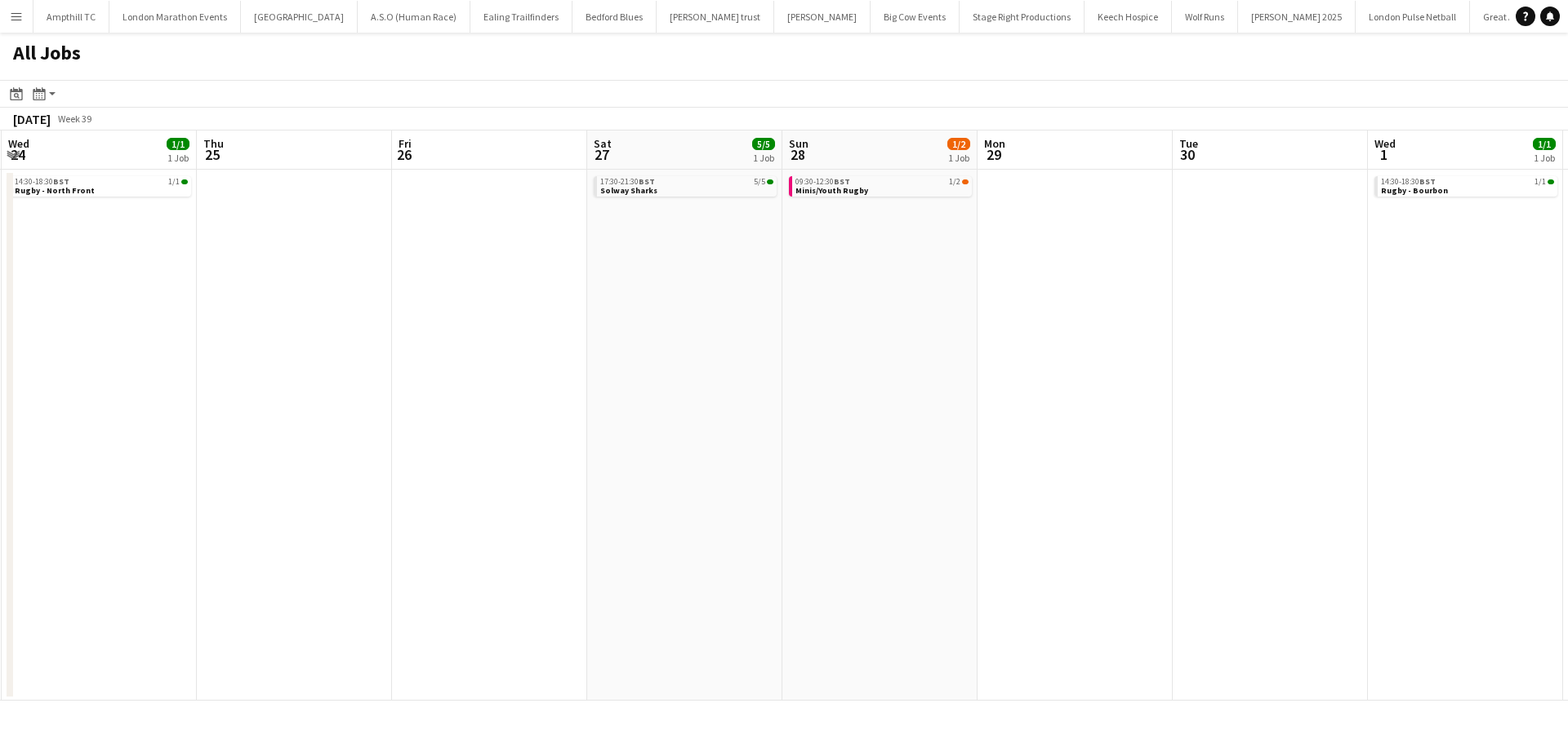
drag, startPoint x: 1132, startPoint y: 314, endPoint x: 827, endPoint y: 345, distance: 306.6
click at [829, 345] on app-calendar-viewport "Sat 20 12/12 5 Jobs Sun 21 1/2 1 Job Mon 22 Tue 23 1/1 1 Job Wed 24 1/1 1 Job T…" at bounding box center [784, 415] width 1568 height 570
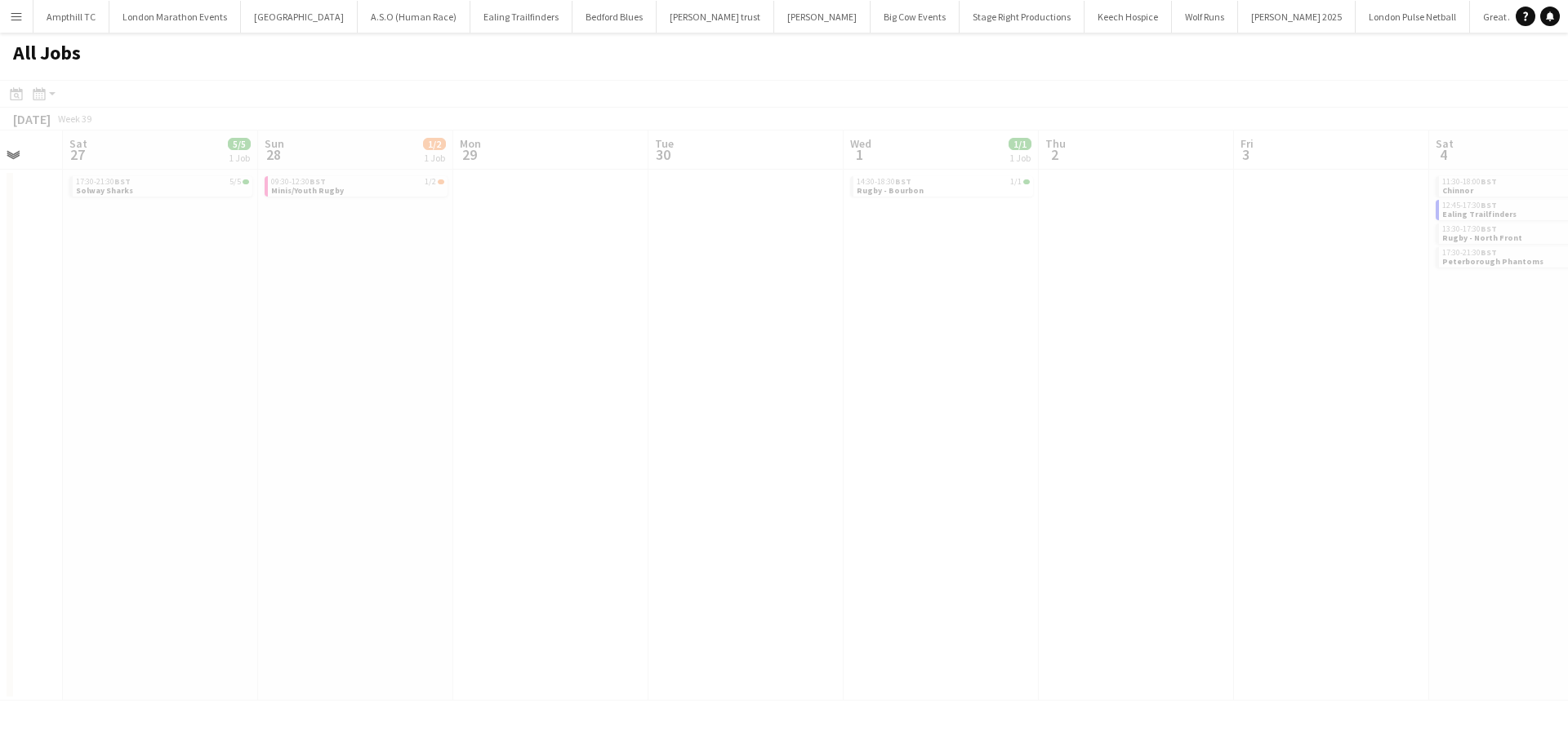
drag, startPoint x: 704, startPoint y: 380, endPoint x: 987, endPoint y: 350, distance: 284.6
click at [623, 380] on app-all-jobs "All Jobs Date picker SEP 2025 SEP 2025 Monday M Tuesday T Wednesday W Thursday …" at bounding box center [784, 367] width 1568 height 668
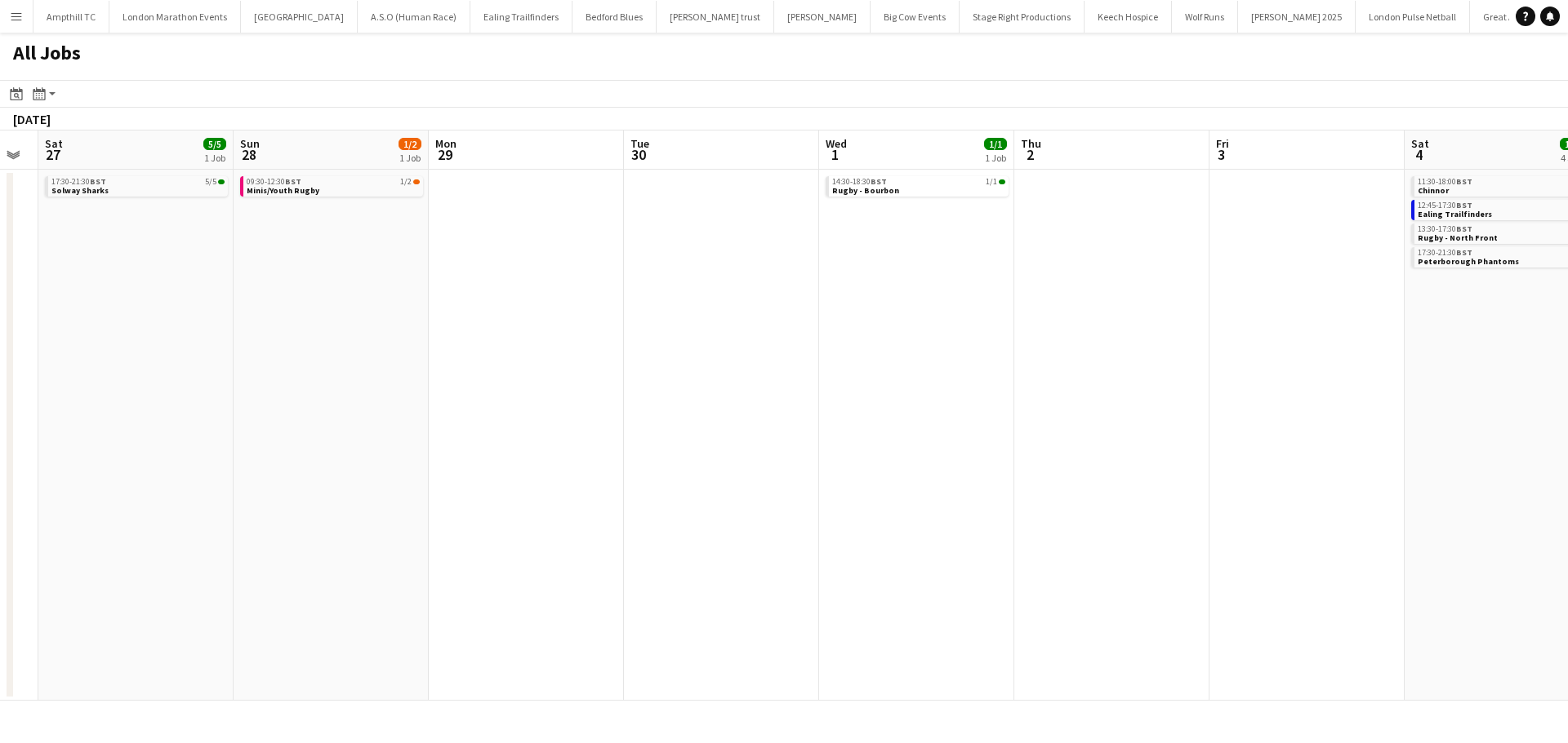
drag, startPoint x: 1101, startPoint y: 350, endPoint x: 724, endPoint y: 419, distance: 383.3
click at [635, 439] on app-calendar-viewport "Wed 24 1/1 1 Job Thu 25 Fri 26 Sat 27 5/5 1 Job Sun 28 1/2 1 Job Mon 29 Tue 30 …" at bounding box center [784, 415] width 1568 height 570
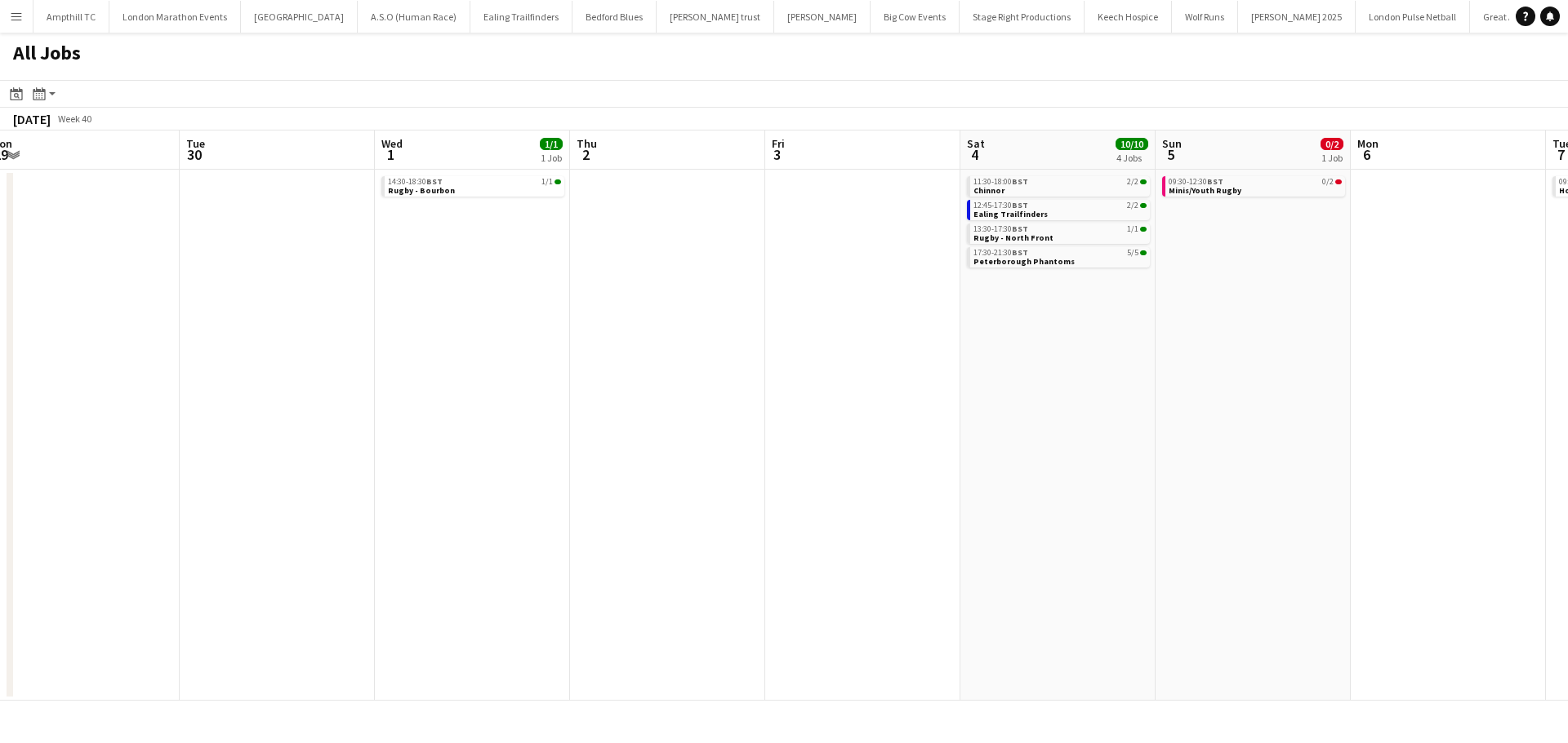
drag, startPoint x: 926, startPoint y: 425, endPoint x: 631, endPoint y: 448, distance: 295.9
click at [631, 448] on app-calendar-viewport "Fri 26 Sat 27 5/5 1 Job Sun 28 1/2 1 Job Mon 29 Tue 30 Wed 1 1/1 1 Job Thu 2 Fr…" at bounding box center [784, 415] width 1568 height 570
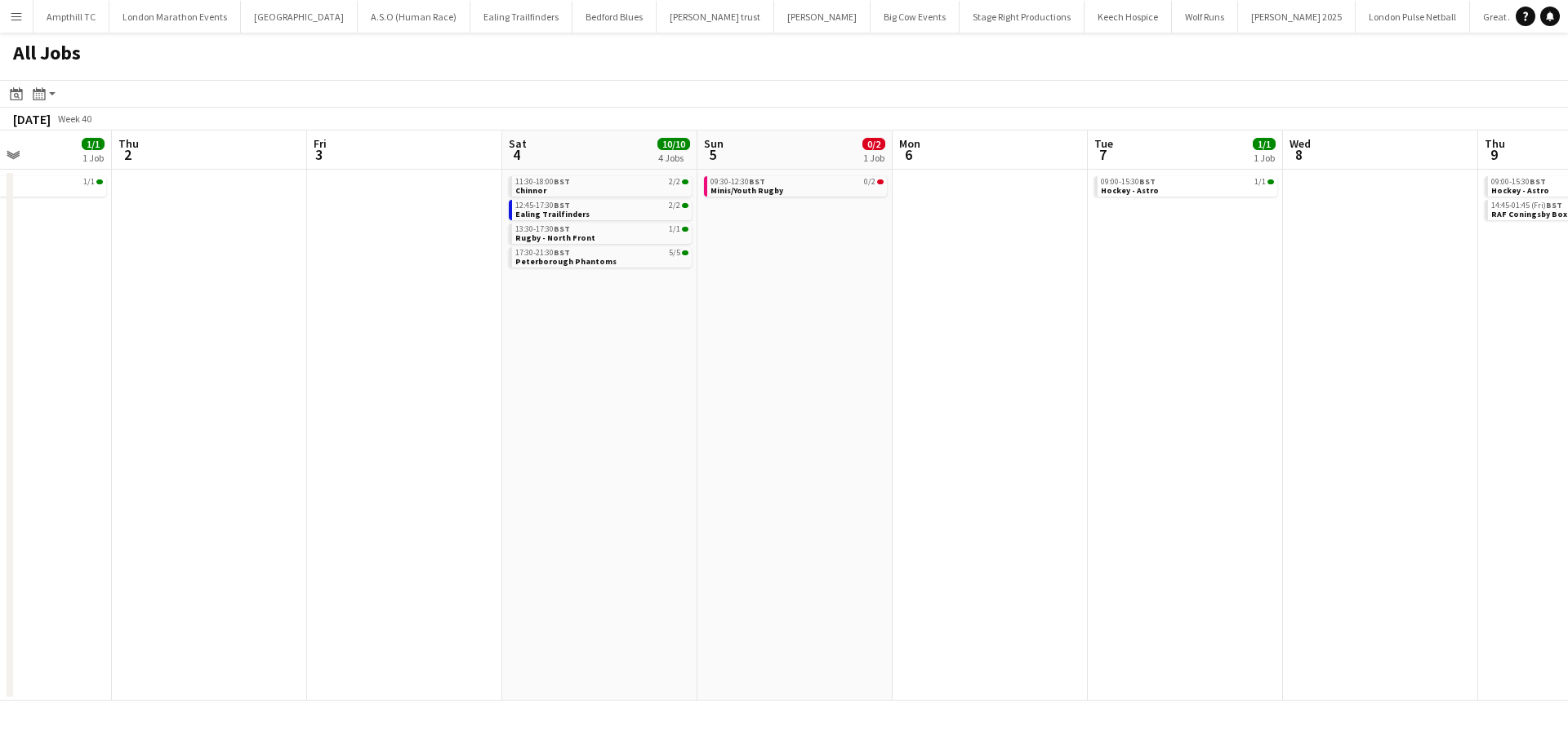
drag, startPoint x: 935, startPoint y: 369, endPoint x: 845, endPoint y: 381, distance: 90.8
click at [845, 381] on app-calendar-viewport "Sun 28 1/2 1 Job Mon 29 Tue 30 Wed 1 1/1 1 Job Thu 2 Fri 3 Sat 4 10/10 4 Jobs S…" at bounding box center [784, 415] width 1568 height 570
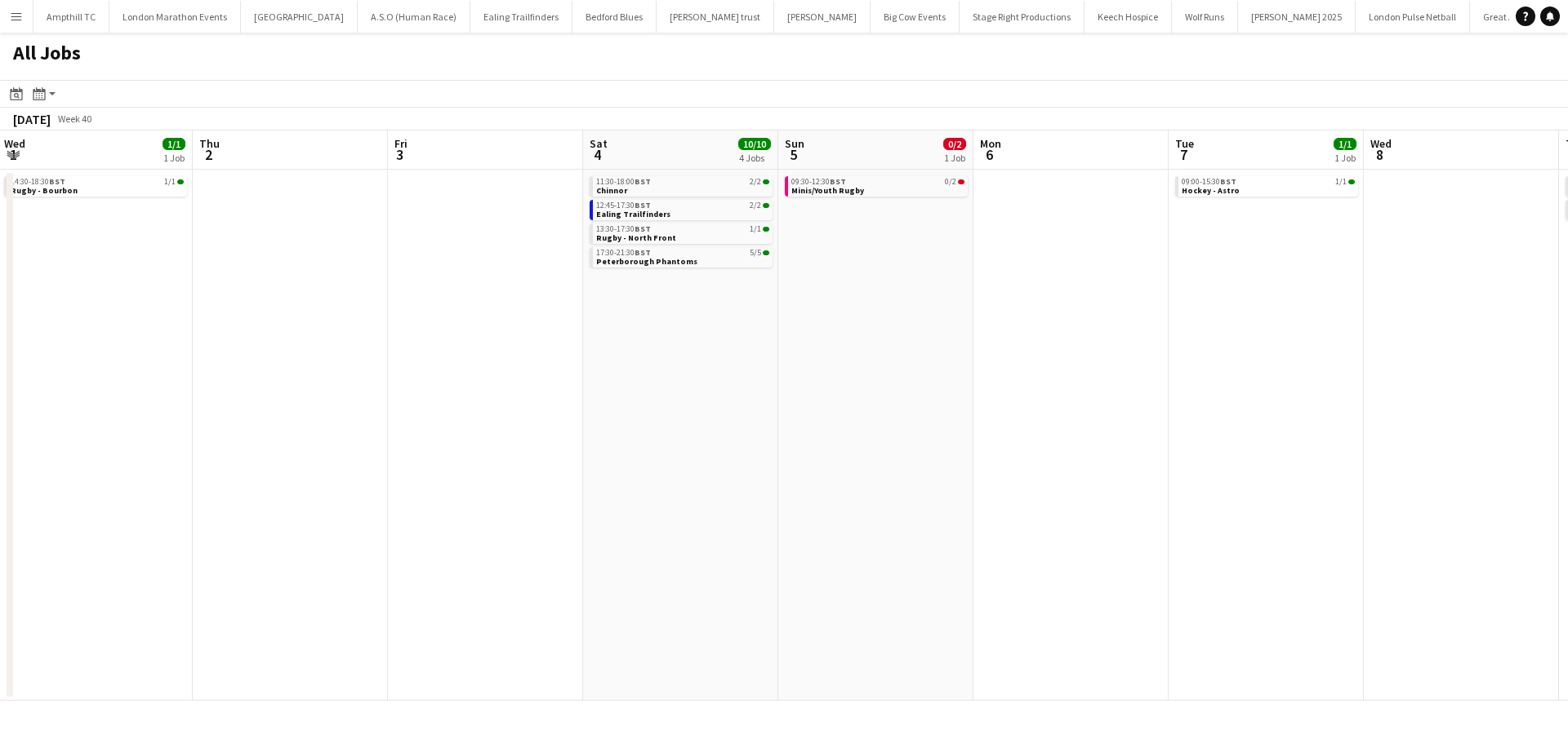
drag, startPoint x: 1025, startPoint y: 380, endPoint x: 718, endPoint y: 419, distance: 309.5
click at [715, 422] on app-calendar-viewport "Sun 28 1/2 1 Job Mon 29 Tue 30 Wed 1 1/1 1 Job Thu 2 Fri 3 Sat 4 10/10 4 Jobs S…" at bounding box center [784, 415] width 1568 height 570
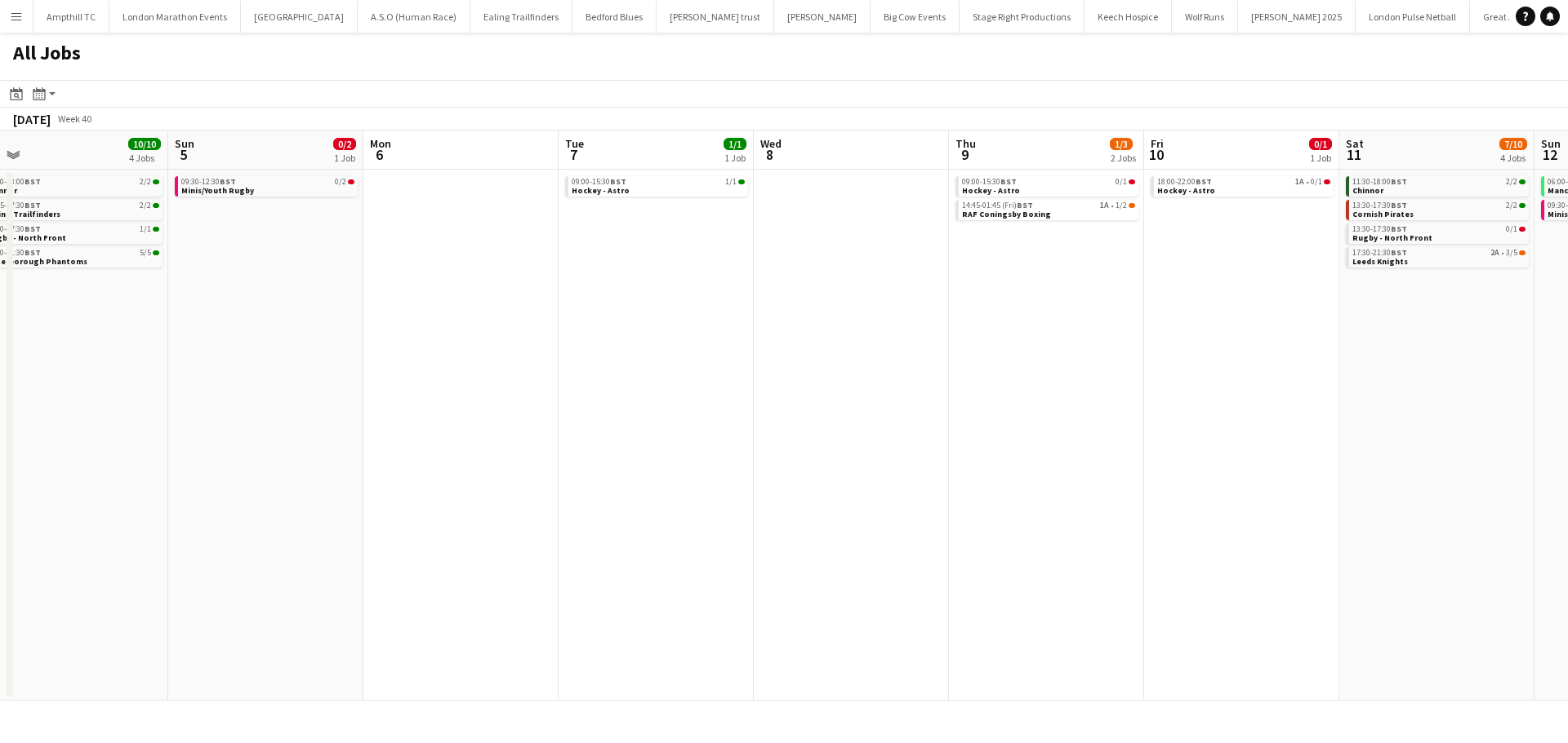
drag, startPoint x: 1034, startPoint y: 401, endPoint x: 860, endPoint y: 400, distance: 174.0
click at [808, 417] on app-calendar-viewport "Tue 30 Wed 1 1/1 1 Job Thu 2 Fri 3 Sat 4 10/10 4 Jobs Sun 5 0/2 1 Job Mon 6 Tue…" at bounding box center [784, 415] width 1568 height 570
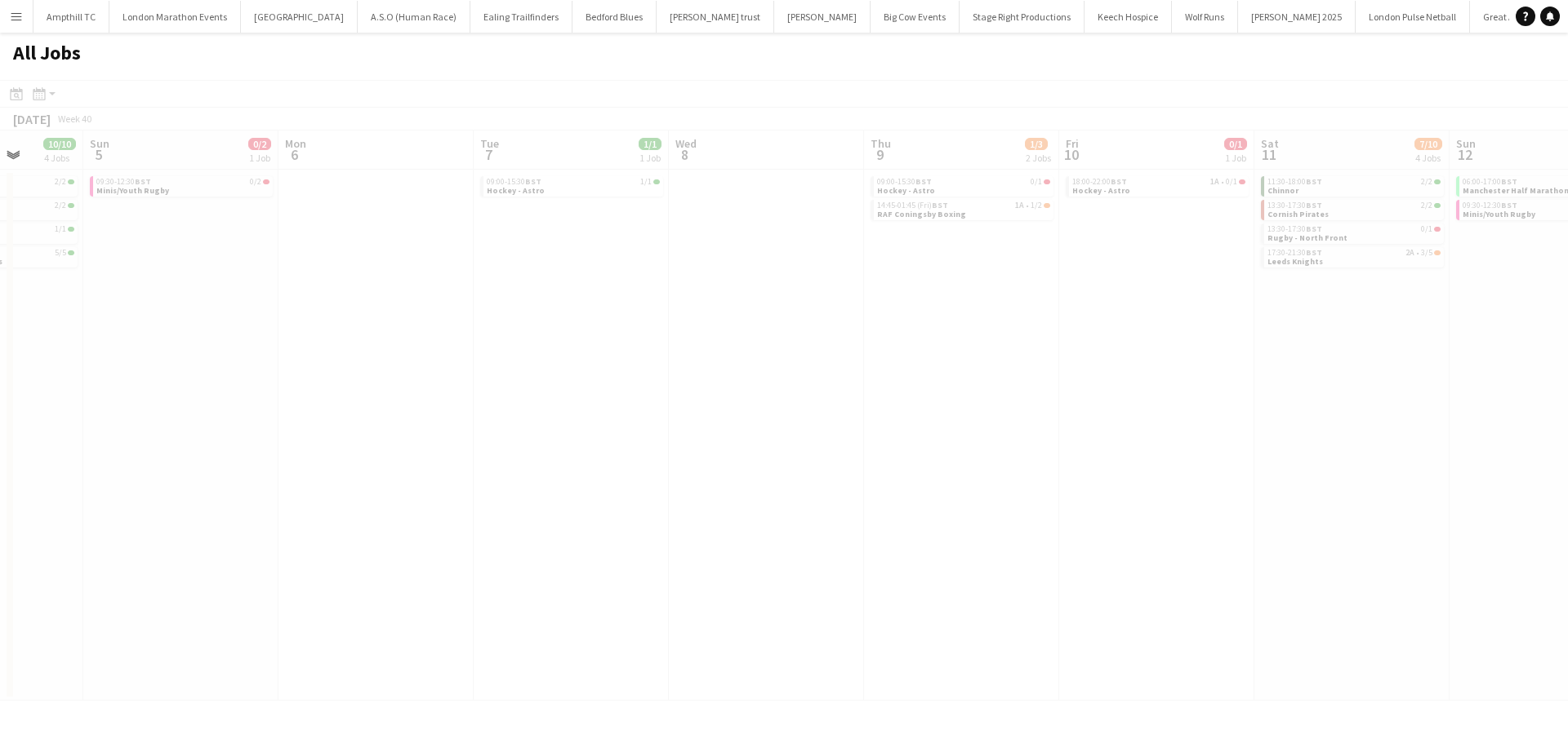
drag, startPoint x: 989, startPoint y: 393, endPoint x: 769, endPoint y: 404, distance: 220.3
click at [774, 404] on app-calendar-viewport "Thu 2 Fri 3 Sat 4 10/10 4 Jobs Sun 5 0/2 1 Job Mon 6 Tue 7 1/1 1 Job Wed 8 Thu …" at bounding box center [784, 415] width 1568 height 570
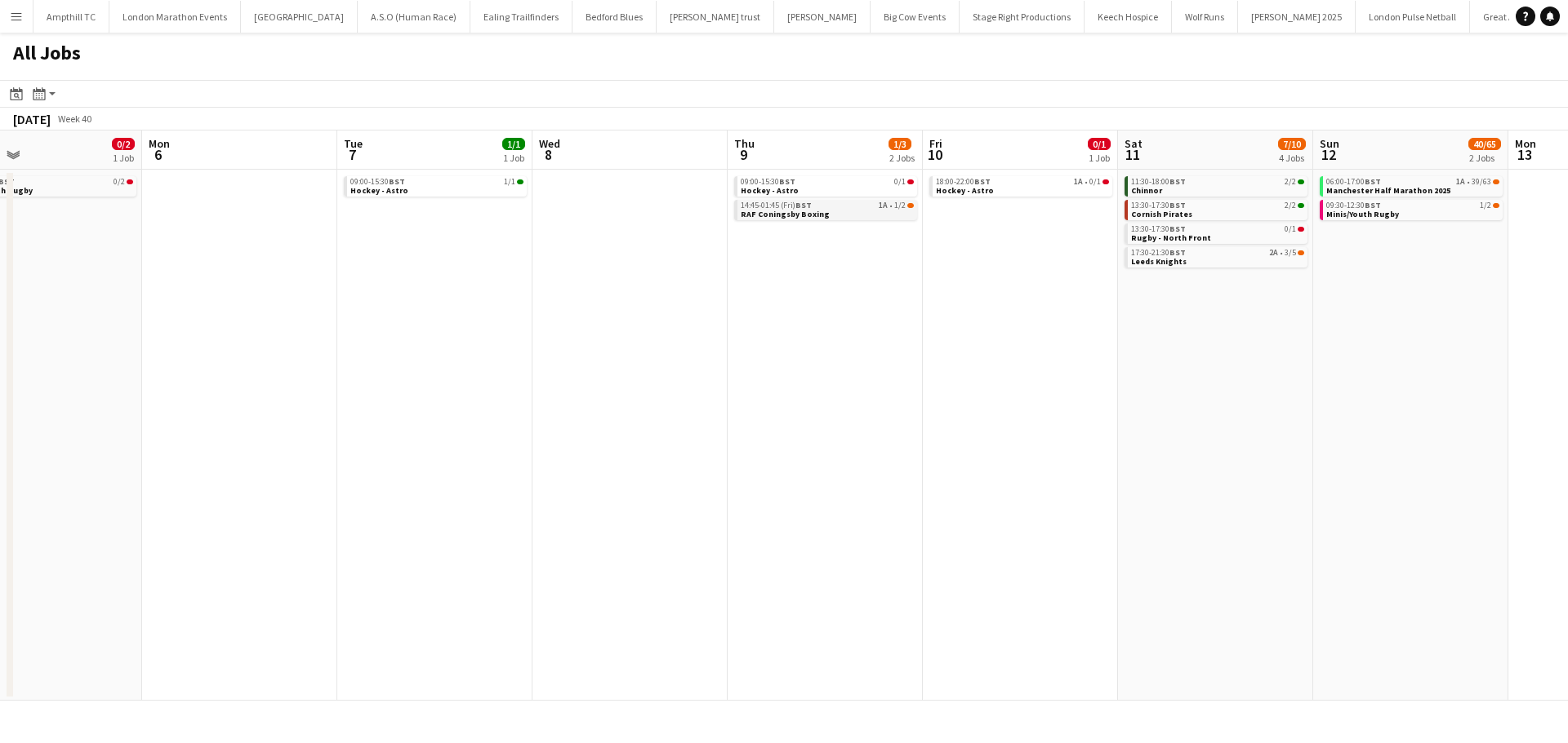
click at [886, 212] on link "14:45-01:45 (Fri) BST 1A • 1/2 RAF Coningsby Boxing" at bounding box center [827, 210] width 173 height 19
click at [1070, 183] on div "18:00-22:00 BST 1A • 0/1" at bounding box center [1022, 181] width 173 height 8
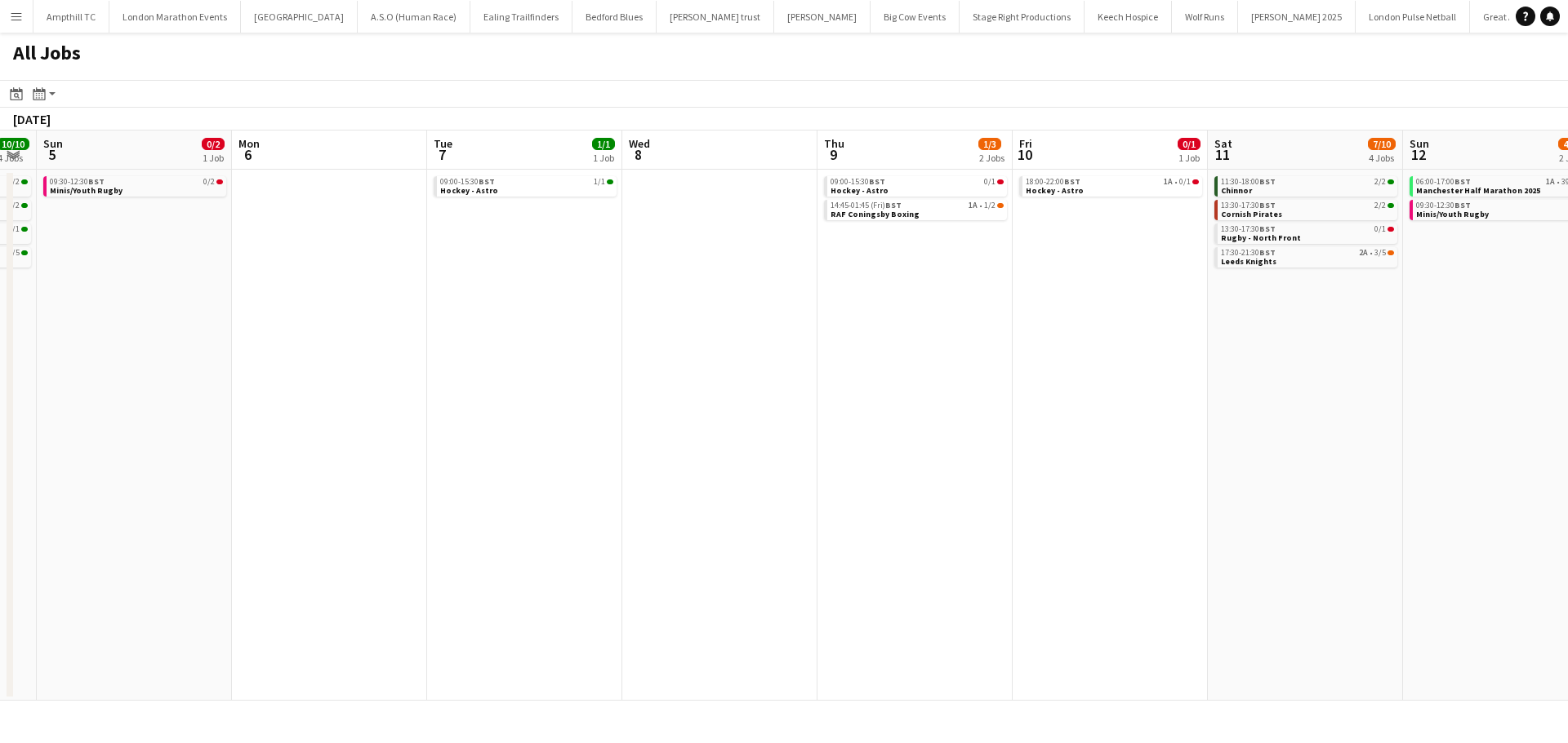
drag, startPoint x: 975, startPoint y: 412, endPoint x: 433, endPoint y: 386, distance: 542.6
click at [401, 410] on app-calendar-viewport "Thu 2 Fri 3 Sat 4 10/10 4 Jobs Sun 5 0/2 1 Job Mon 6 Tue 7 1/1 1 Job Wed 8 Thu …" at bounding box center [784, 415] width 1568 height 570
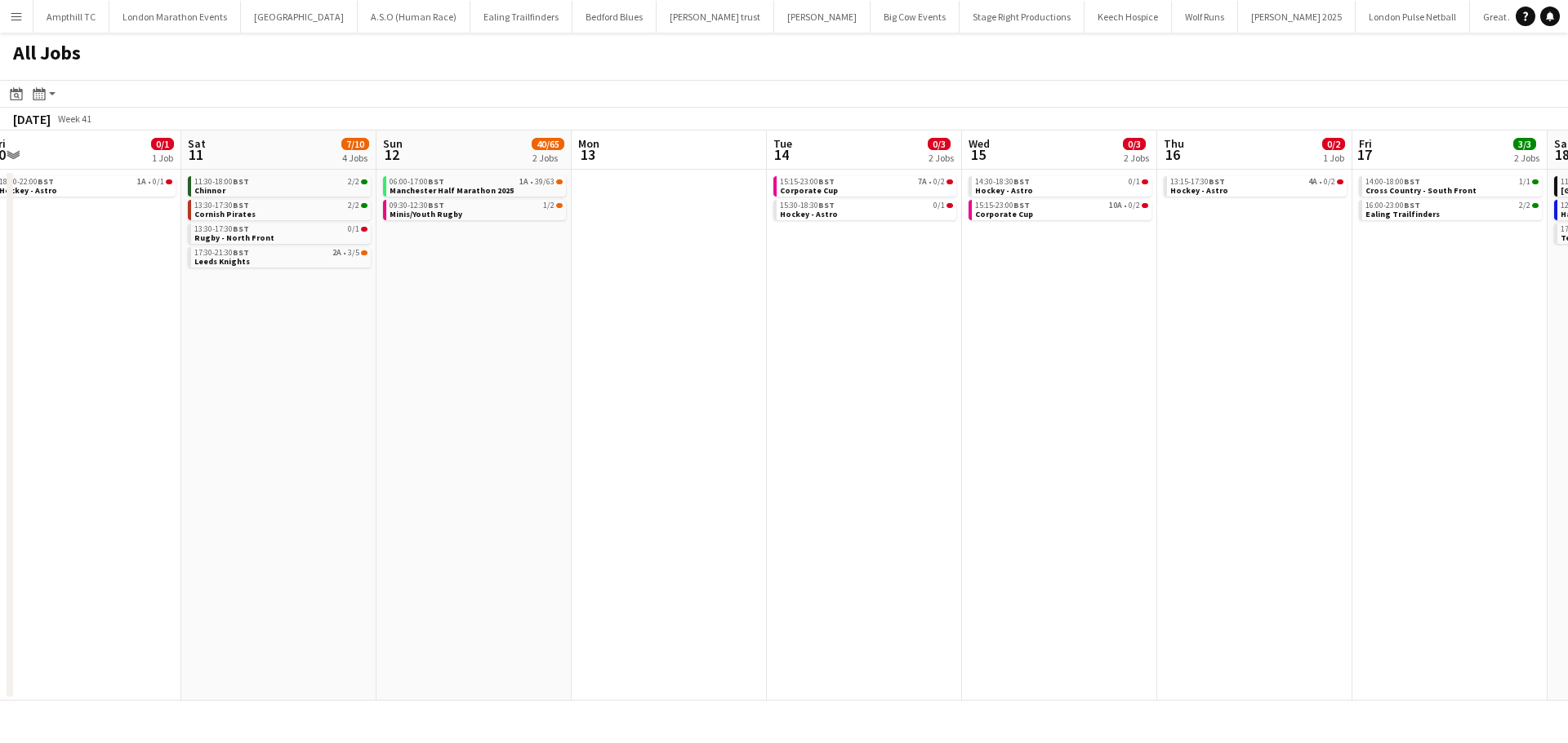
drag, startPoint x: 1075, startPoint y: 337, endPoint x: 699, endPoint y: 347, distance: 376.1
click at [696, 349] on app-calendar-viewport "Mon 6 Tue 7 1/1 1 Job Wed 8 Thu 9 1/3 2 Jobs Fri 10 0/1 1 Job Sat 11 7/10 4 Job…" at bounding box center [784, 415] width 1568 height 570
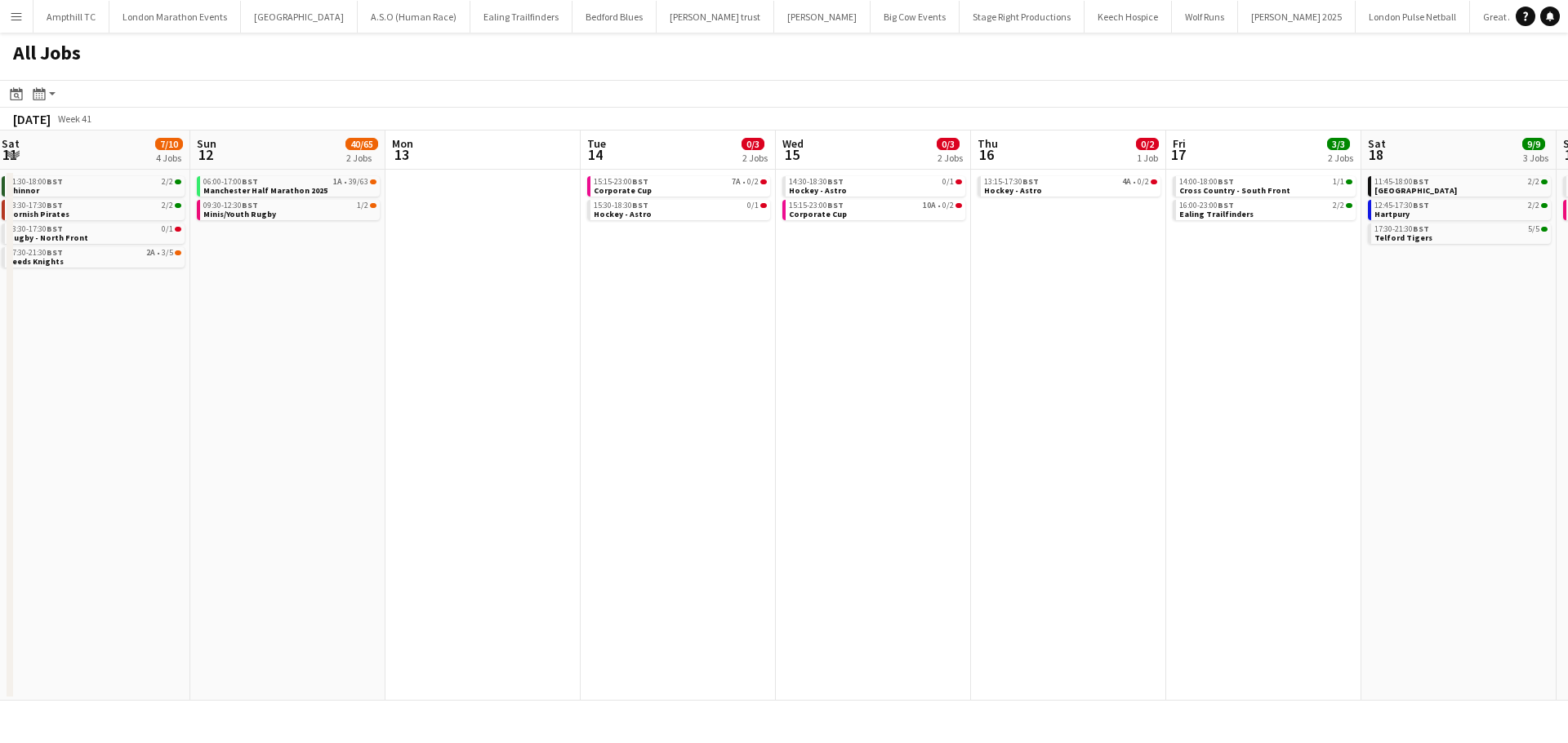
drag, startPoint x: 1098, startPoint y: 320, endPoint x: 903, endPoint y: 327, distance: 195.1
click at [891, 340] on app-calendar-viewport "Wed 8 Thu 9 1/3 2 Jobs Fri 10 0/1 1 Job Sat 11 7/10 4 Jobs Sun 12 40/65 2 Jobs …" at bounding box center [784, 415] width 1568 height 570
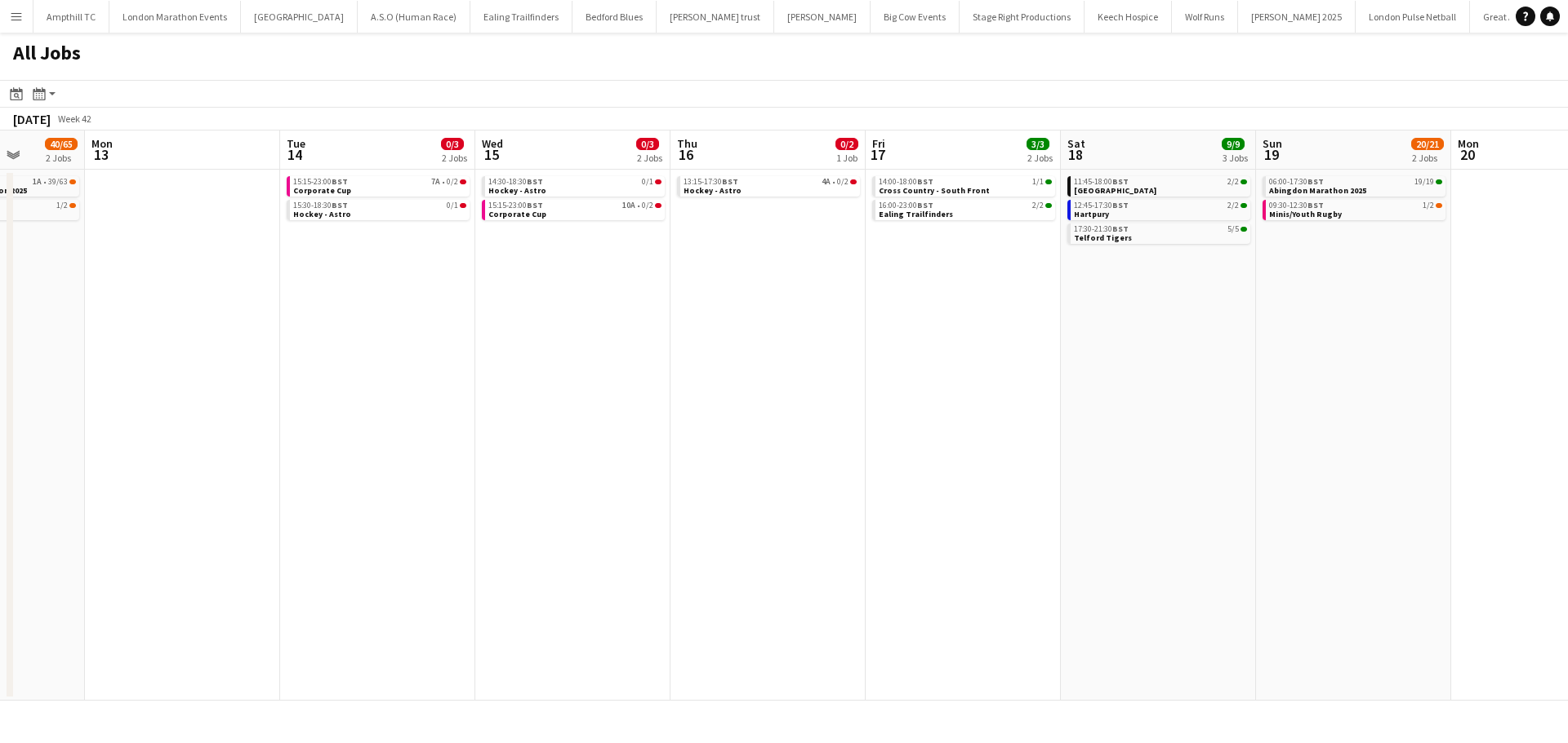
scroll to position [0, 650]
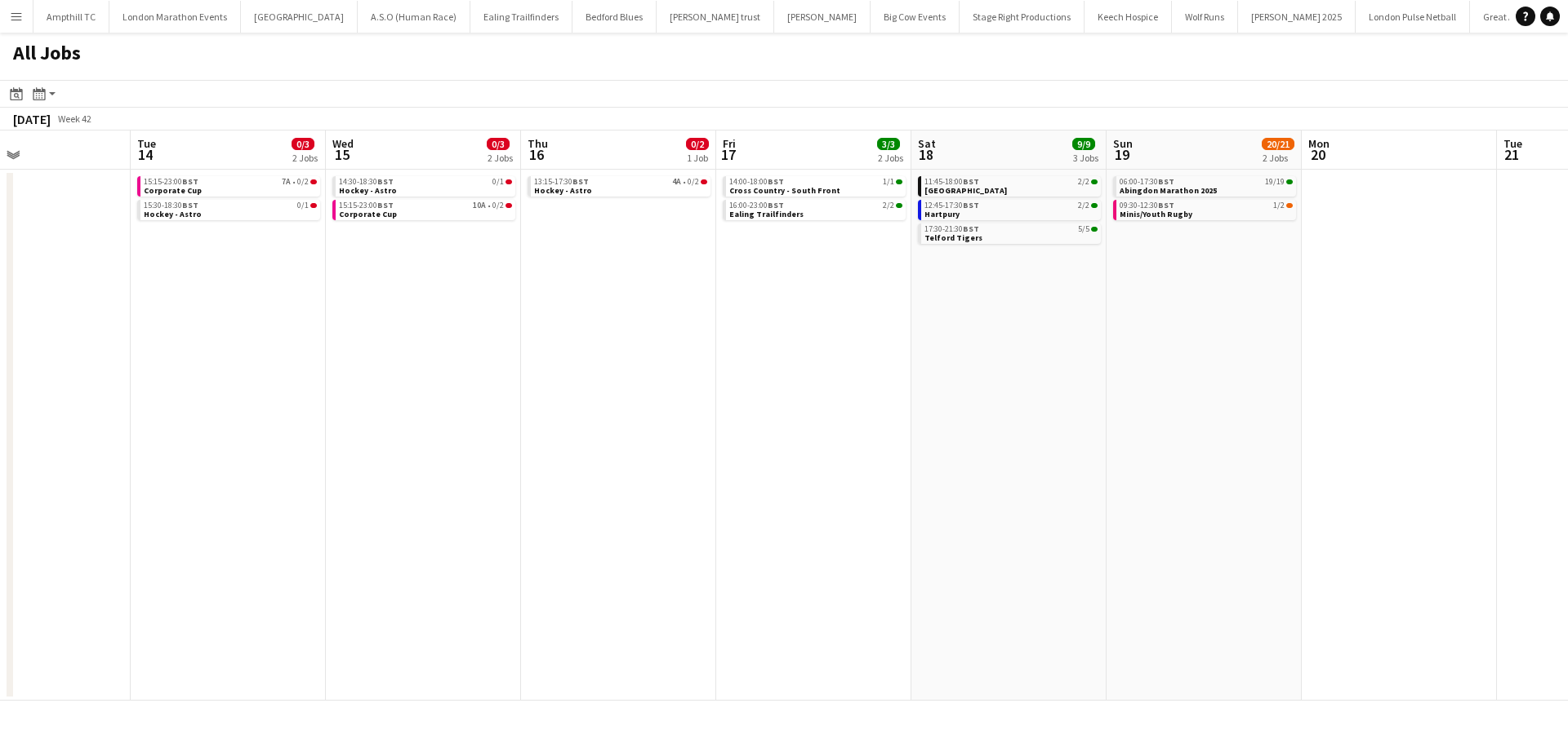
drag, startPoint x: 1282, startPoint y: 252, endPoint x: 888, endPoint y: 278, distance: 394.9
click at [888, 278] on app-calendar-viewport "Fri 10 0/1 1 Job Sat 11 7/10 4 Jobs Sun 12 40/65 2 Jobs Mon 13 Tue 14 0/3 2 Job…" at bounding box center [784, 415] width 1568 height 570
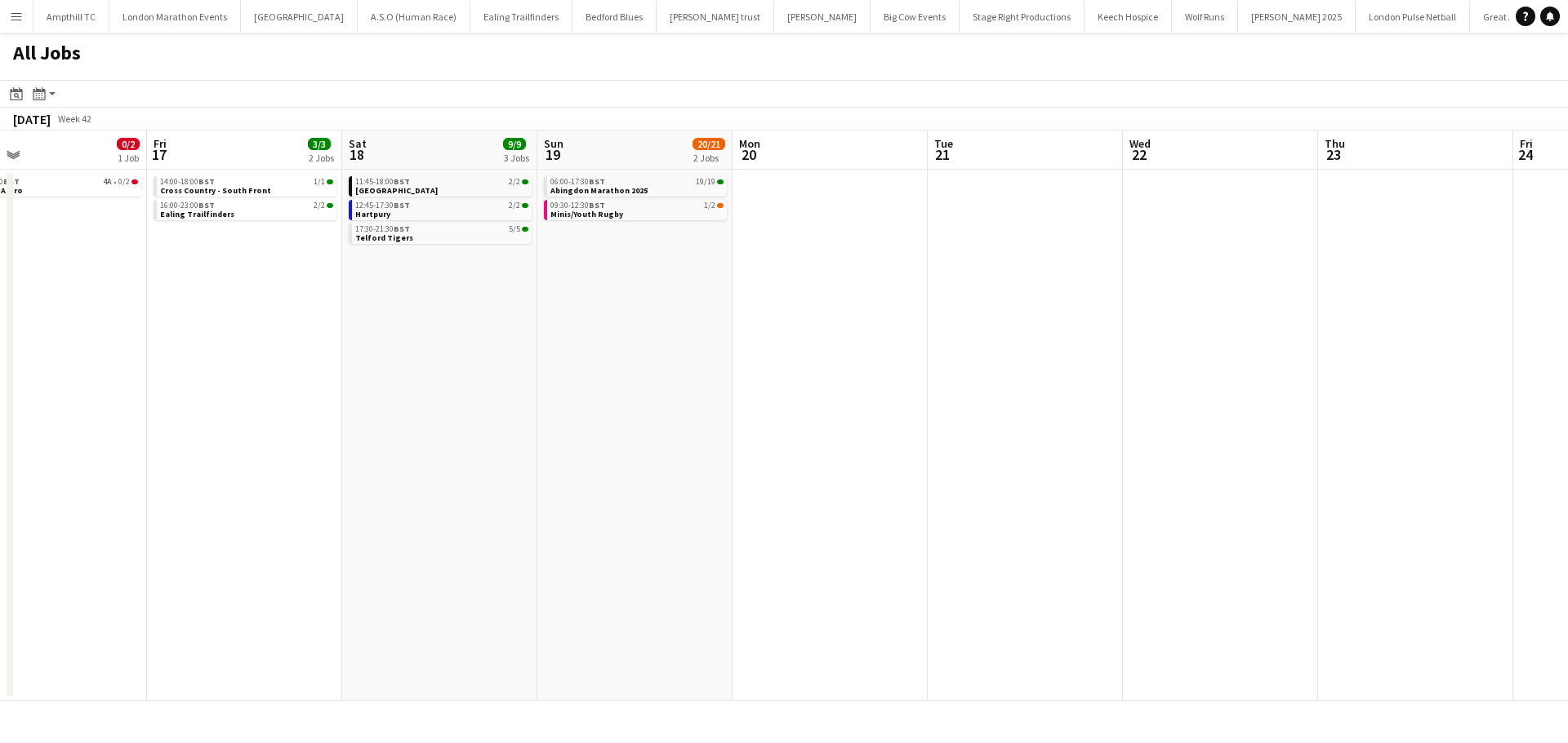
drag, startPoint x: 1317, startPoint y: 308, endPoint x: 750, endPoint y: 319, distance: 567.1
click at [745, 322] on app-calendar-viewport "Sun 12 40/65 2 Jobs Mon 13 Tue 14 0/3 2 Jobs Wed 15 0/3 2 Jobs Thu 16 0/2 1 Job…" at bounding box center [784, 415] width 1568 height 570
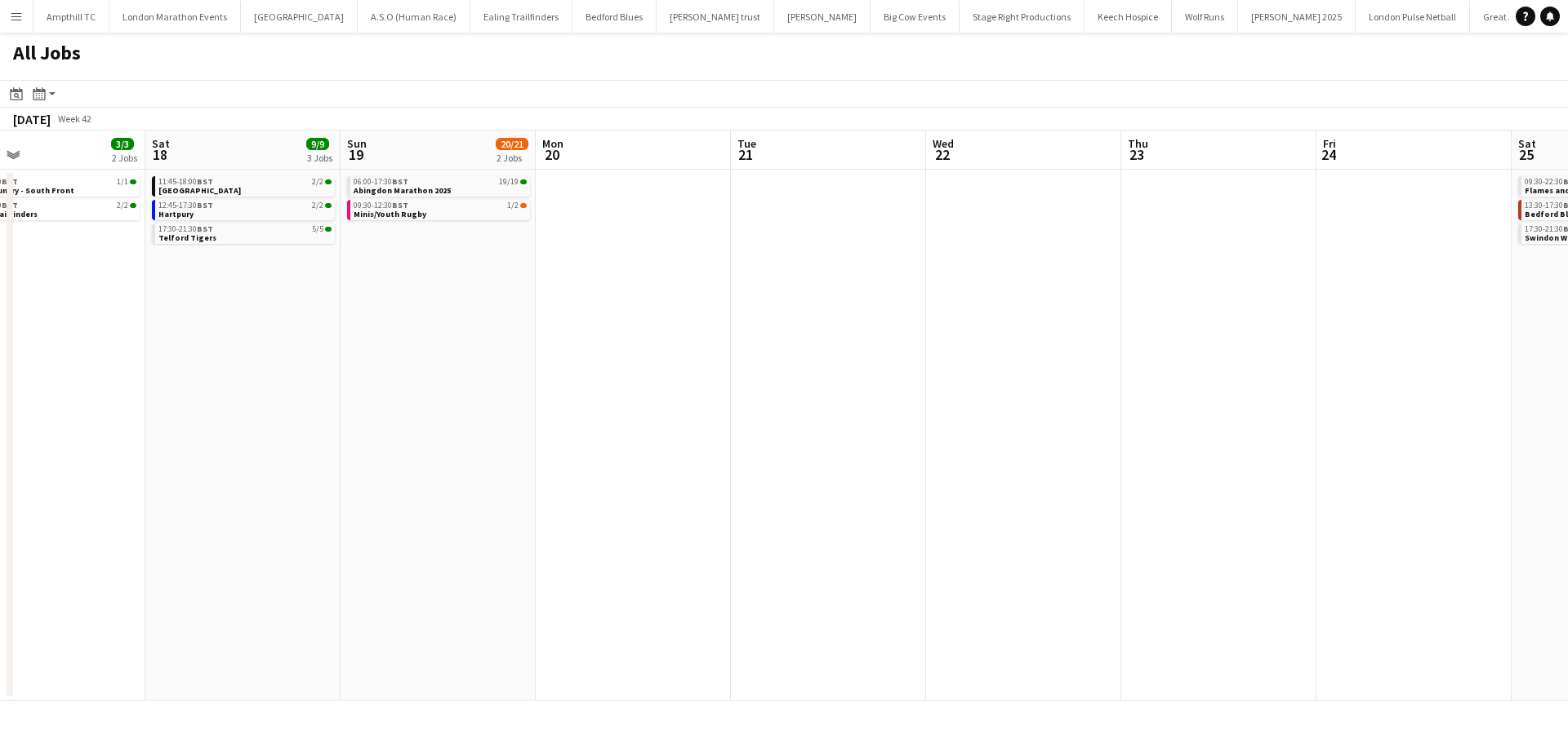
drag, startPoint x: 1073, startPoint y: 311, endPoint x: 788, endPoint y: 304, distance: 285.1
click at [611, 316] on app-calendar-viewport "Tue 14 0/3 2 Jobs Wed 15 0/3 2 Jobs Thu 16 0/2 1 Job Fri 17 3/3 2 Jobs Sat 18 9…" at bounding box center [784, 415] width 1568 height 570
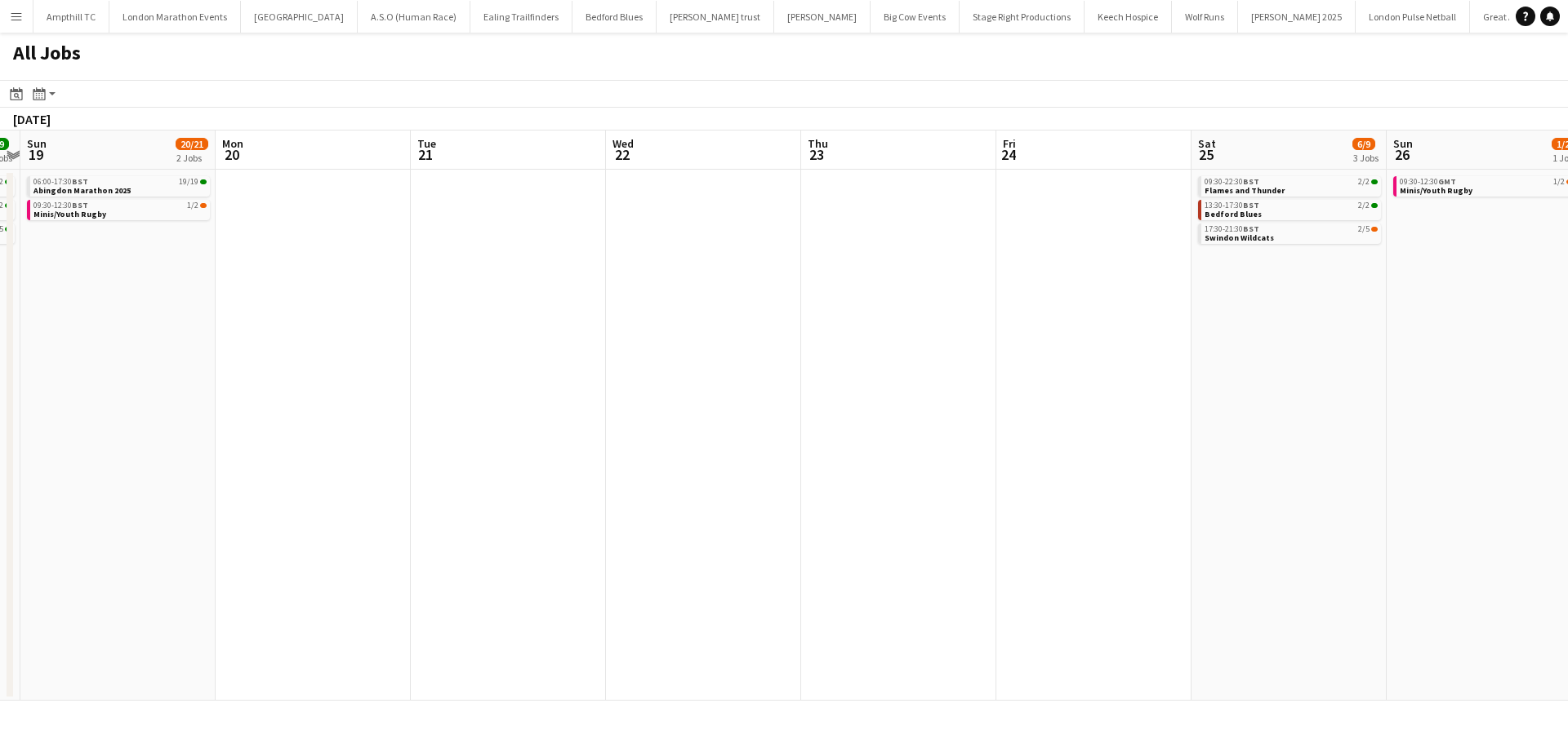
scroll to position [0, 509]
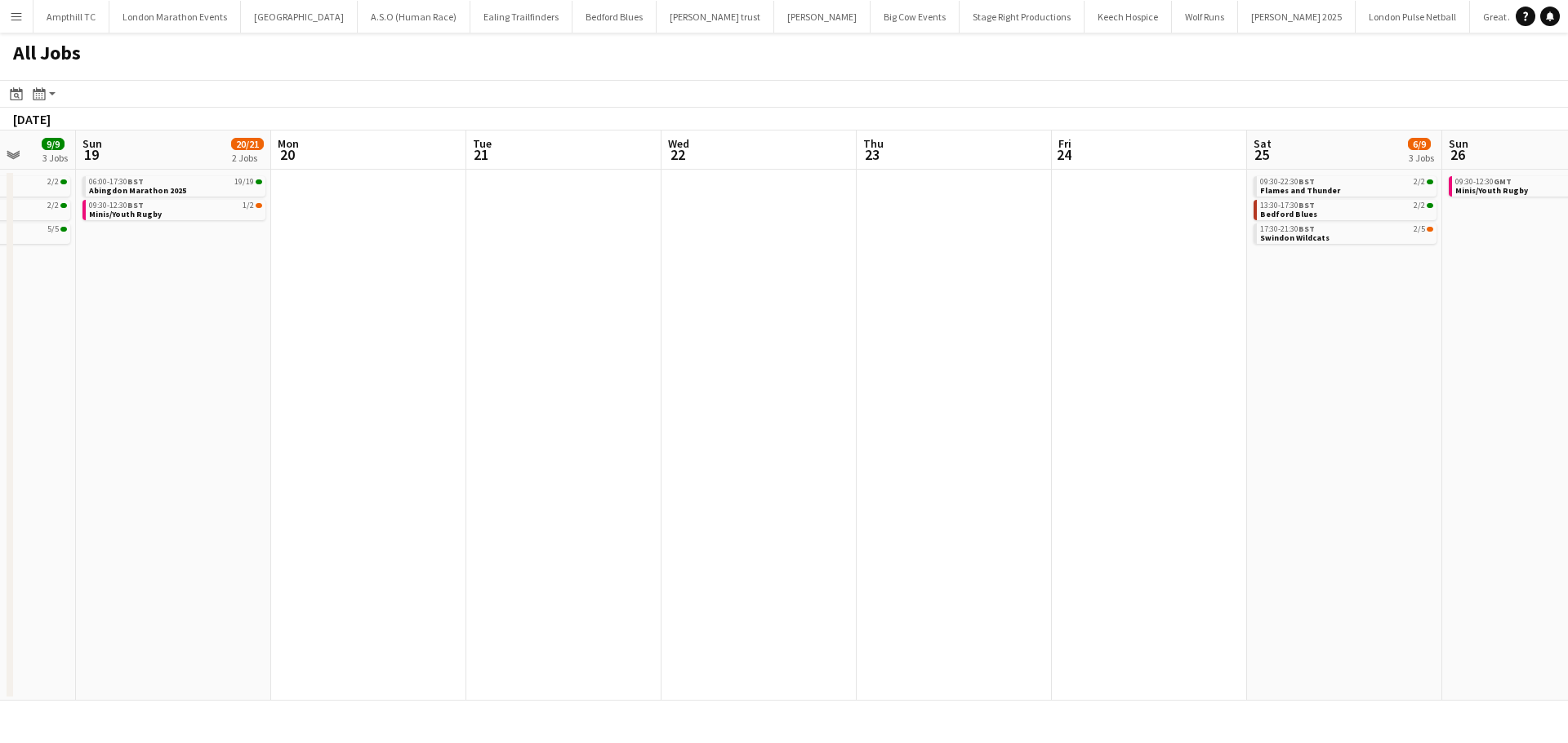
click at [473, 388] on app-all-jobs "All Jobs Date picker SEP 2025 SEP 2025 Monday M Tuesday T Wednesday W Thursday …" at bounding box center [784, 367] width 1568 height 668
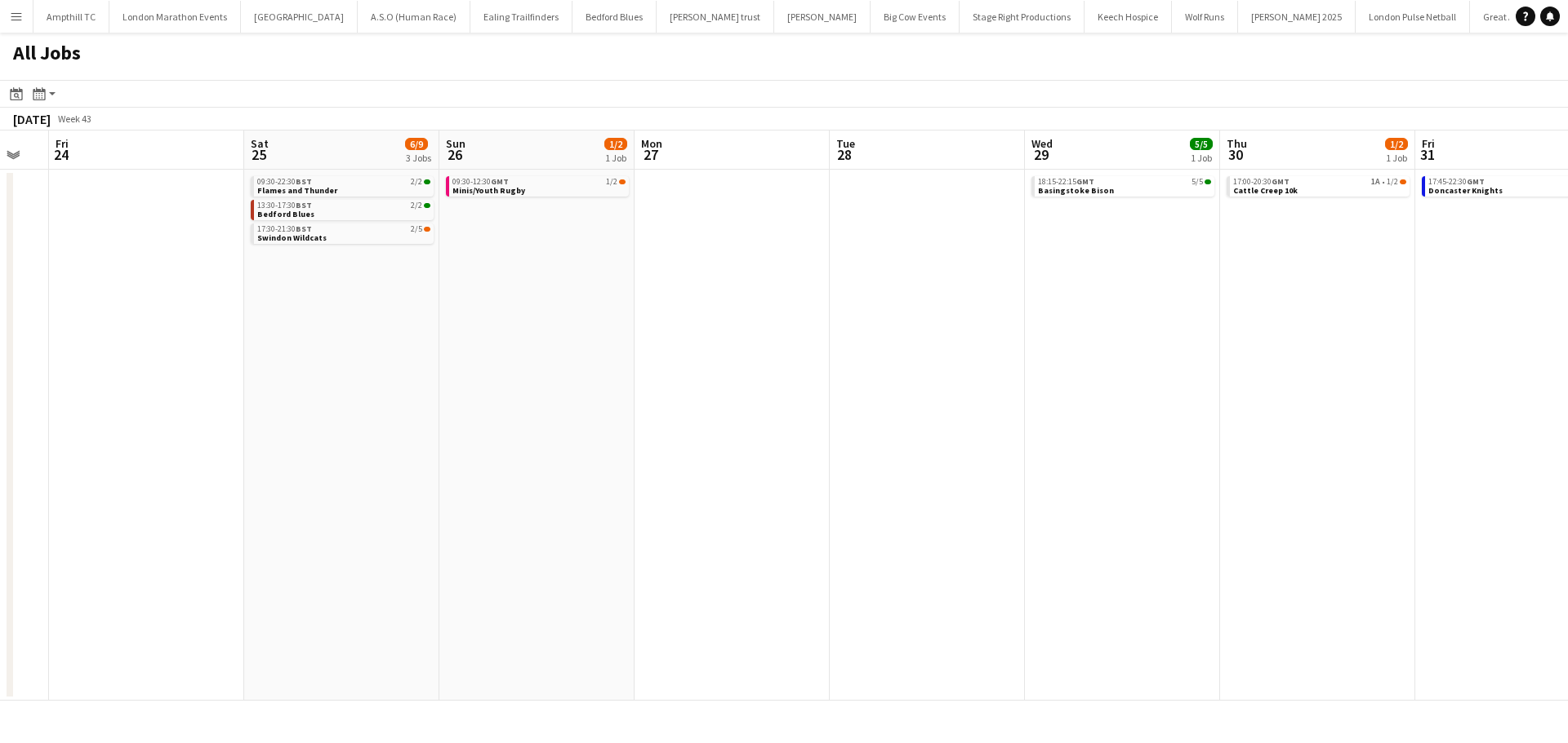
click at [196, 419] on app-all-jobs "All Jobs Date picker SEP 2025 SEP 2025 Monday M Tuesday T Wednesday W Thursday …" at bounding box center [784, 367] width 1568 height 668
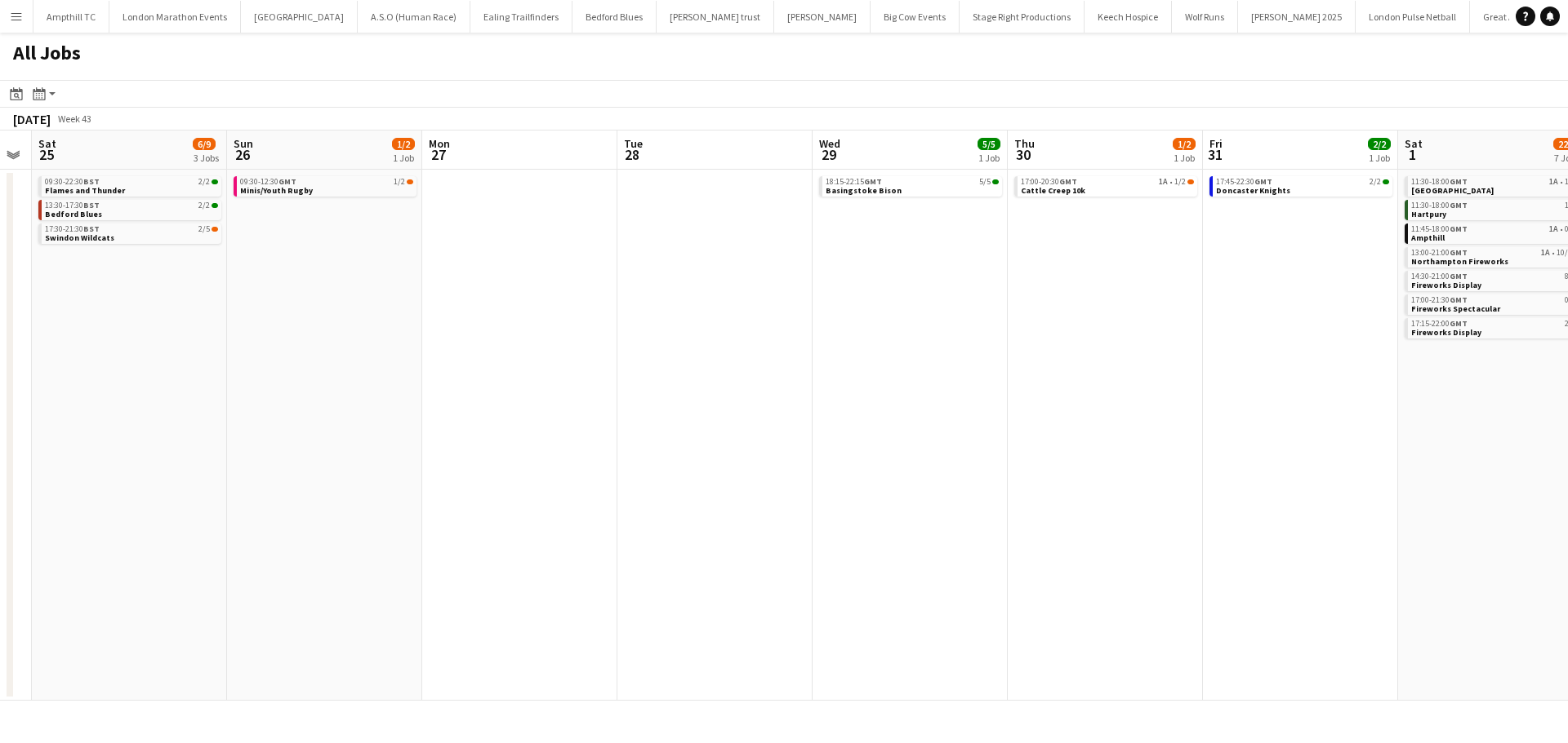
scroll to position [0, 736]
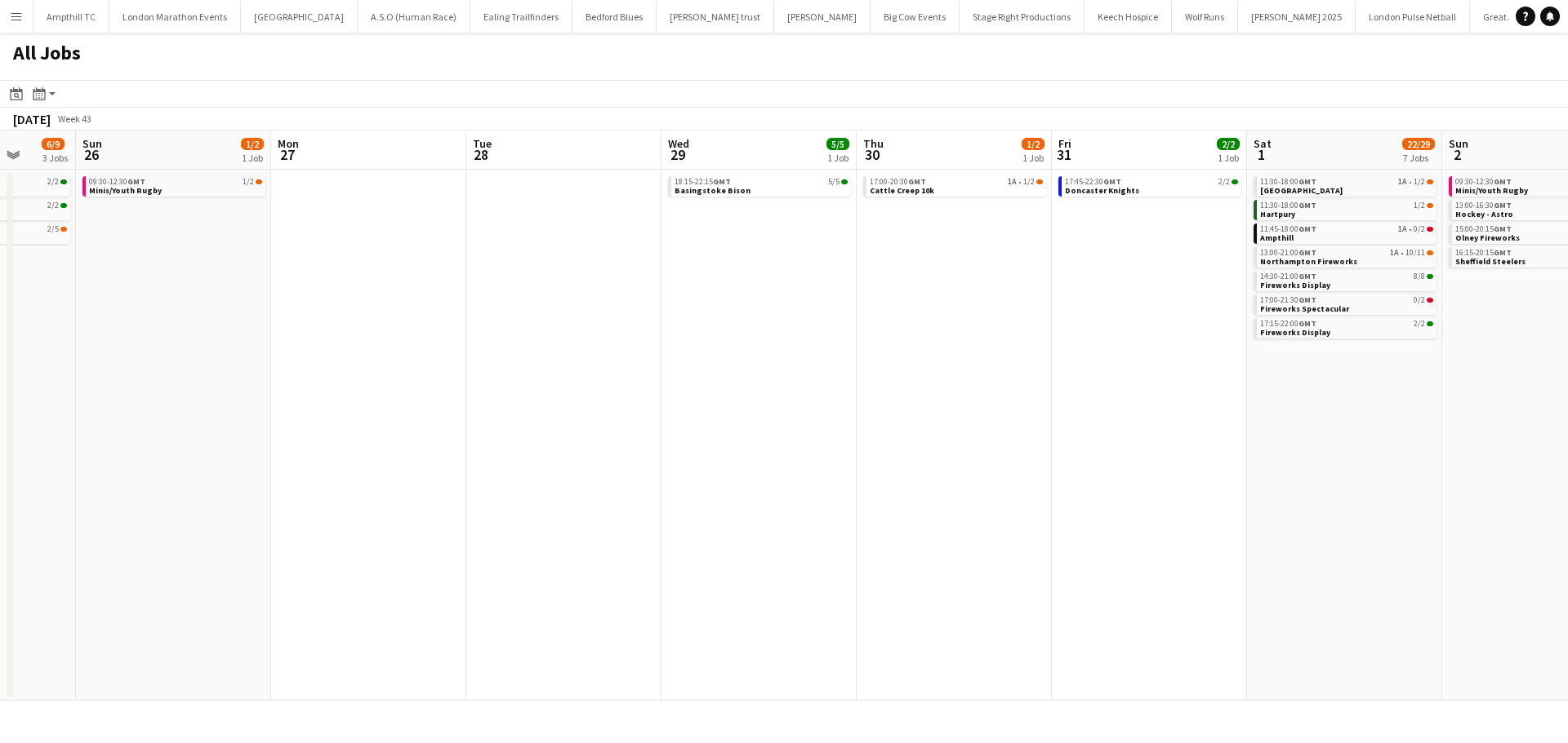
drag, startPoint x: 705, startPoint y: 431, endPoint x: 597, endPoint y: 431, distance: 108.0
click at [609, 431] on app-calendar-viewport "Wed 22 Thu 23 Fri 24 Sat 25 6/9 3 Jobs Sun 26 1/2 1 Job Mon 27 Tue 28 Wed 29 5/…" at bounding box center [784, 415] width 1568 height 570
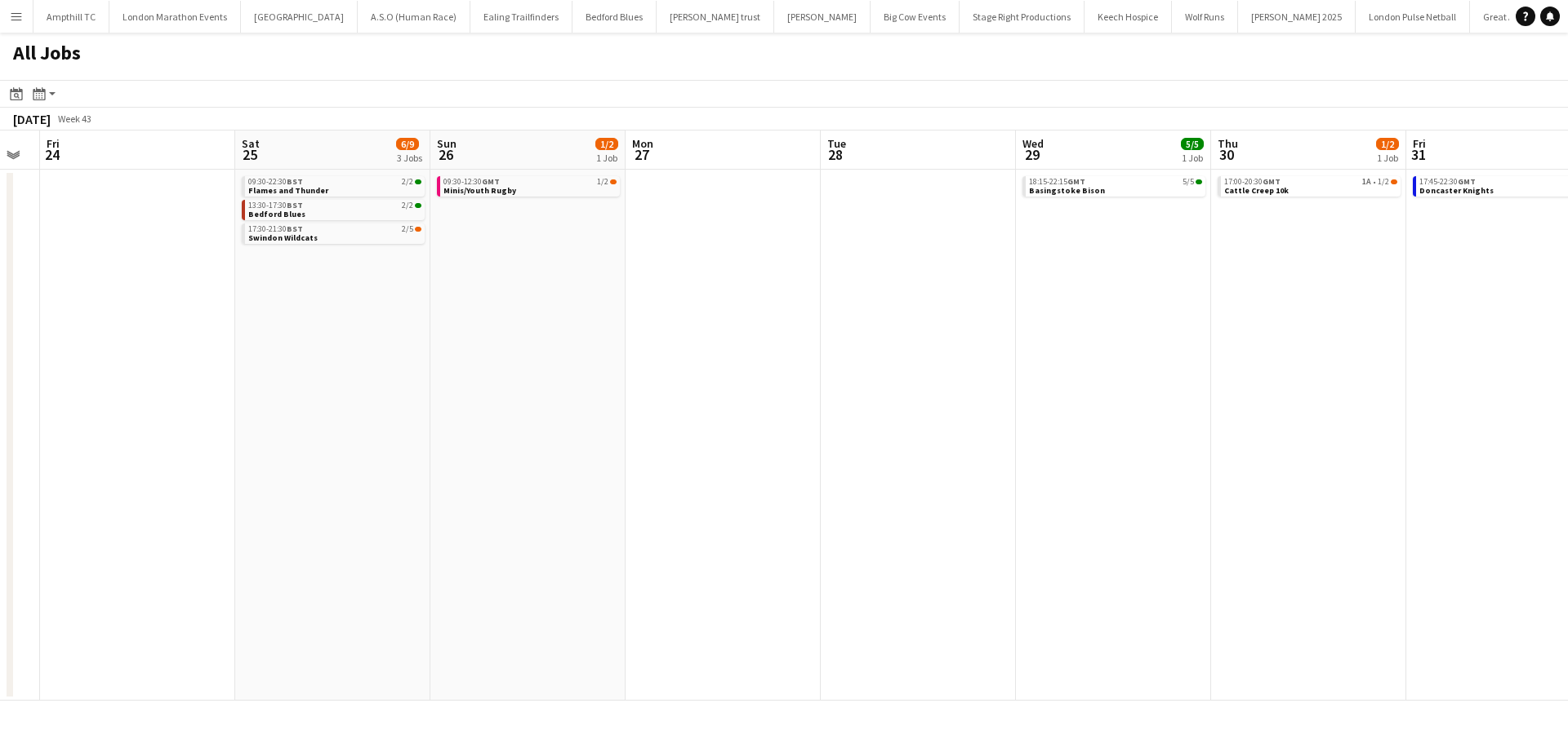
drag, startPoint x: 406, startPoint y: 329, endPoint x: 911, endPoint y: 331, distance: 505.0
click at [903, 331] on app-calendar-viewport "Wed 22 Thu 23 Fri 24 Sat 25 6/9 3 Jobs Sun 26 1/2 1 Job Mon 27 Tue 28 Wed 29 5/…" at bounding box center [784, 415] width 1568 height 570
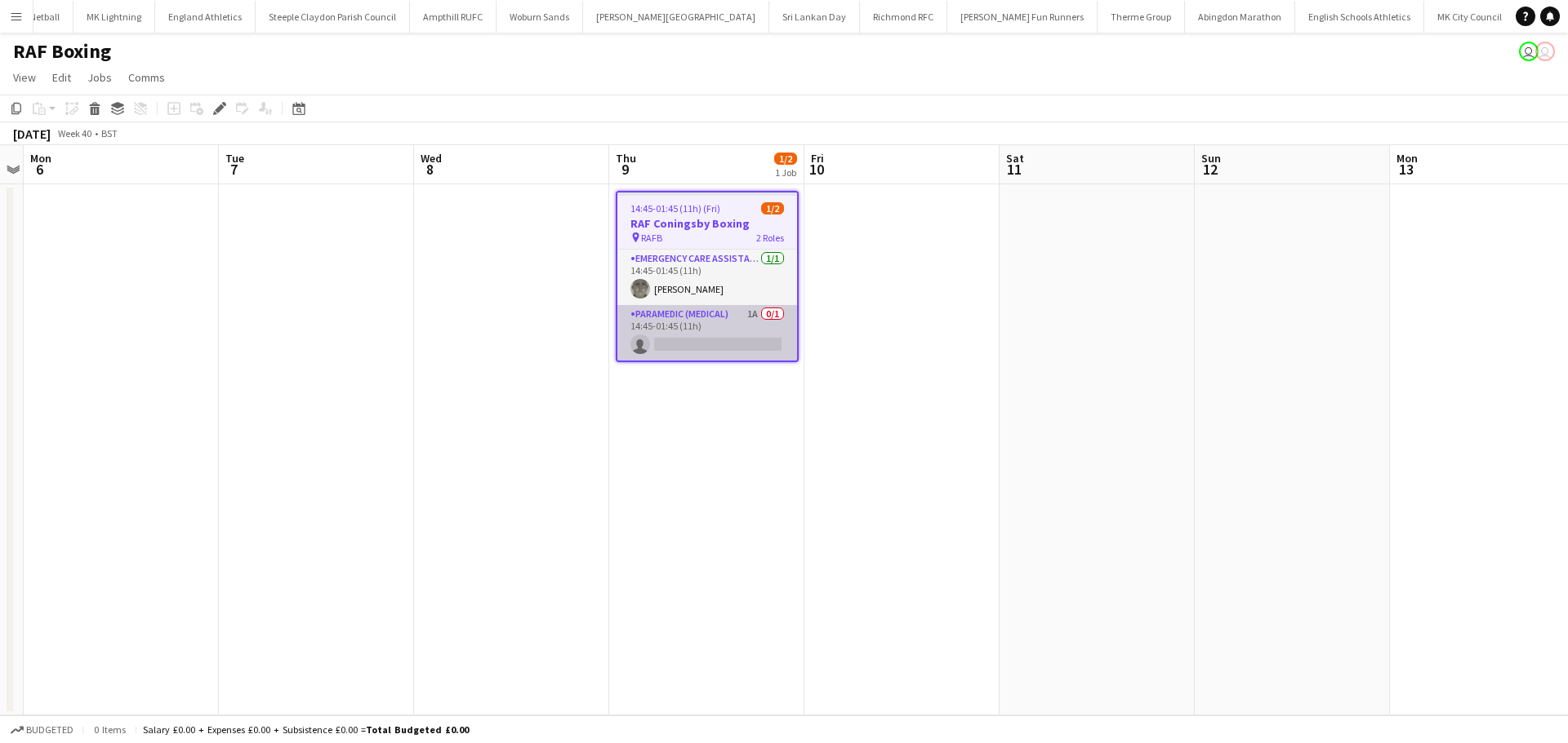
scroll to position [0, 1613]
drag, startPoint x: 738, startPoint y: 327, endPoint x: 945, endPoint y: 269, distance: 215.0
click at [737, 327] on app-card-role "Paramedic (Medical) 1A 0/1 14:45-01:45 (11h) single-neutral-actions" at bounding box center [707, 333] width 180 height 55
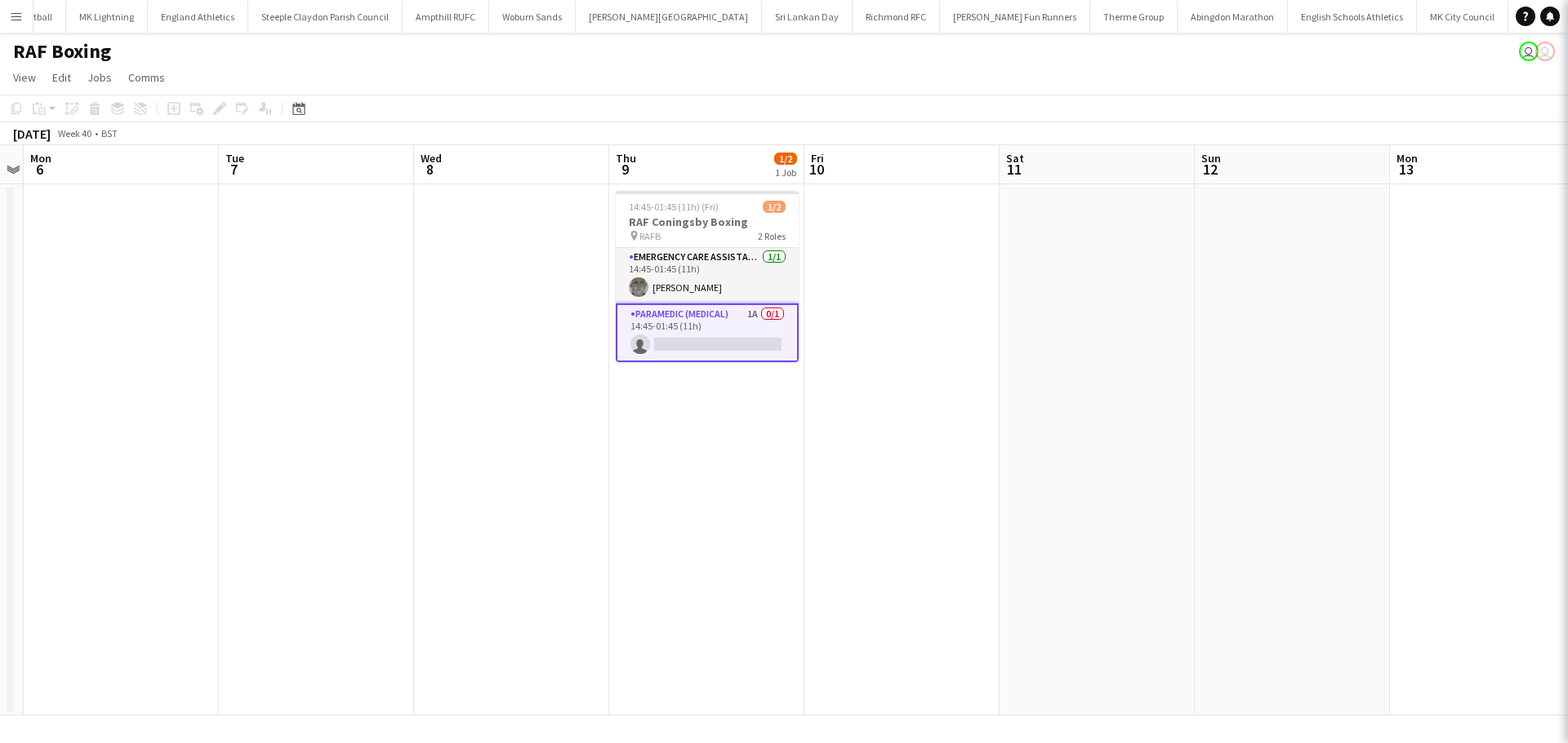
scroll to position [0, 563]
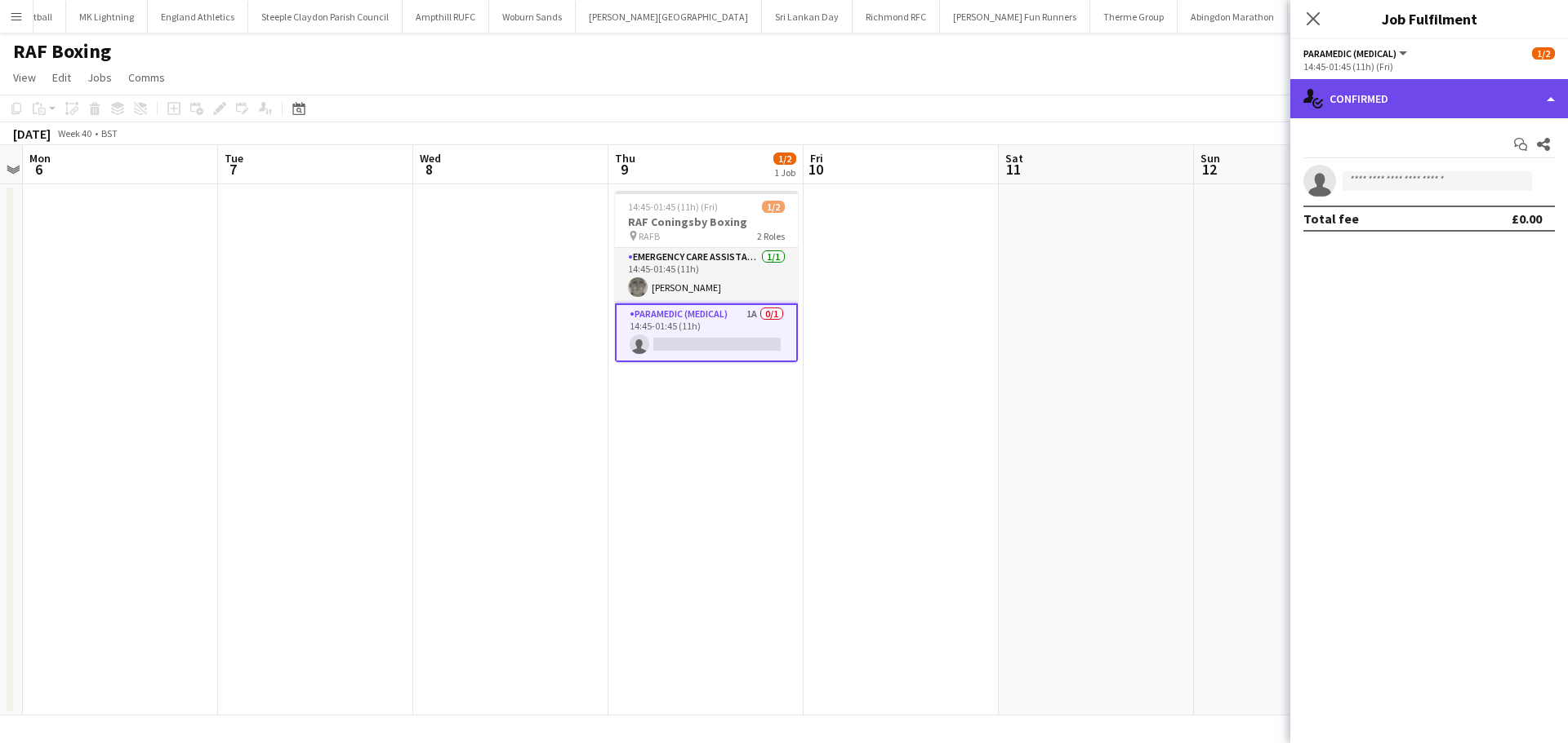
click at [1422, 115] on div "single-neutral-actions-check-2 Confirmed" at bounding box center [1429, 98] width 278 height 39
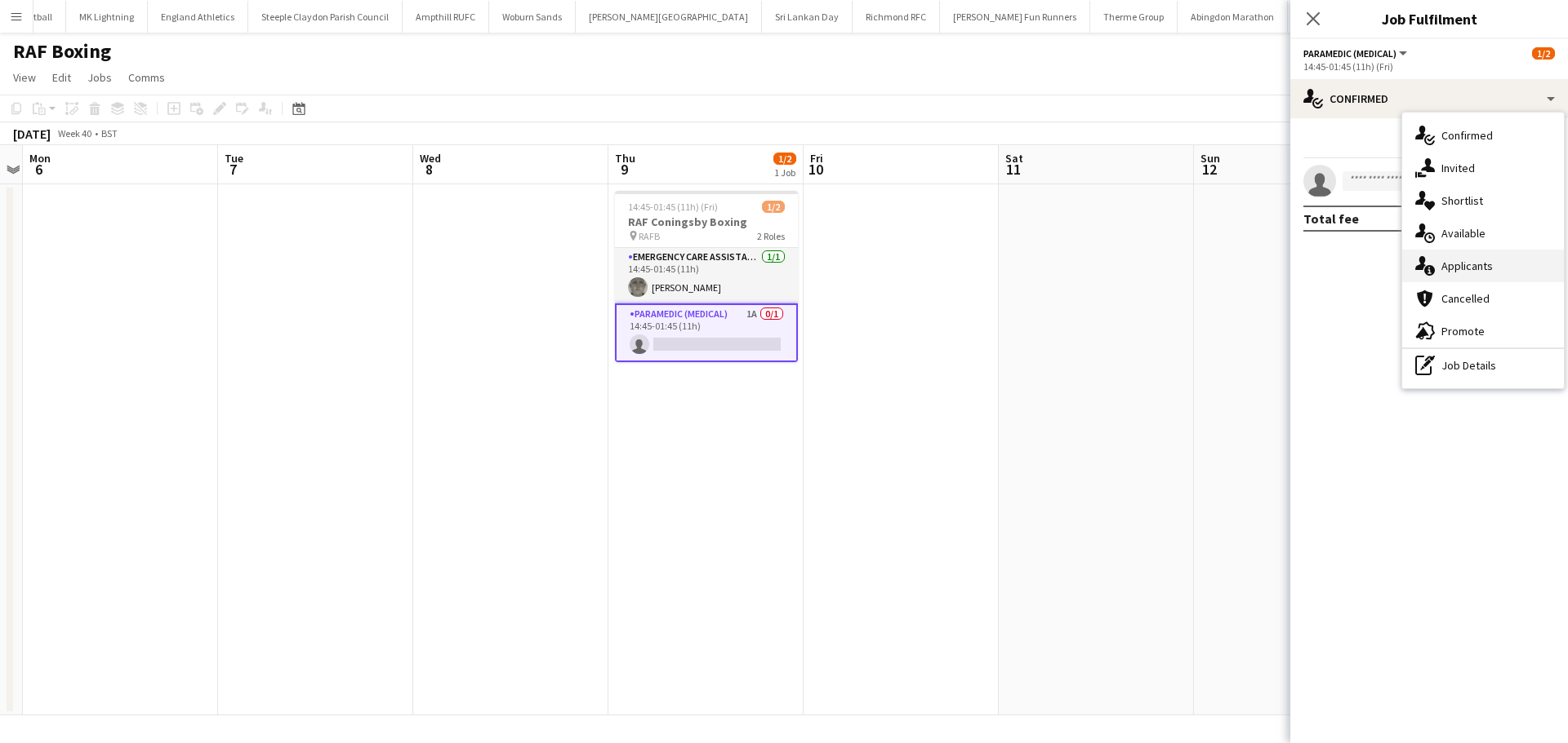
click at [1514, 257] on div "single-neutral-actions-information Applicants" at bounding box center [1483, 266] width 161 height 33
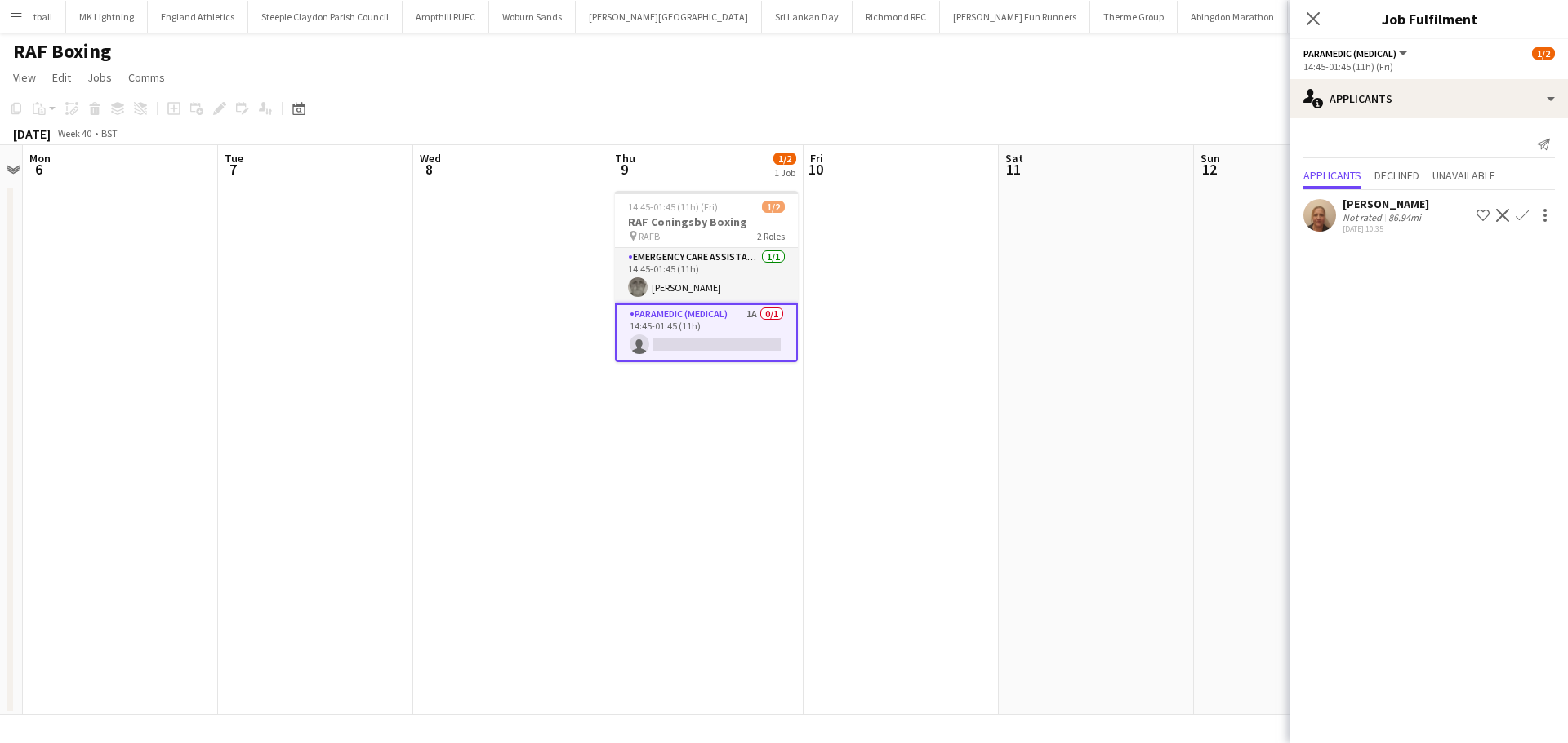
click at [1524, 219] on app-icon "Confirm" at bounding box center [1521, 215] width 13 height 13
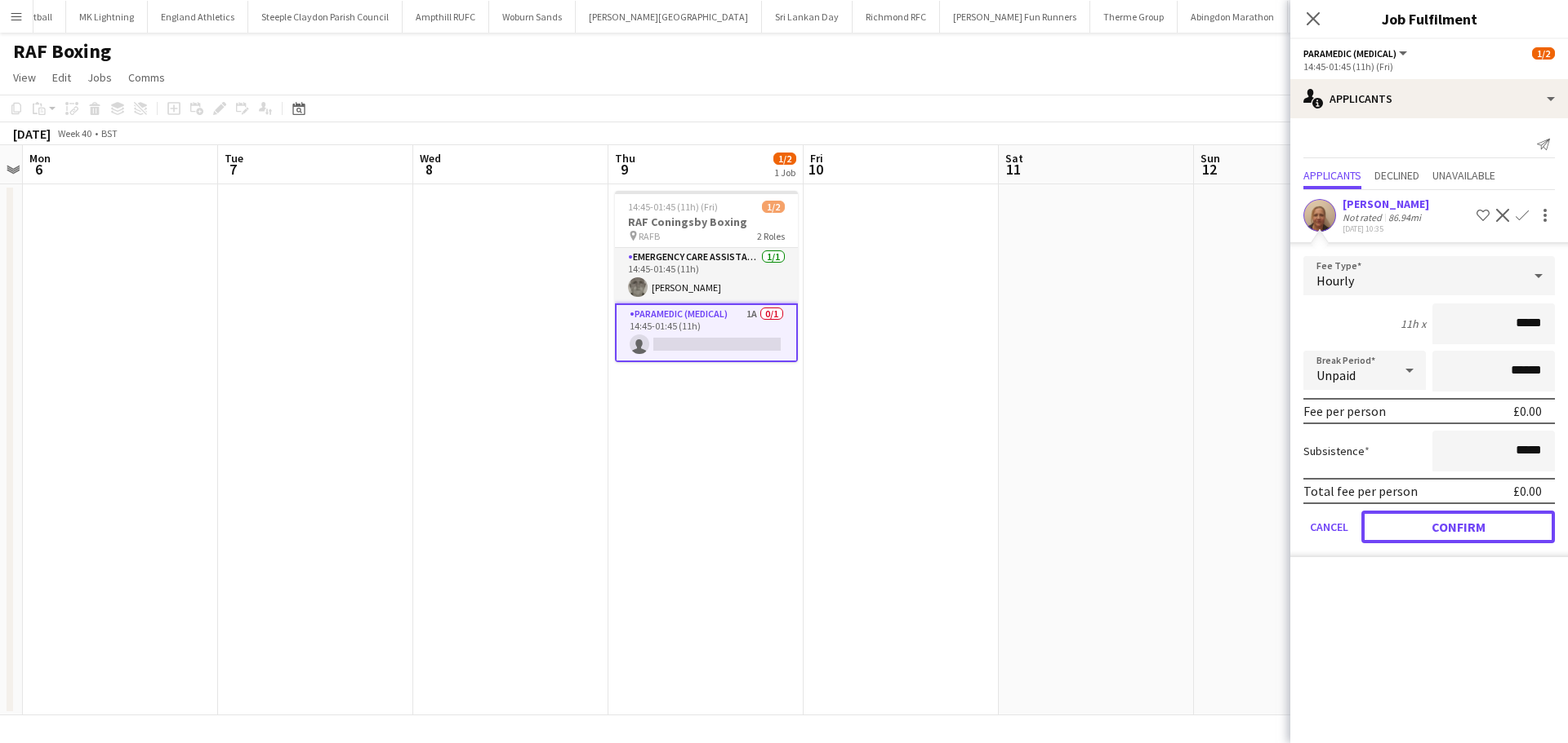
click at [1462, 531] on button "Confirm" at bounding box center [1457, 527] width 193 height 33
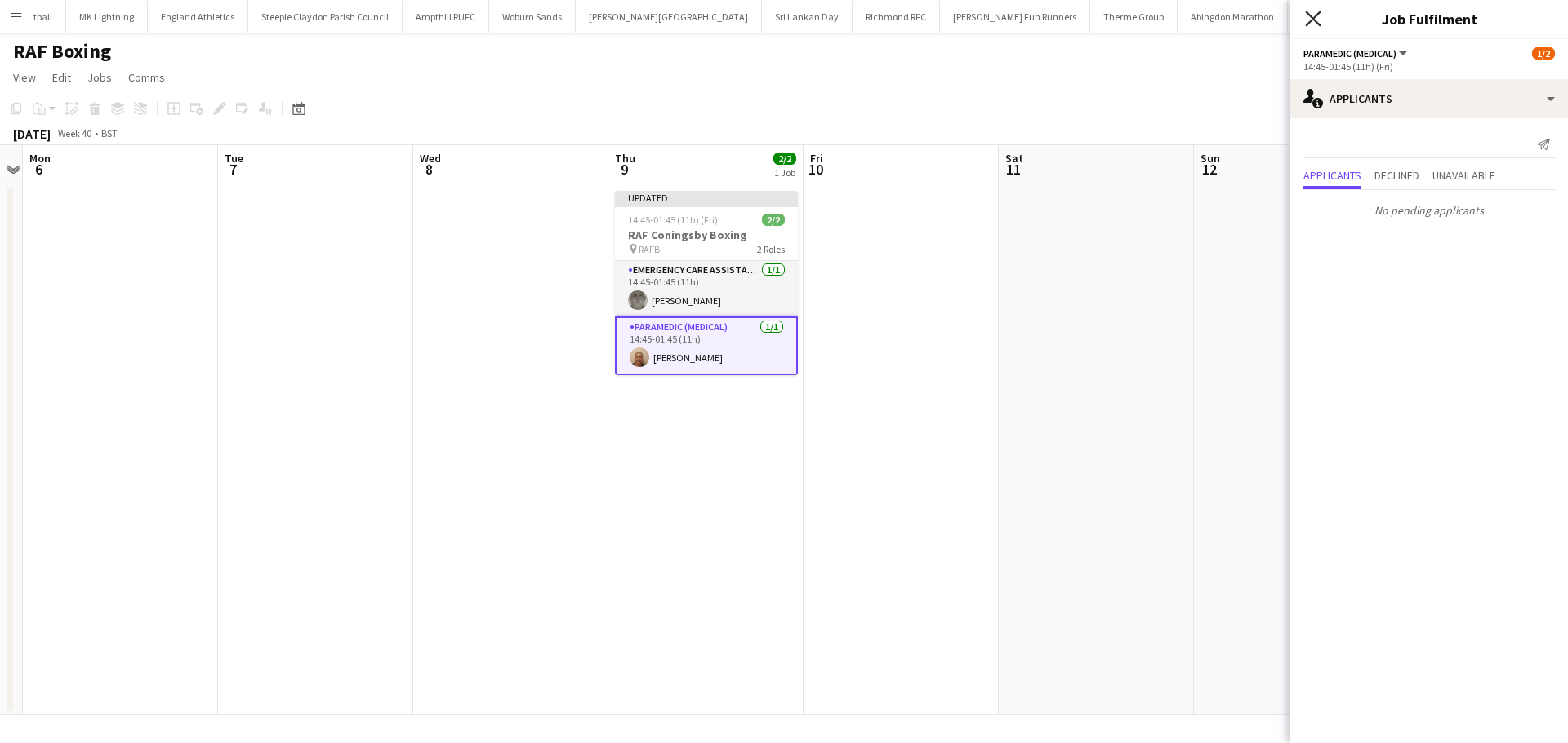
click at [1320, 13] on icon "Close pop-in" at bounding box center [1312, 18] width 16 height 16
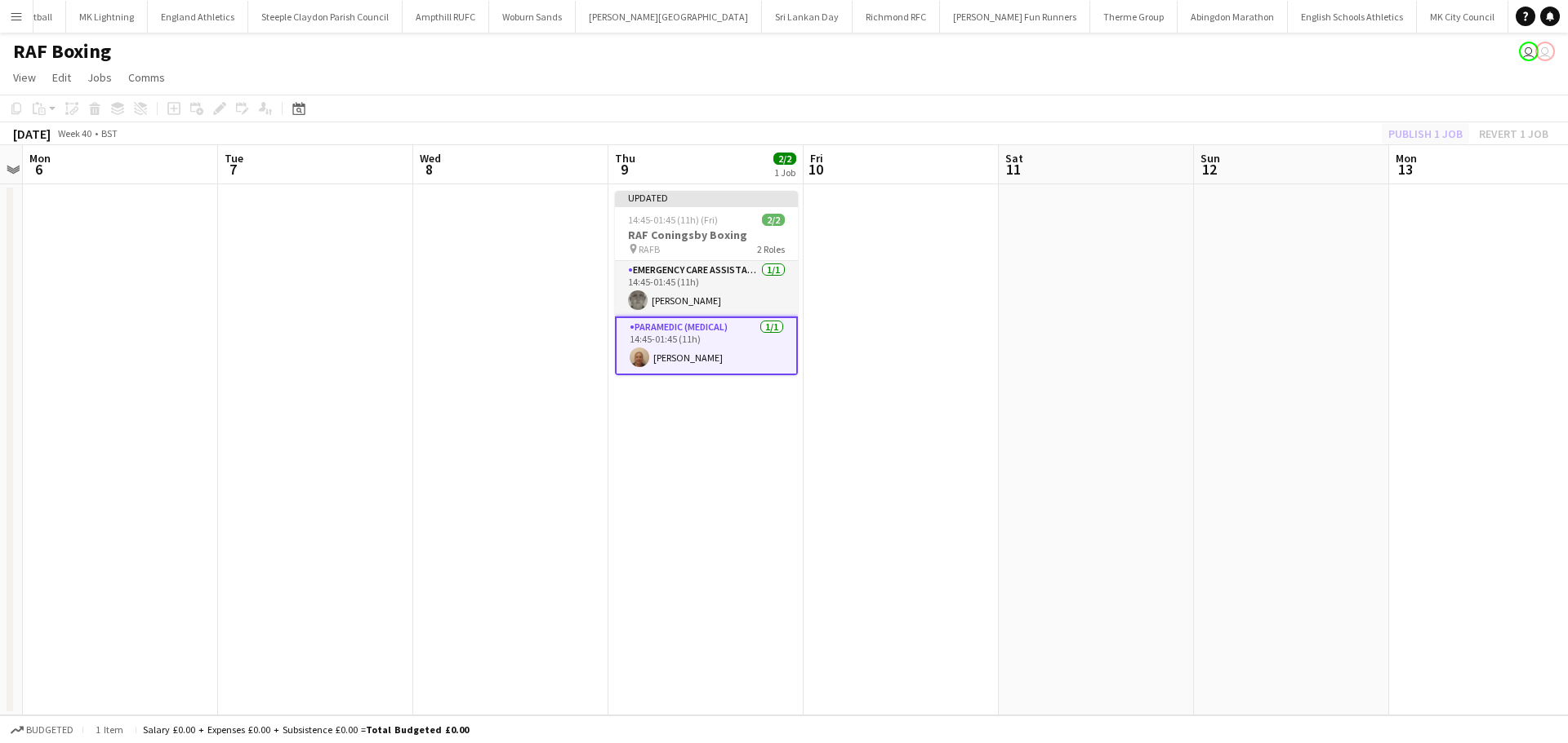
drag, startPoint x: 1385, startPoint y: 140, endPoint x: 1394, endPoint y: 136, distance: 9.8
click at [1389, 137] on div "Publish 1 job Revert 1 job" at bounding box center [1468, 134] width 199 height 22
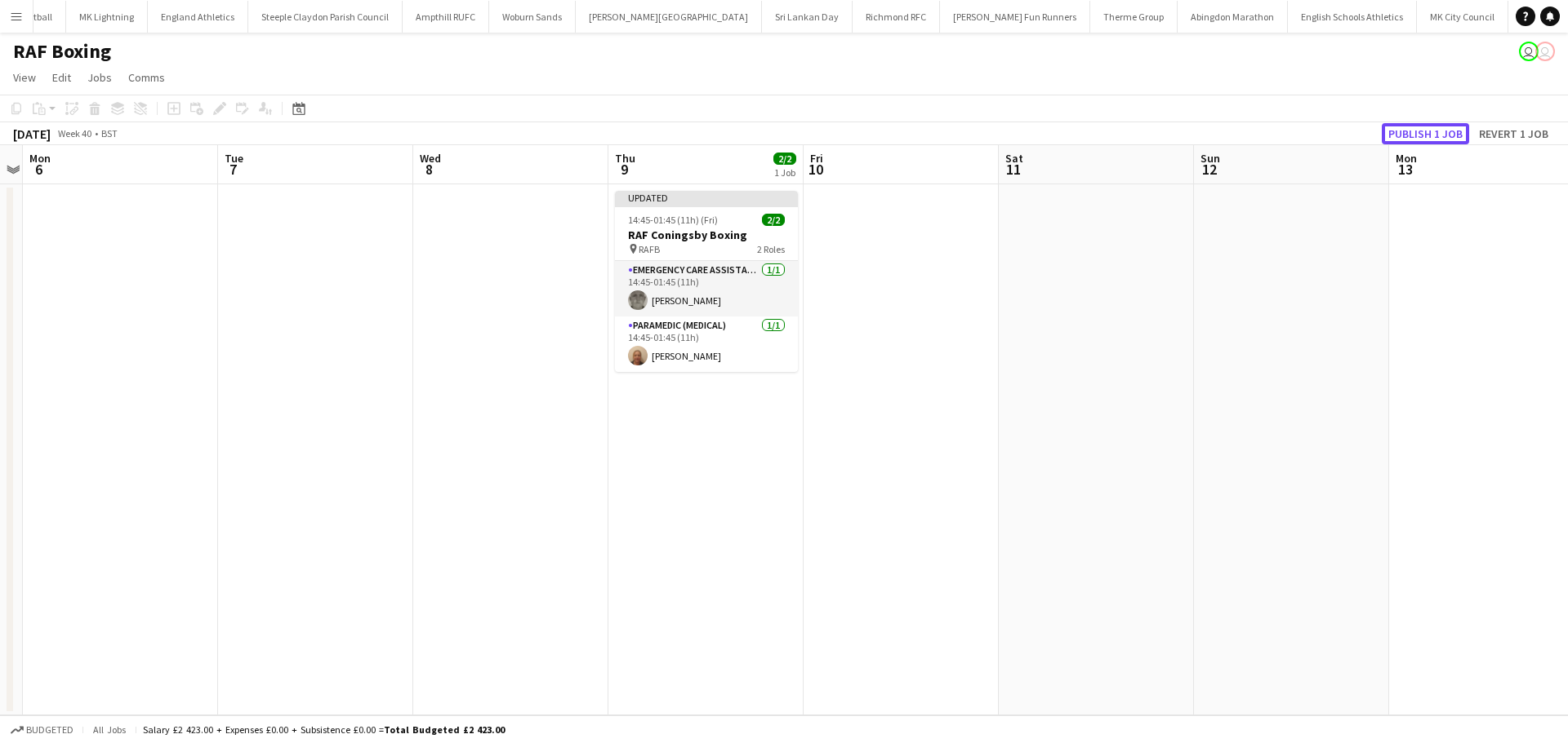
click at [1399, 134] on button "Publish 1 job" at bounding box center [1425, 134] width 87 height 22
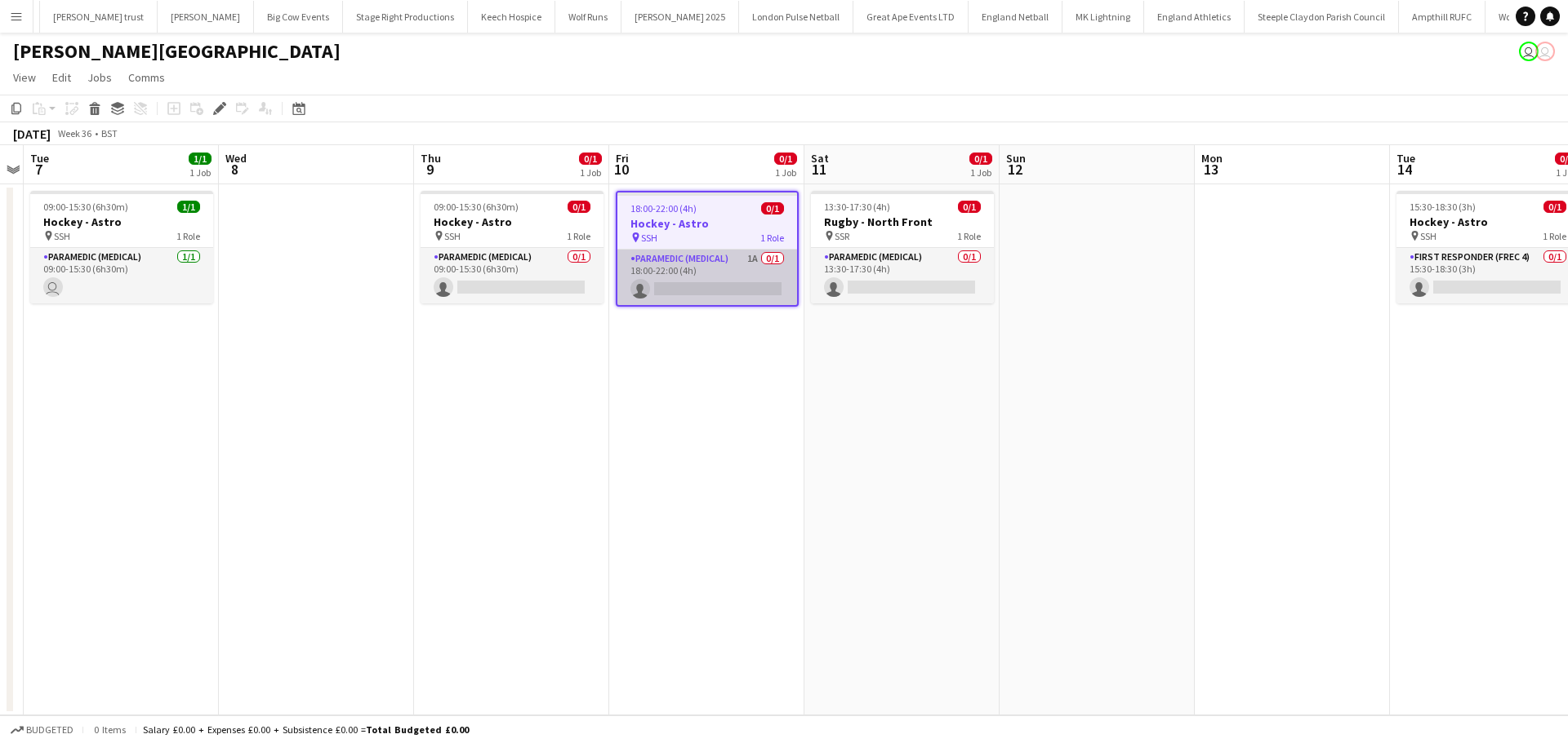
scroll to position [0, 643]
click at [714, 284] on app-card-role "Paramedic (Medical) 1A 0/1 18:00-22:00 (4h) single-neutral-actions" at bounding box center [707, 277] width 180 height 55
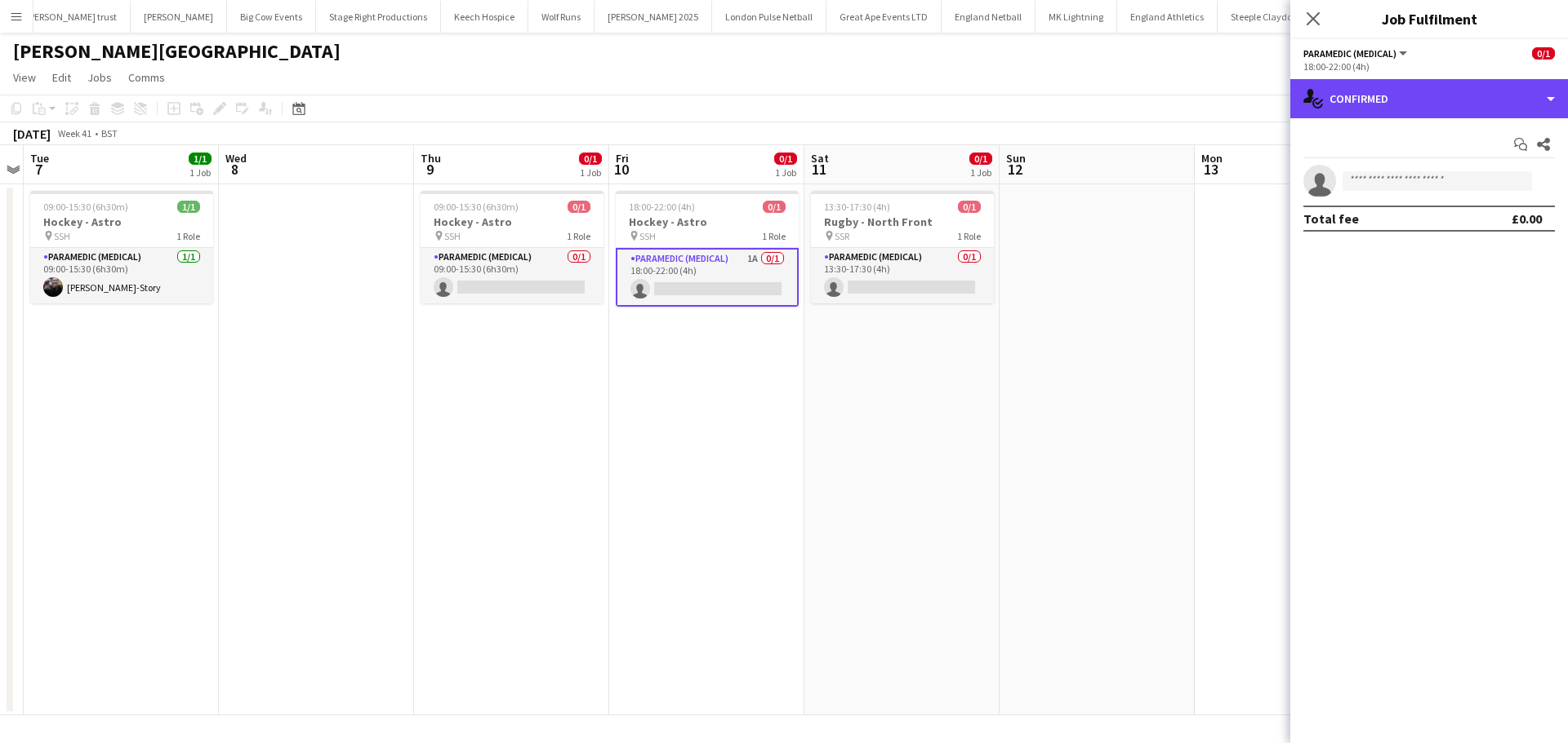
drag, startPoint x: 1432, startPoint y: 116, endPoint x: 1432, endPoint y: 151, distance: 35.0
click at [1432, 116] on div "single-neutral-actions-check-2 Confirmed" at bounding box center [1429, 98] width 278 height 39
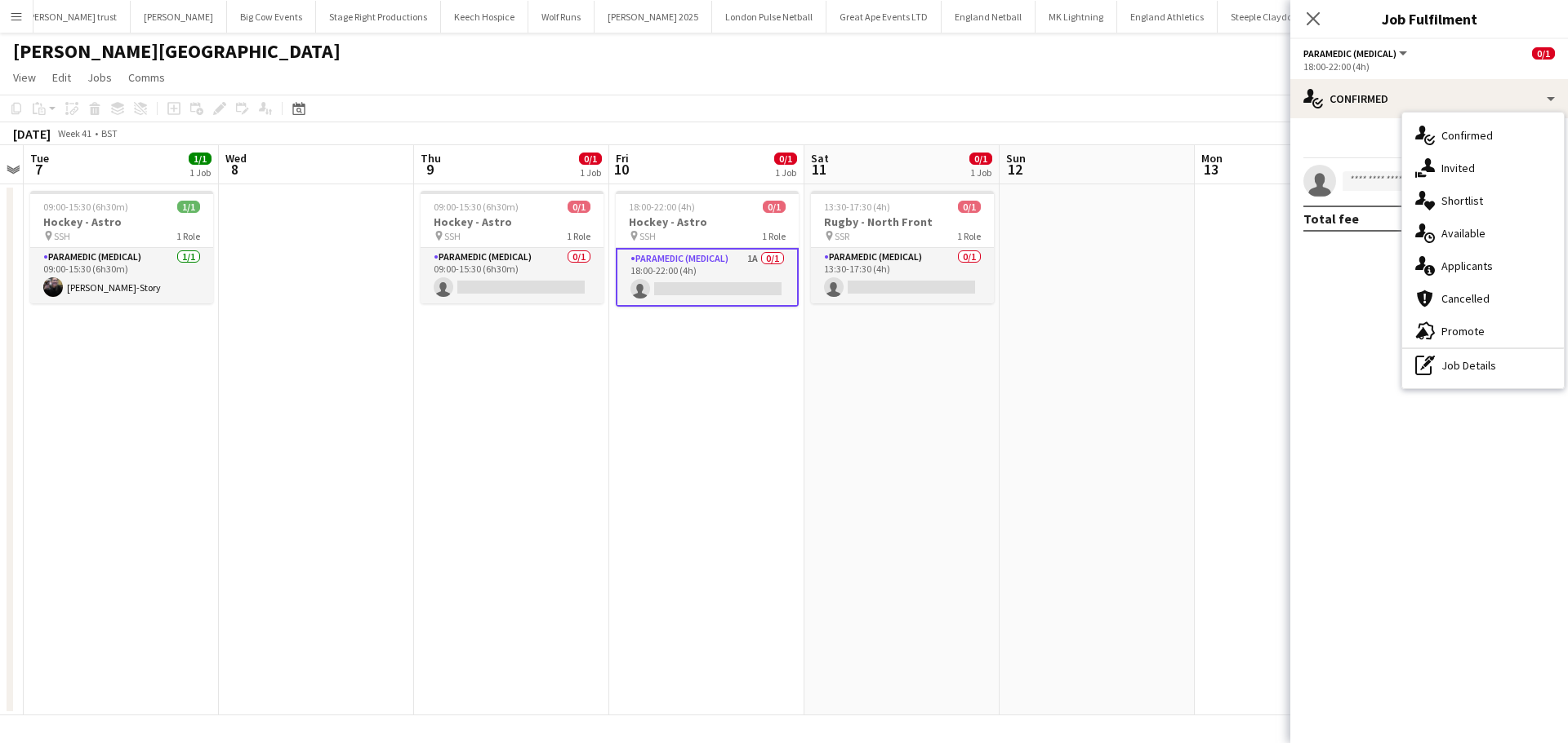
drag, startPoint x: 1449, startPoint y: 262, endPoint x: 1453, endPoint y: 237, distance: 25.3
click at [1450, 262] on span "Applicants" at bounding box center [1467, 266] width 52 height 15
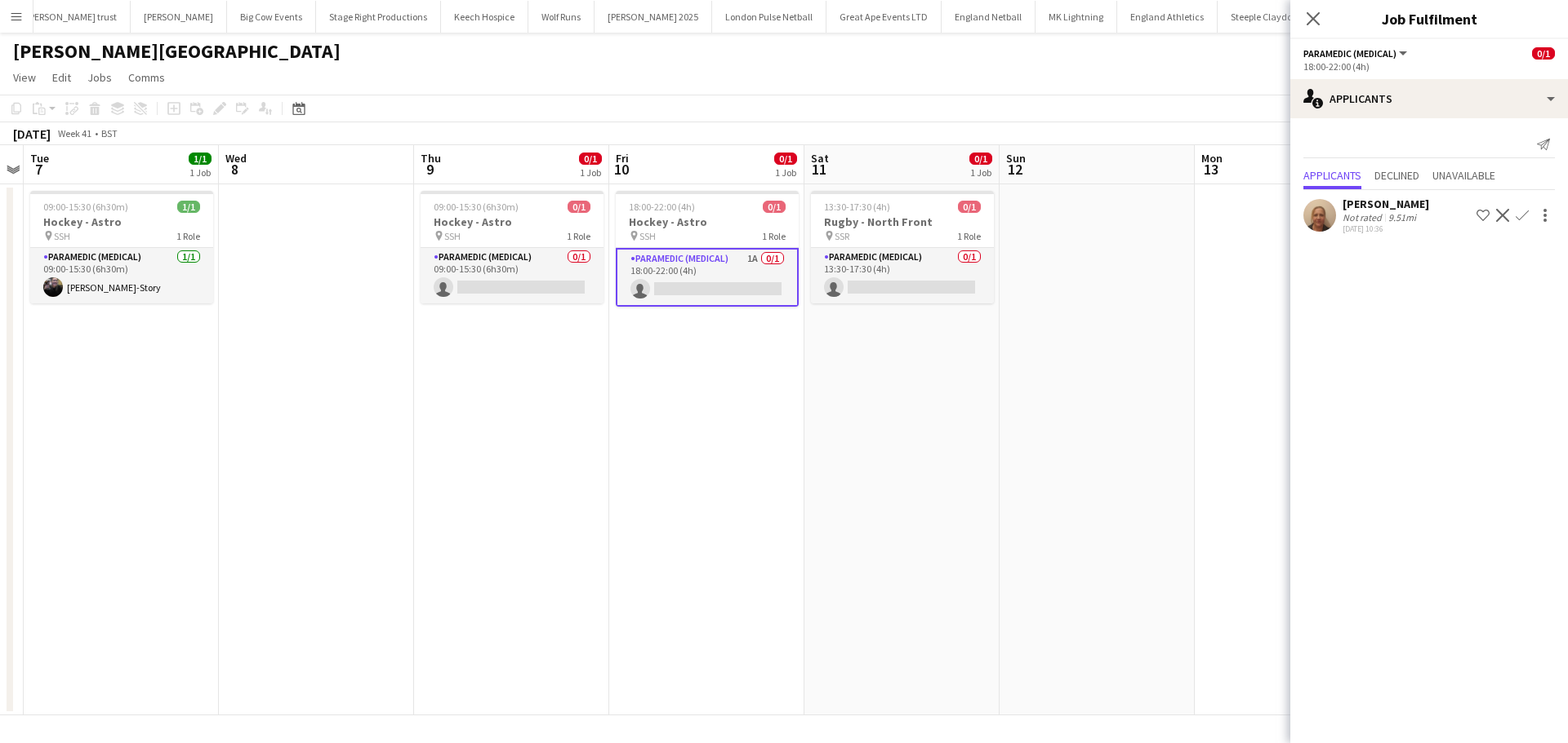
click at [1521, 219] on app-icon "Confirm" at bounding box center [1521, 215] width 13 height 13
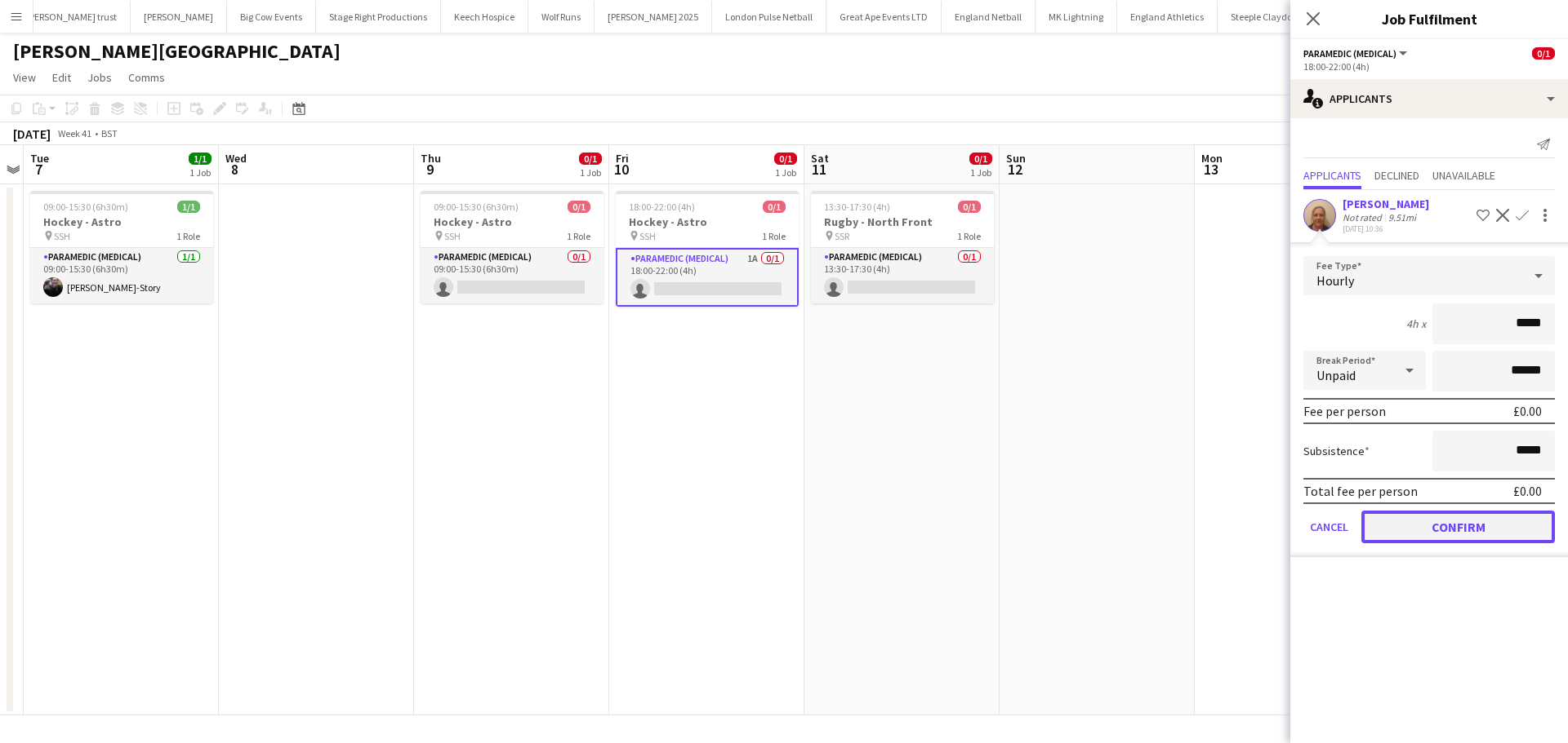
click at [1447, 531] on button "Confirm" at bounding box center [1457, 527] width 193 height 33
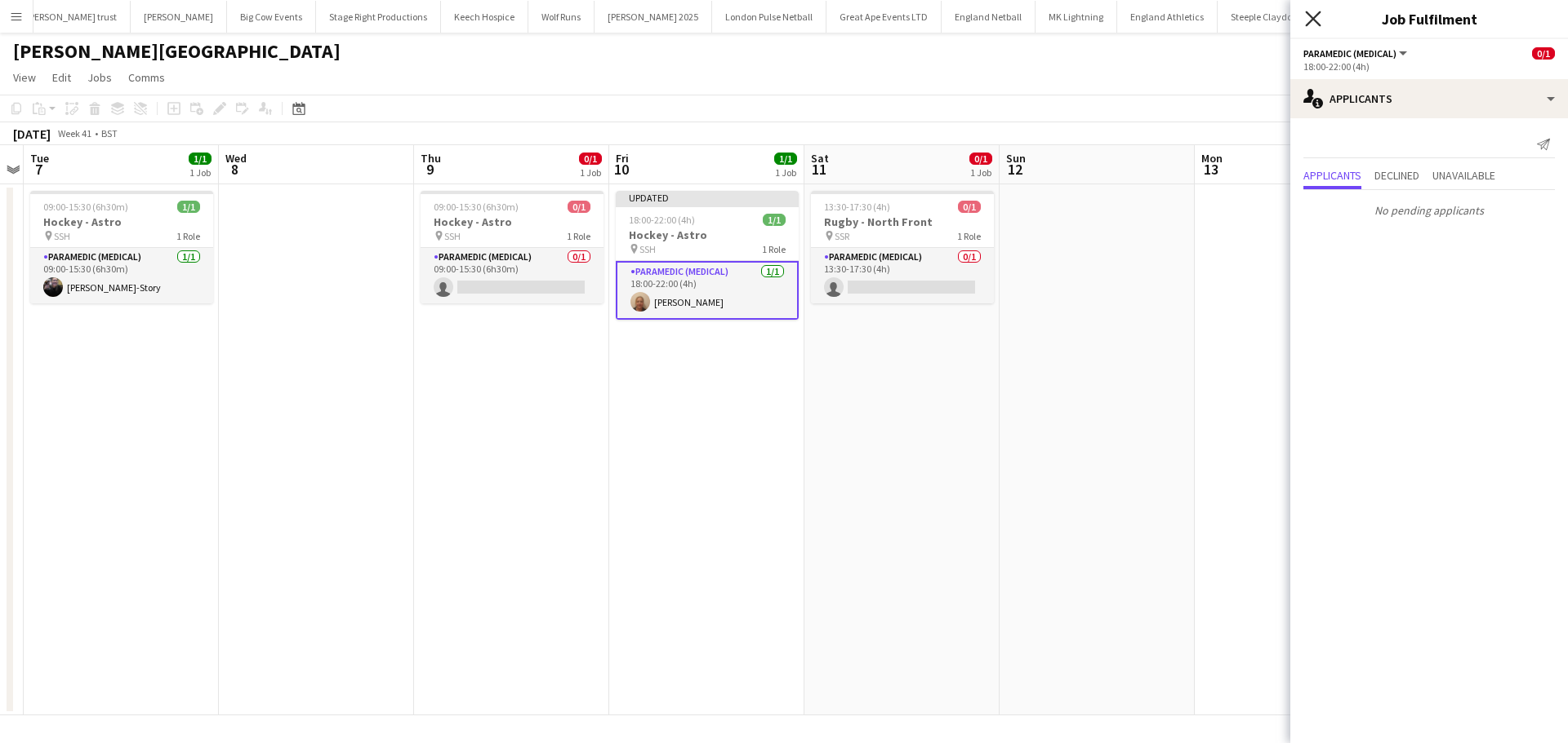
click at [1308, 22] on icon "Close pop-in" at bounding box center [1312, 18] width 16 height 16
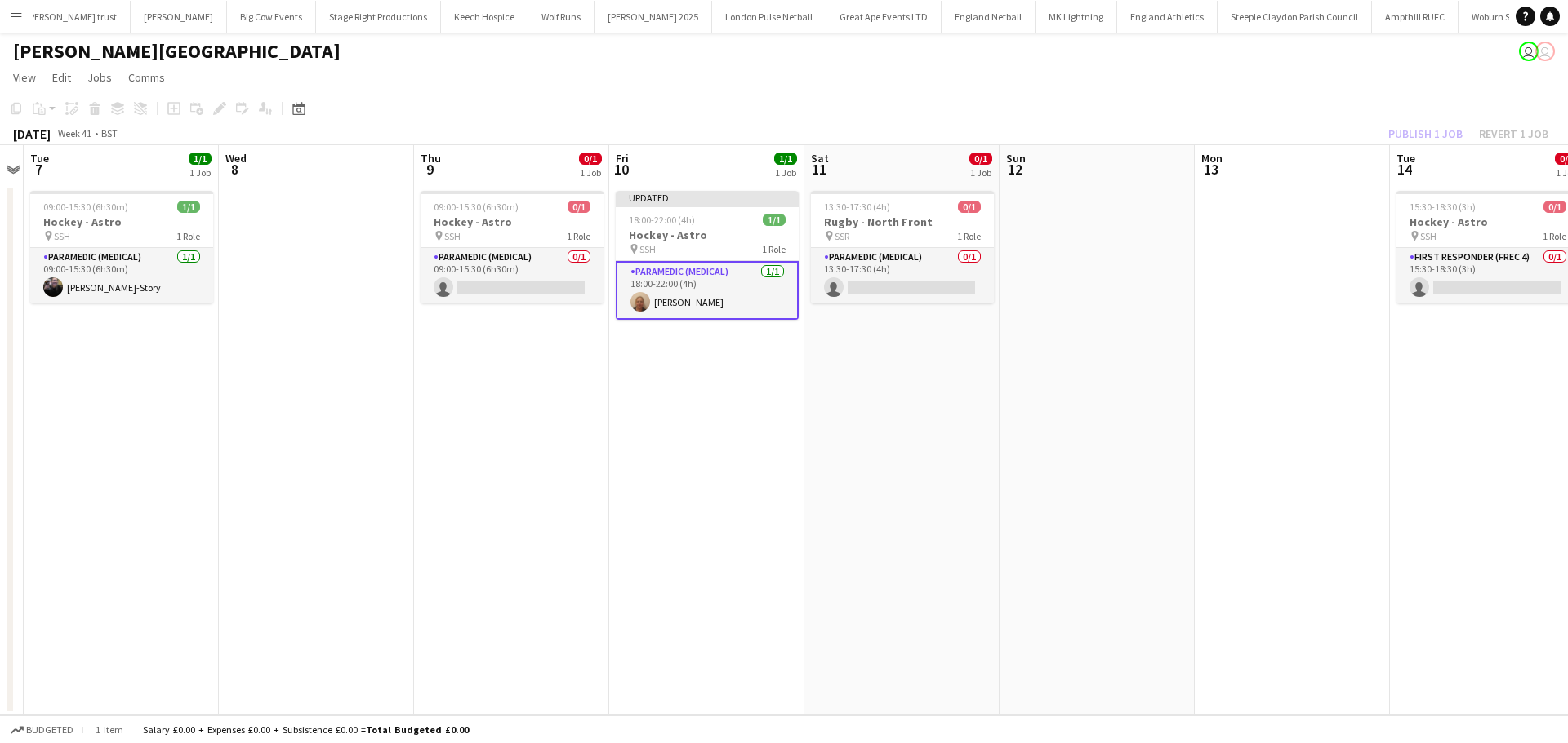
click at [1419, 132] on div "Publish 1 job Revert 1 job" at bounding box center [1468, 134] width 199 height 22
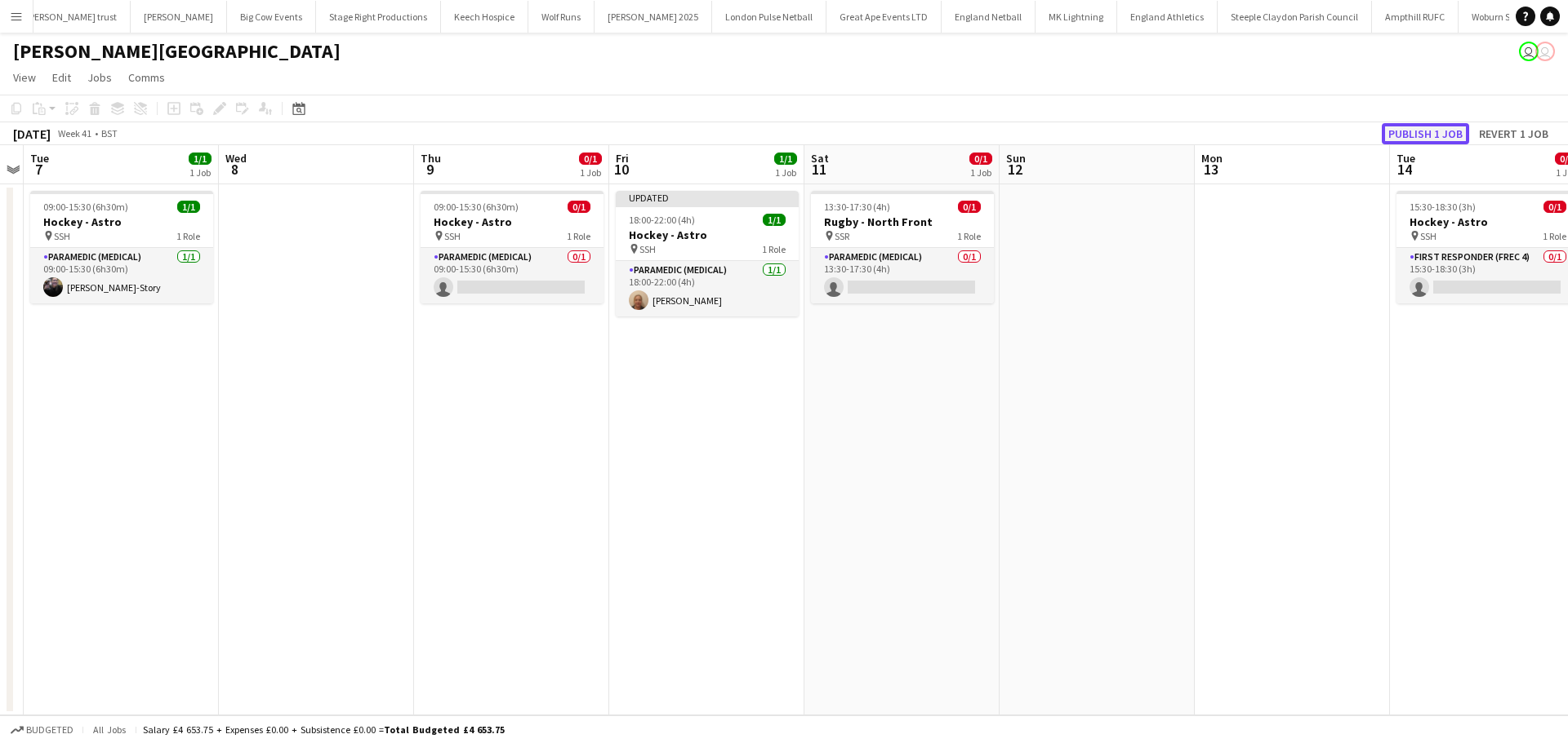
click at [1419, 132] on button "Publish 1 job" at bounding box center [1425, 134] width 87 height 22
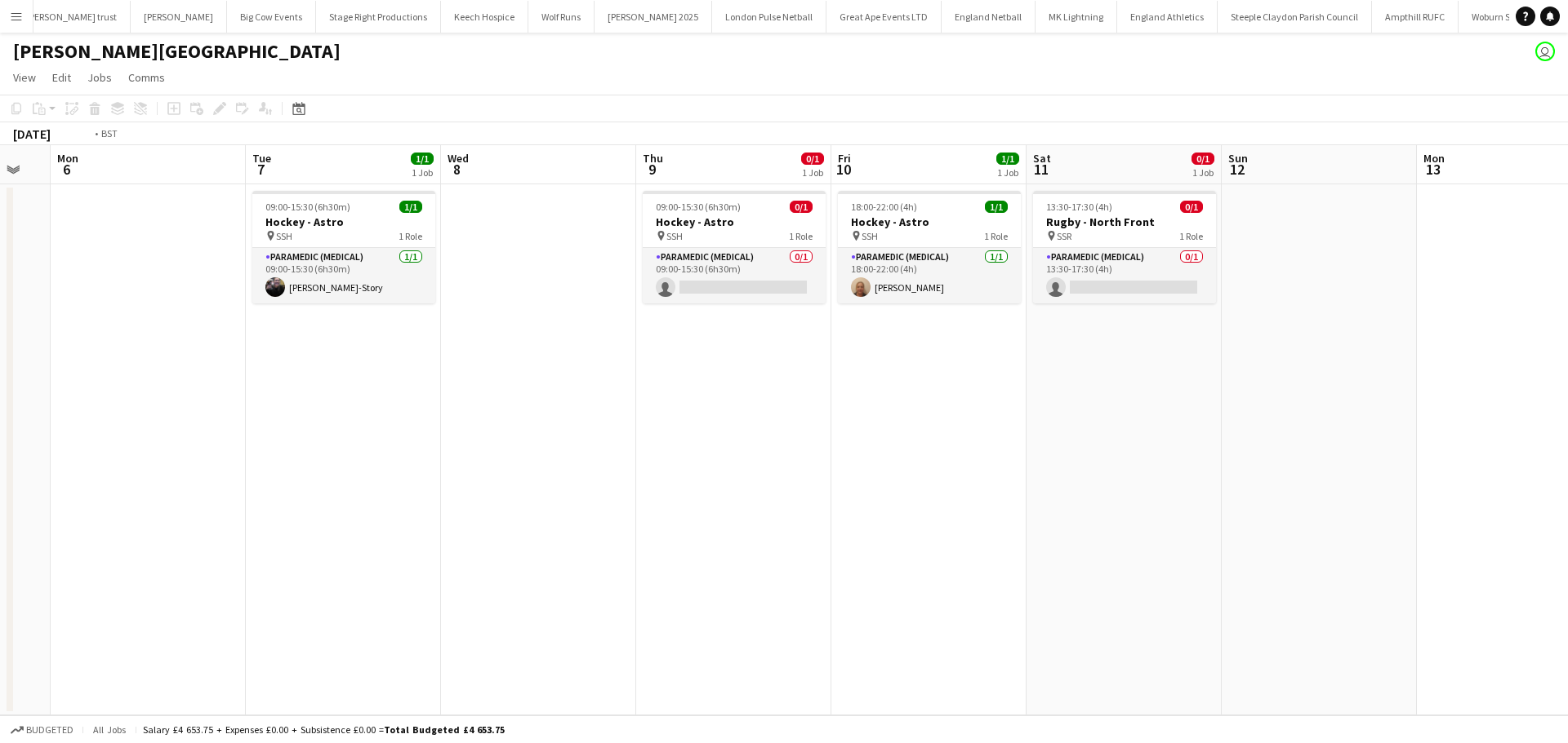
drag, startPoint x: 393, startPoint y: 314, endPoint x: 1035, endPoint y: 331, distance: 642.2
click at [1077, 328] on app-calendar-viewport "Sat 4 1/1 1 Job Sun 5 Mon 6 Tue 7 1/1 1 Job Wed 8 Thu 9 0/1 1 Job Fri 10 1/1 1 …" at bounding box center [784, 430] width 1568 height 570
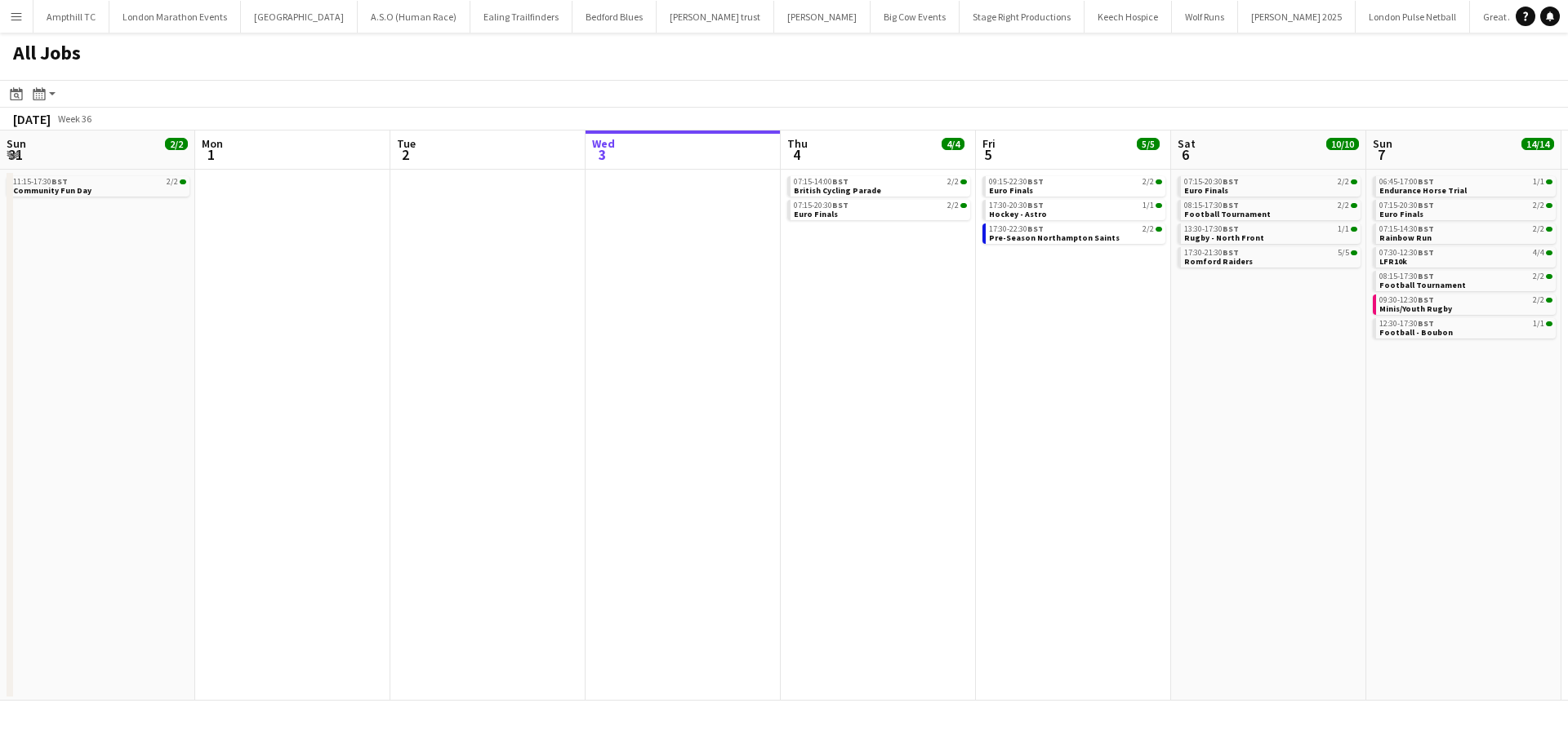
scroll to position [0, 390]
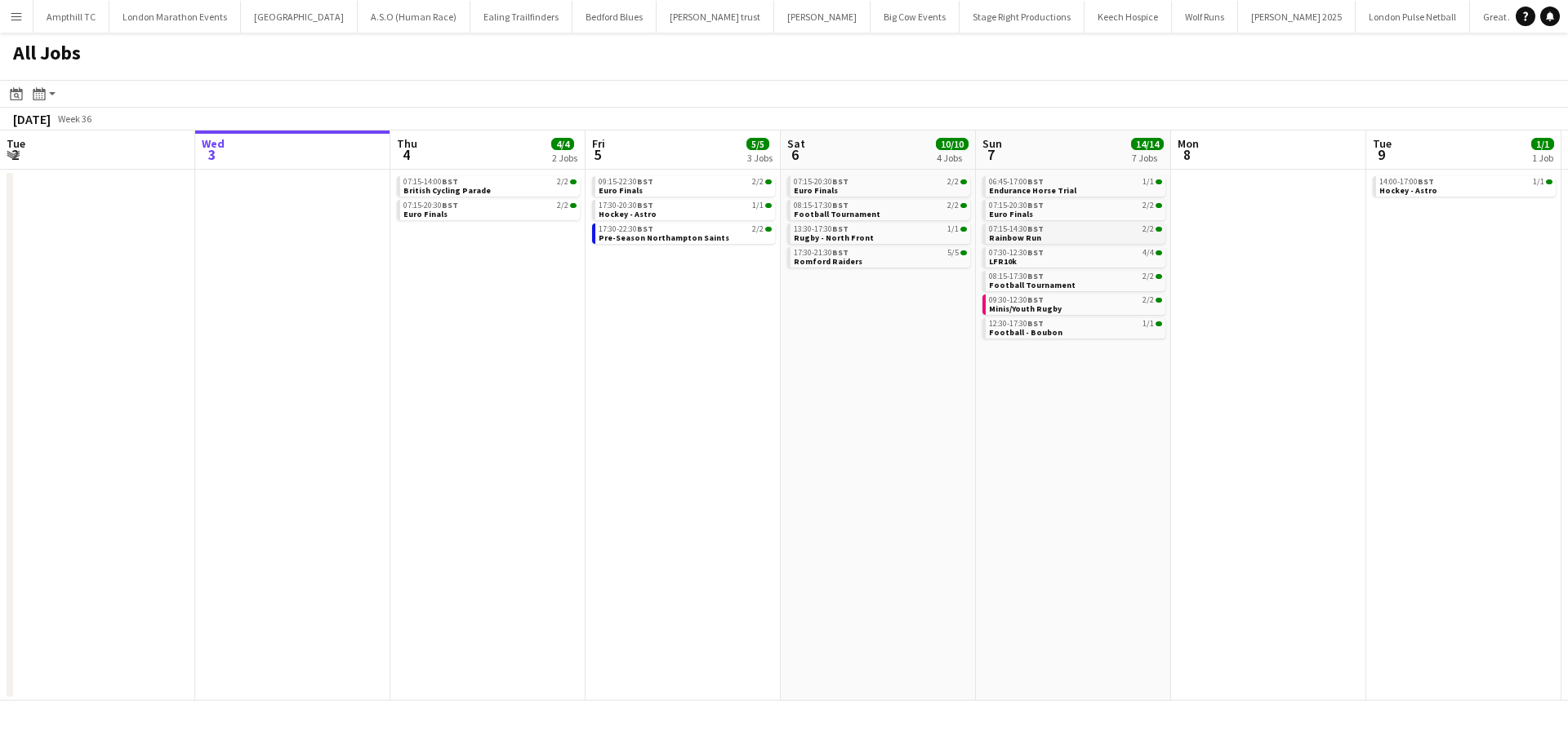
click at [1083, 233] on link "07:15-14:30 BST 2/2 Rainbow Run" at bounding box center [1075, 233] width 173 height 19
click at [856, 216] on span "Football Tournament" at bounding box center [837, 214] width 86 height 10
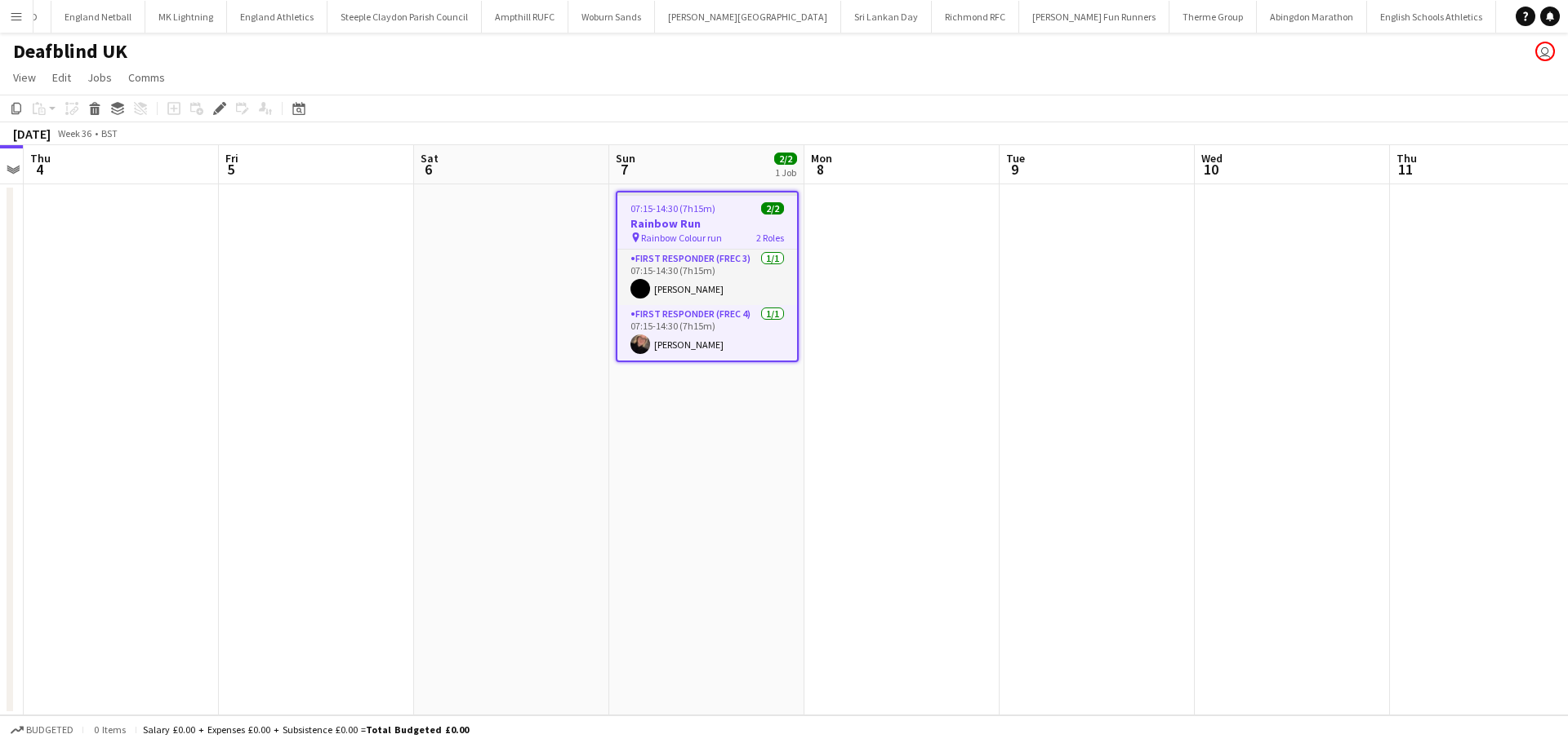
scroll to position [0, 1540]
click at [142, 74] on span "Comms" at bounding box center [146, 77] width 37 height 15
click at [159, 141] on span "Create chat" at bounding box center [162, 147] width 57 height 15
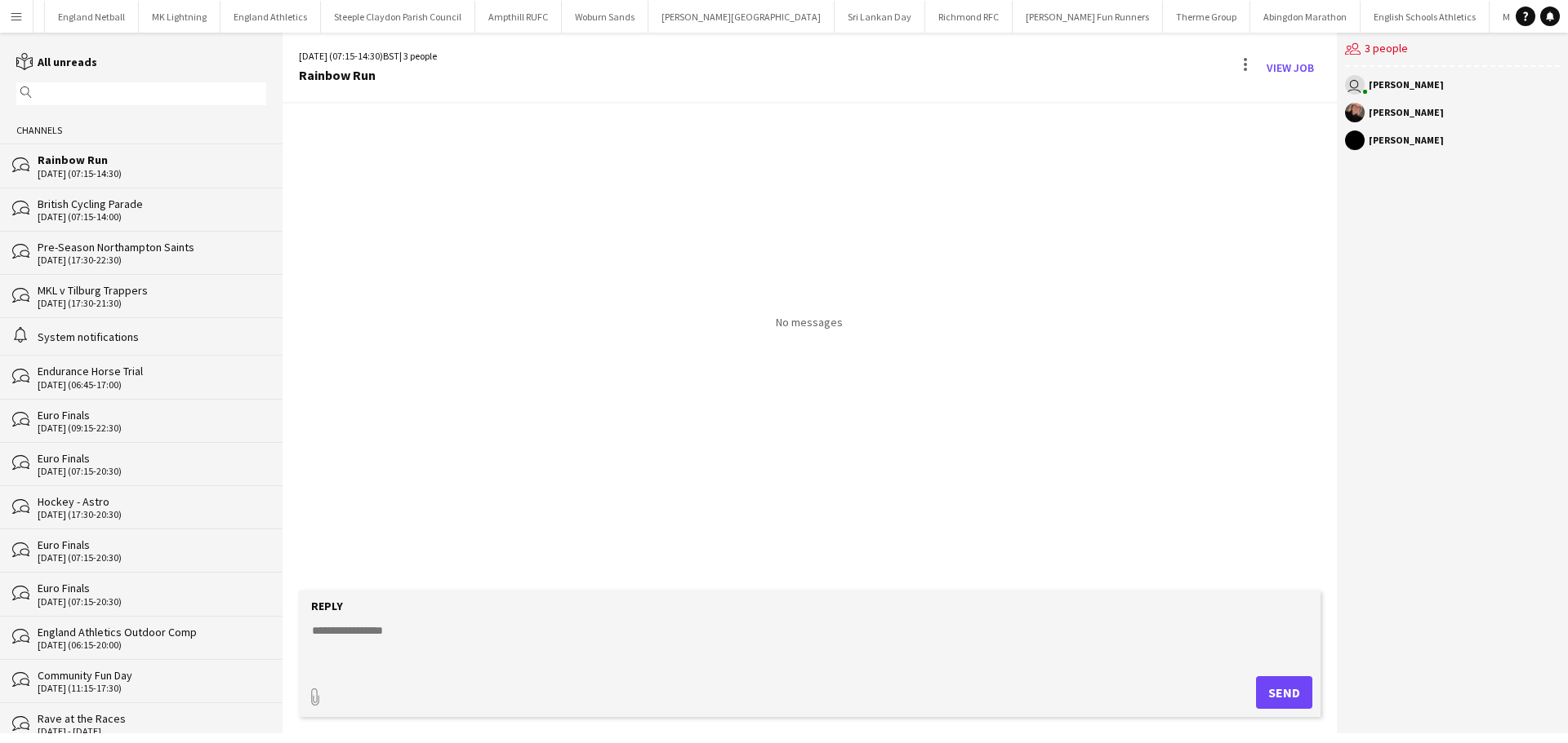
click at [351, 646] on textarea at bounding box center [812, 644] width 1005 height 42
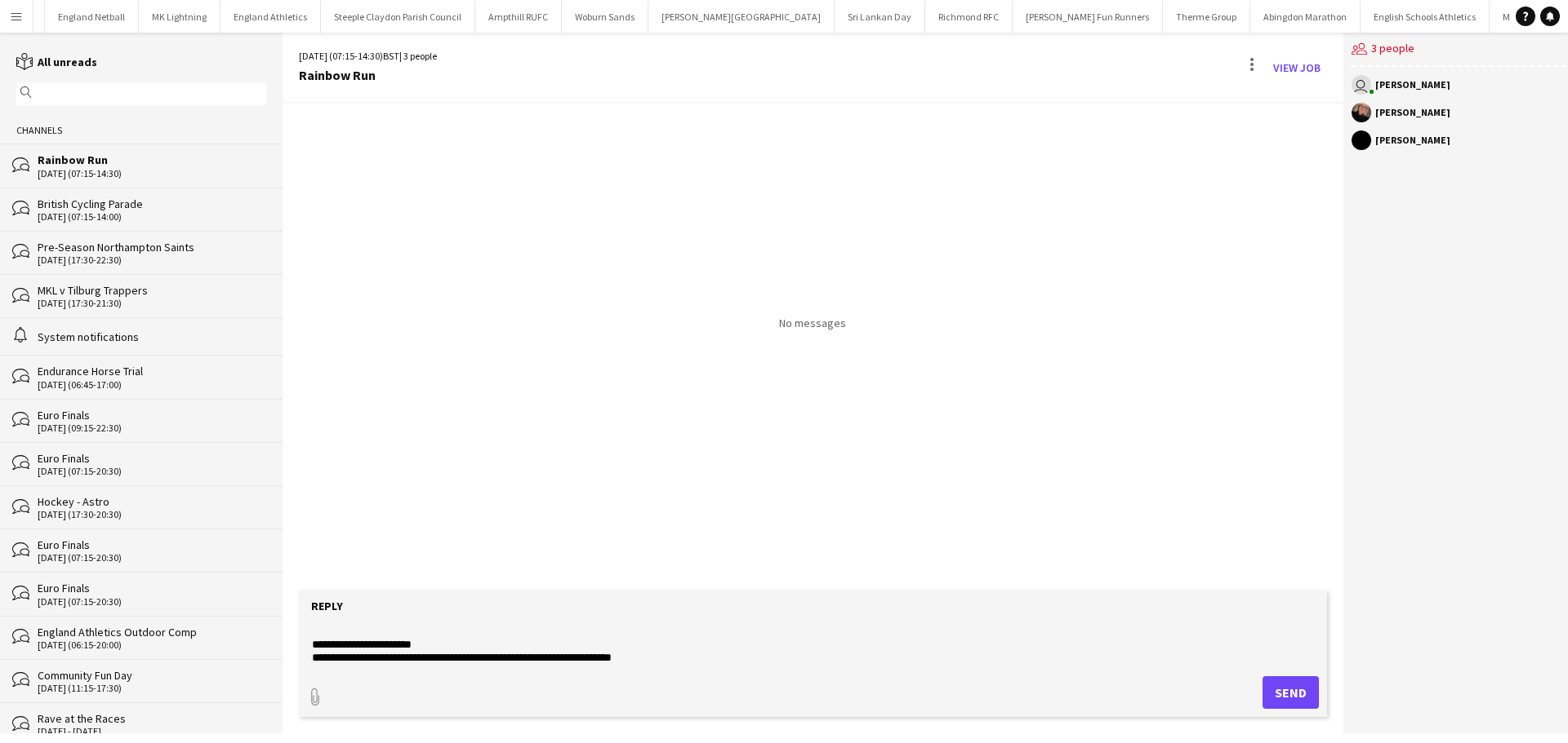
scroll to position [25, 0]
type textarea "**********"
click at [1278, 698] on button "Send" at bounding box center [1290, 693] width 56 height 33
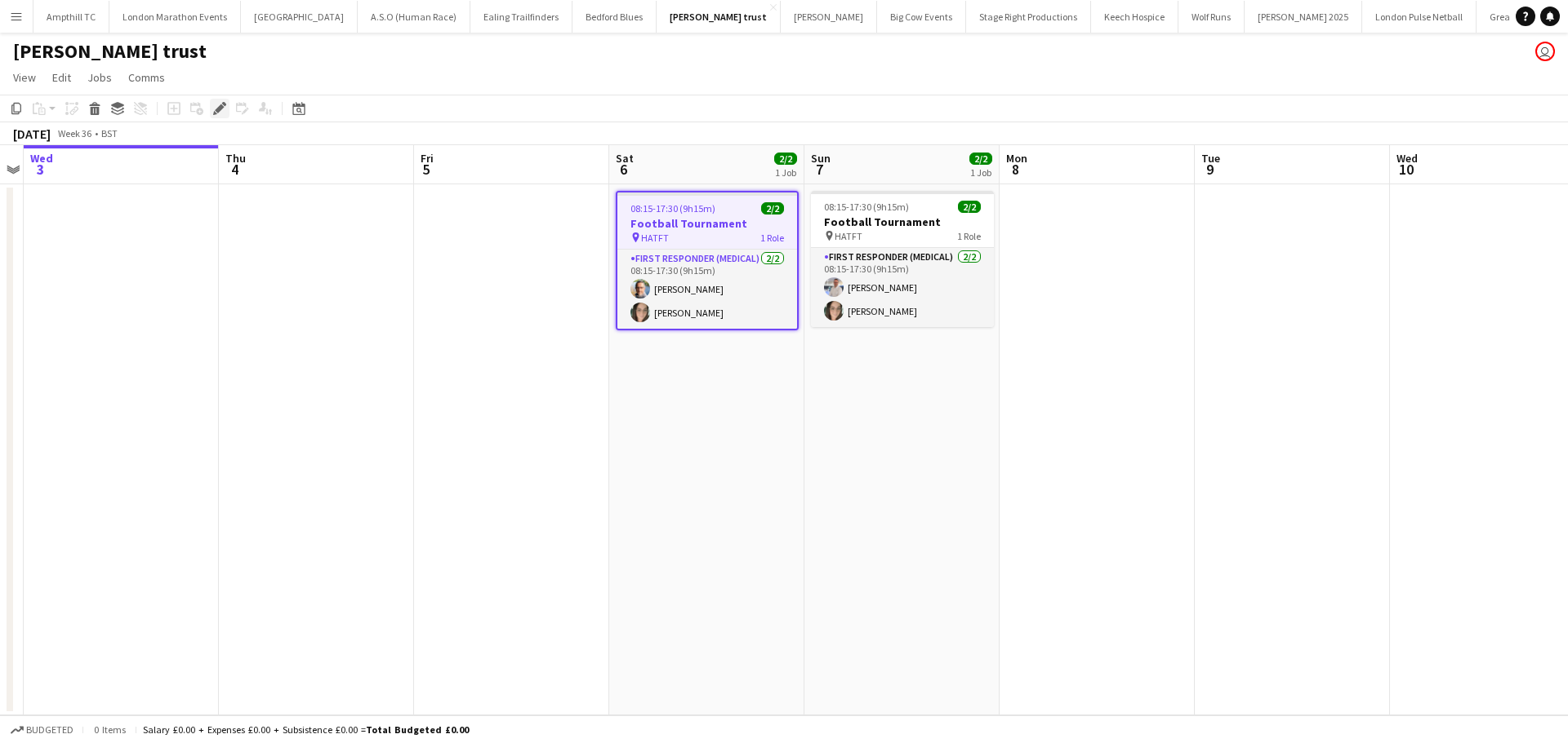
click at [216, 109] on icon "Edit" at bounding box center [219, 108] width 13 height 13
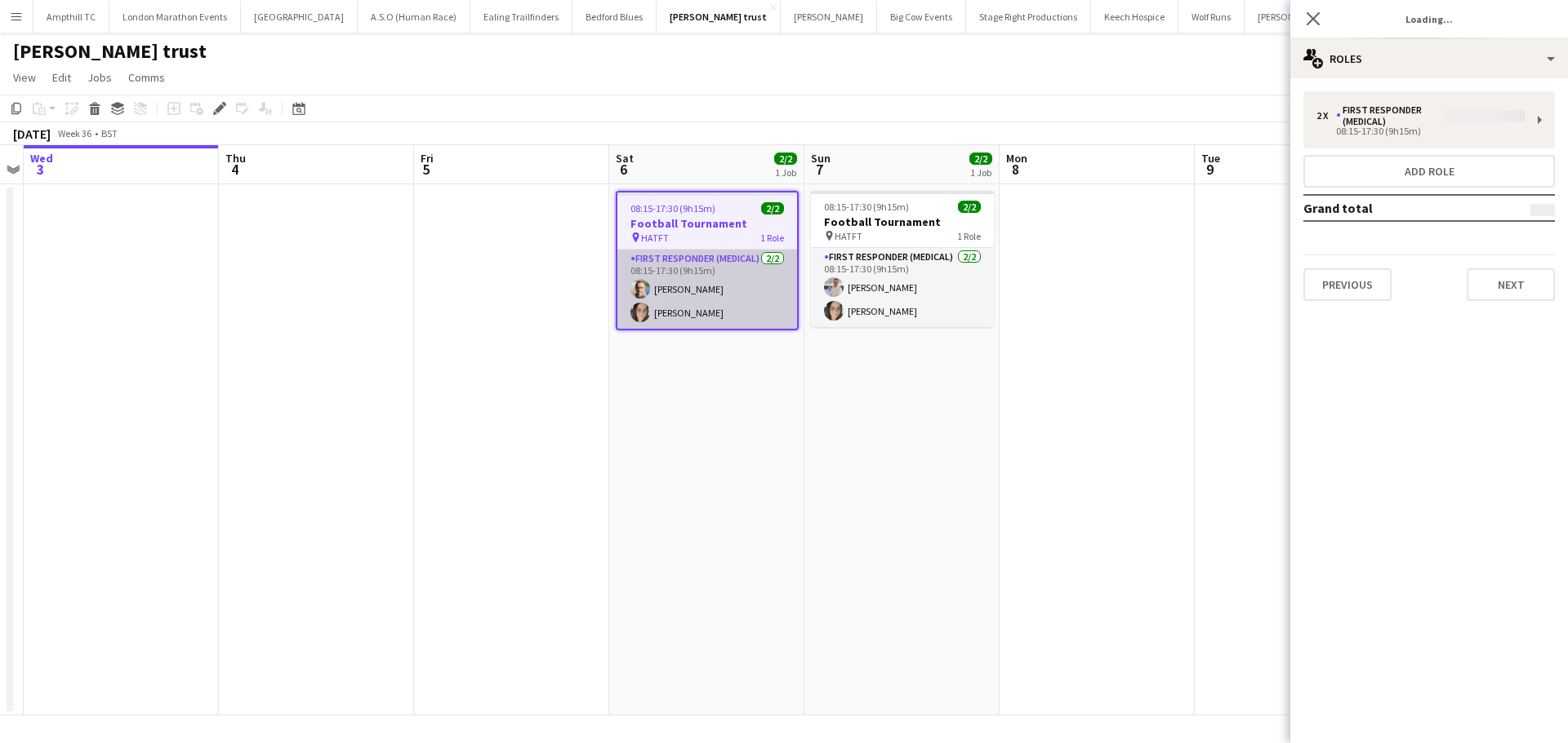
type input "**********"
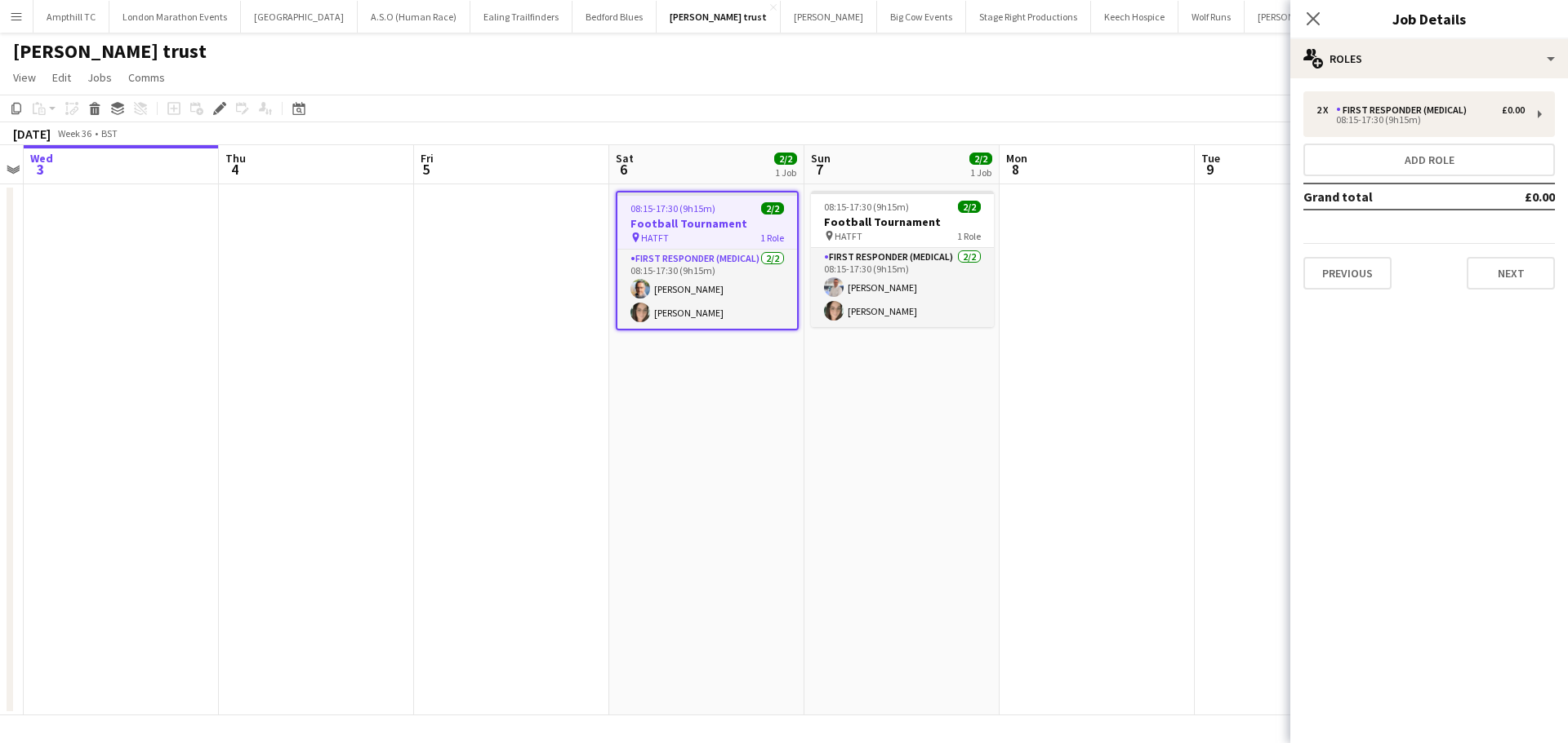
click at [1486, 301] on div "2 x First Responder (Medical) £0.00 08:15-17:30 (9h15m) Add role Grand total £0…" at bounding box center [1429, 191] width 278 height 224
click at [1507, 285] on button "Next" at bounding box center [1510, 274] width 88 height 33
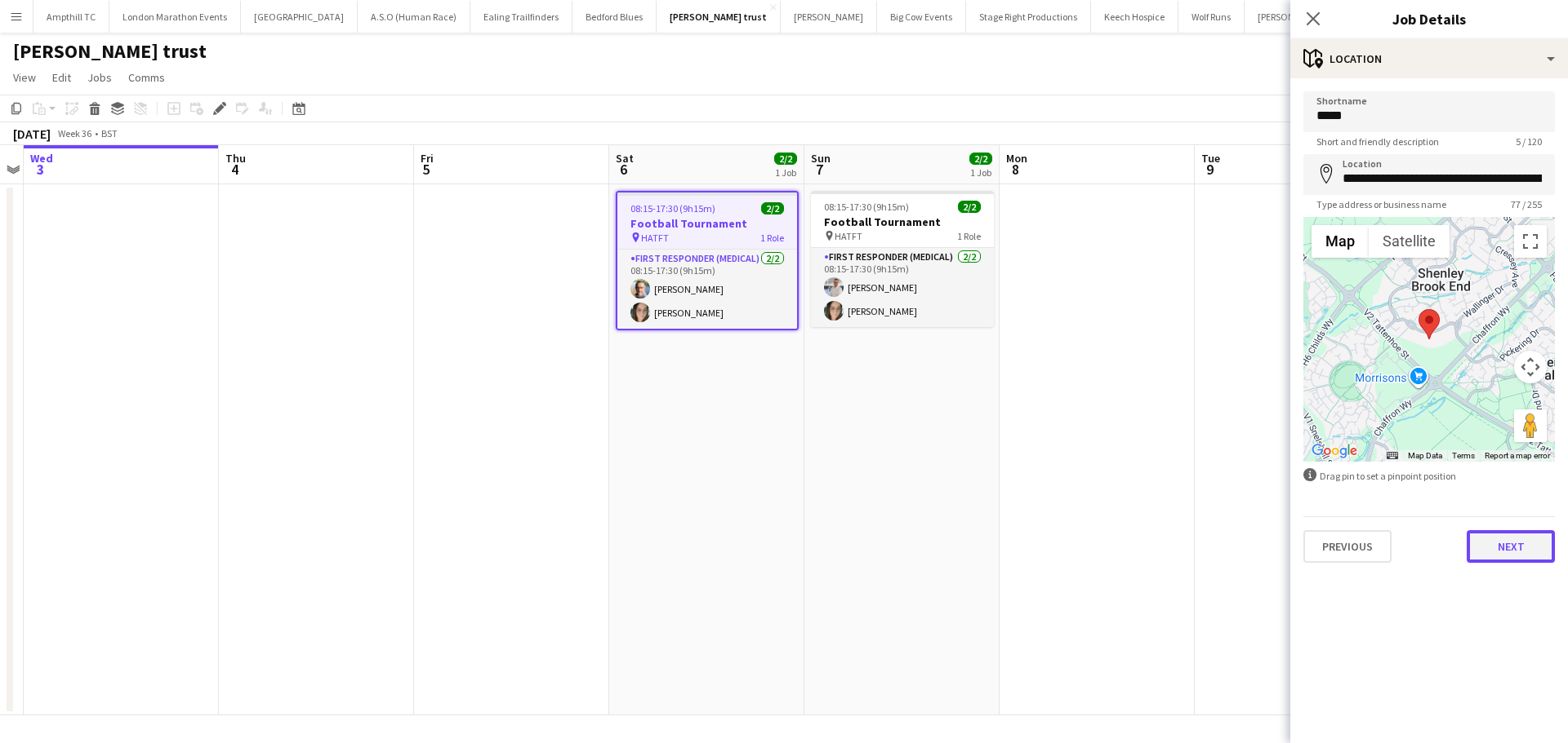
click at [1500, 539] on button "Next" at bounding box center [1510, 547] width 88 height 33
